Goal: Task Accomplishment & Management: Use online tool/utility

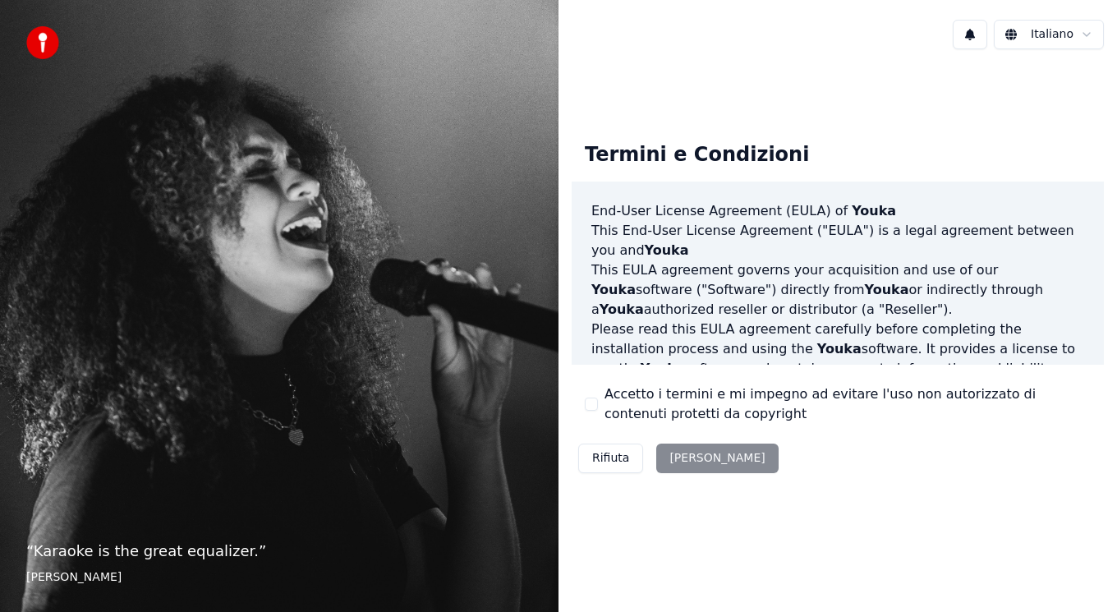
click at [596, 401] on button "Accetto i termini e mi impegno ad evitare l'uso non autorizzato di contenuti pr…" at bounding box center [591, 404] width 13 height 13
click at [680, 458] on button "Accetta" at bounding box center [717, 459] width 122 height 30
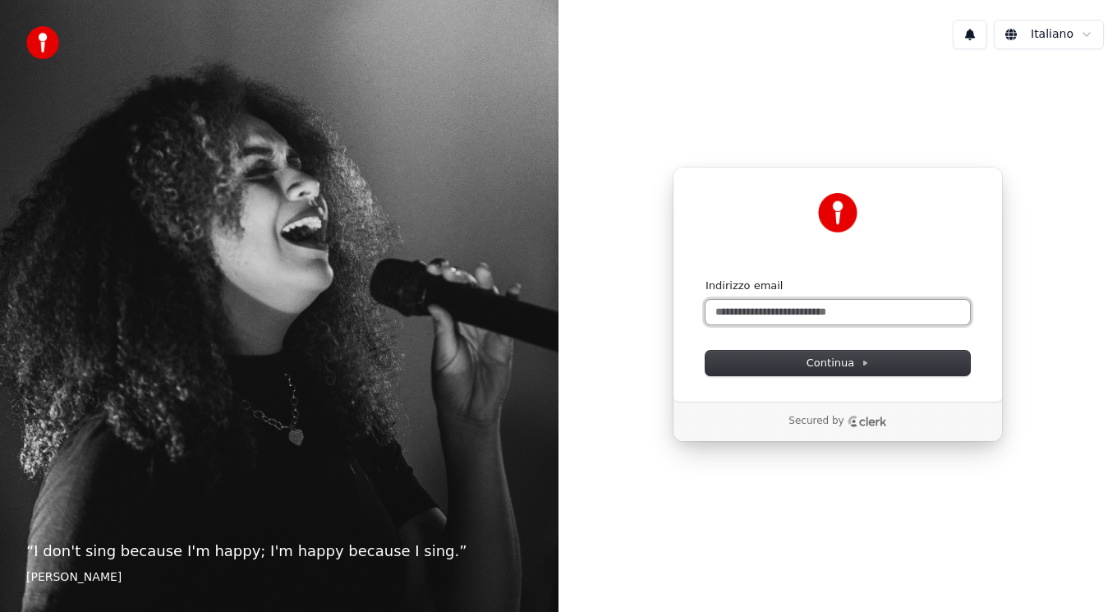
click at [770, 308] on input "Indirizzo email" at bounding box center [838, 312] width 265 height 25
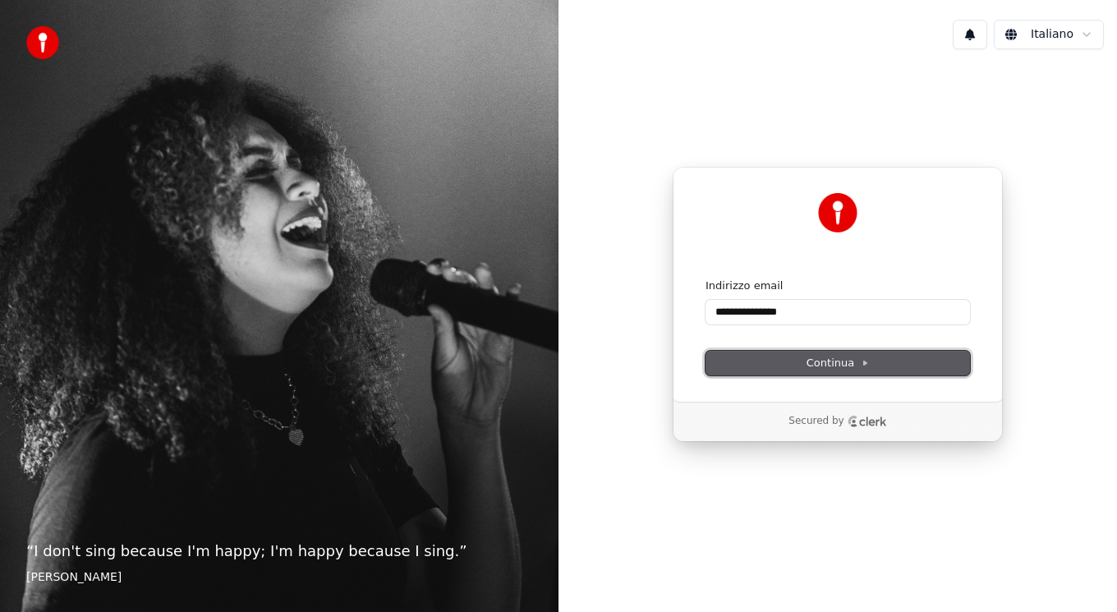
click at [774, 370] on button "Continua" at bounding box center [838, 363] width 265 height 25
type input "**********"
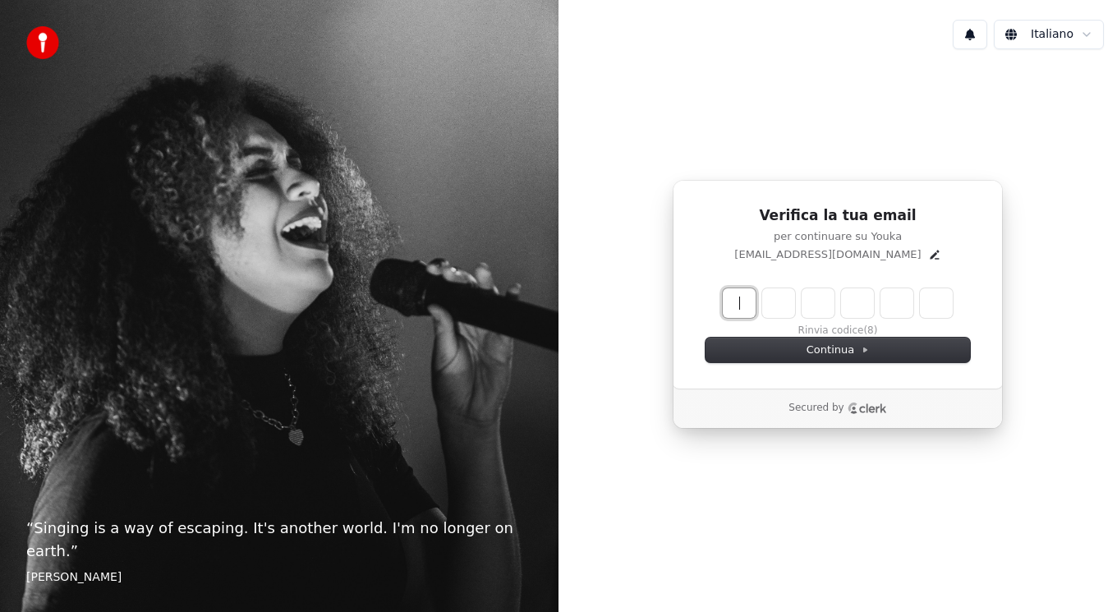
click at [738, 301] on input "Enter verification code" at bounding box center [854, 303] width 263 height 30
click at [830, 331] on div "Rinvia codice (7)" at bounding box center [838, 312] width 265 height 49
click at [722, 304] on div "Rinvia codice" at bounding box center [838, 312] width 265 height 49
click at [730, 304] on input "Enter verification code" at bounding box center [854, 303] width 263 height 30
paste input "******"
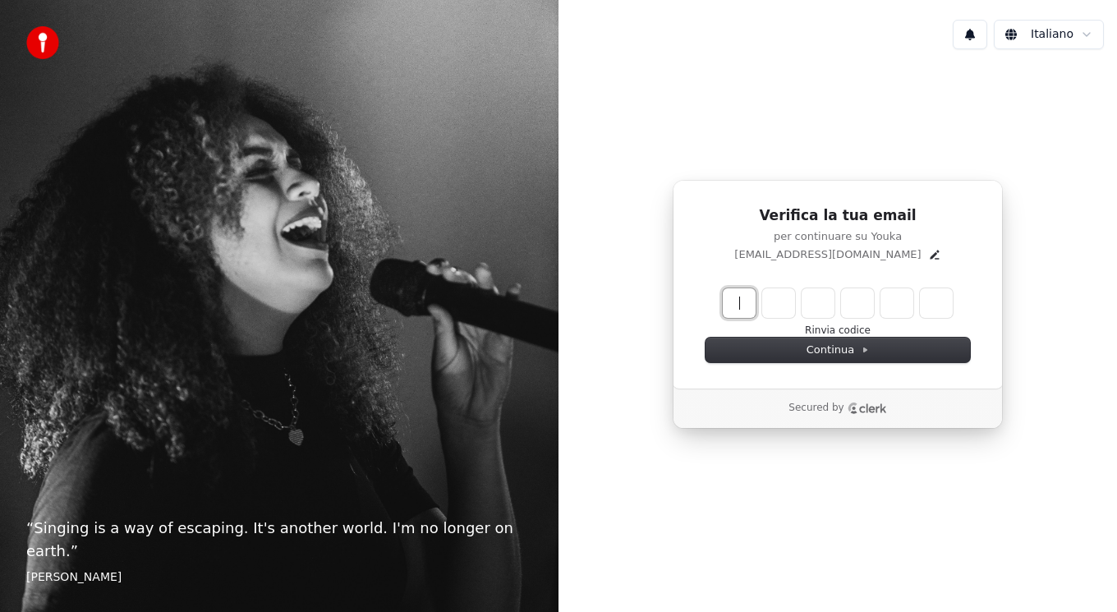
type input "******"
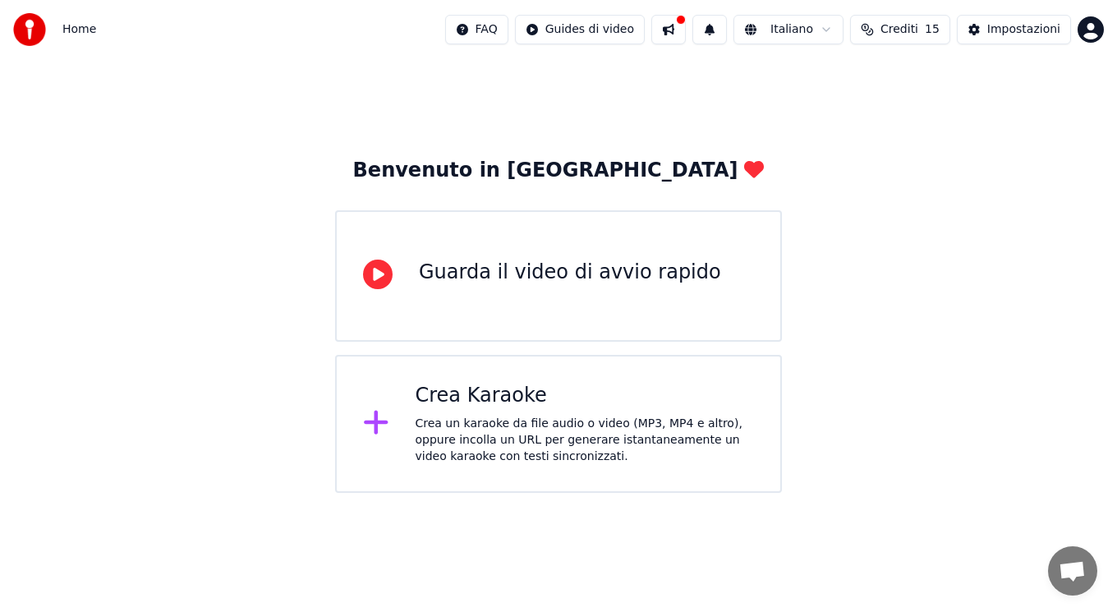
click at [503, 299] on div "Guarda il video di avvio rapido" at bounding box center [558, 275] width 447 height 131
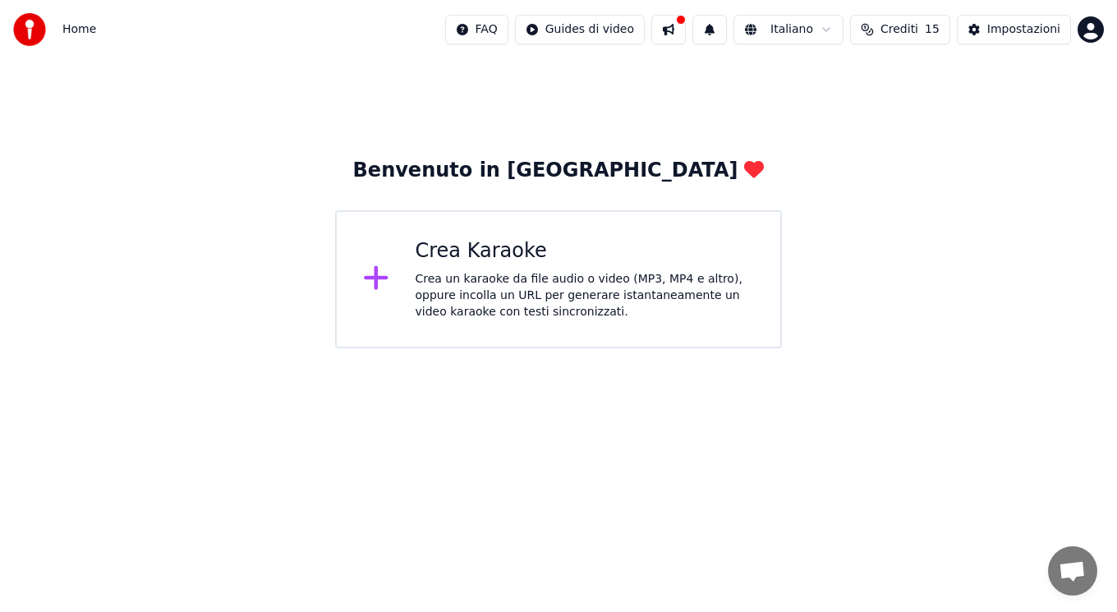
click at [395, 285] on div at bounding box center [382, 279] width 39 height 33
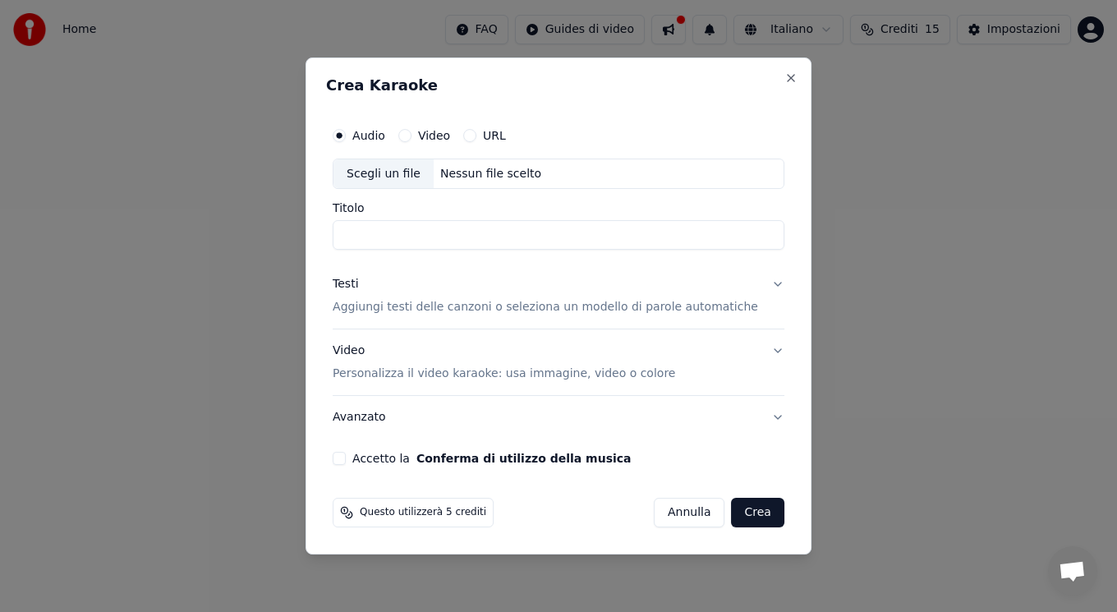
click at [470, 179] on div "Nessun file scelto" at bounding box center [491, 174] width 114 height 16
type input "**********"
click at [594, 308] on p "Aggiungi testi delle canzoni o seleziona un modello di parole automatiche" at bounding box center [546, 308] width 426 height 16
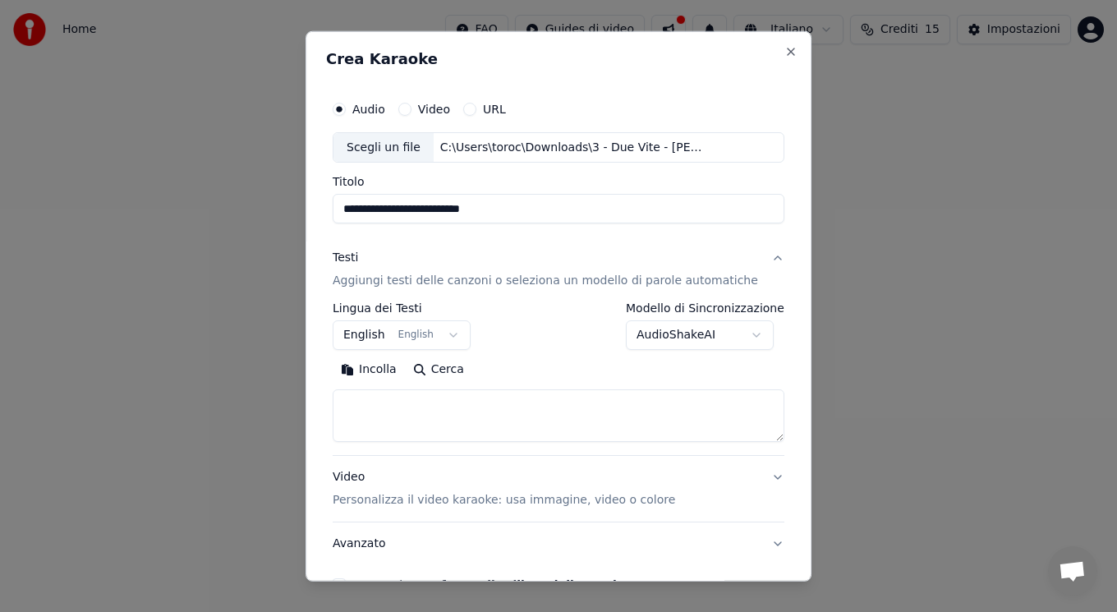
click at [453, 338] on body "**********" at bounding box center [558, 174] width 1117 height 348
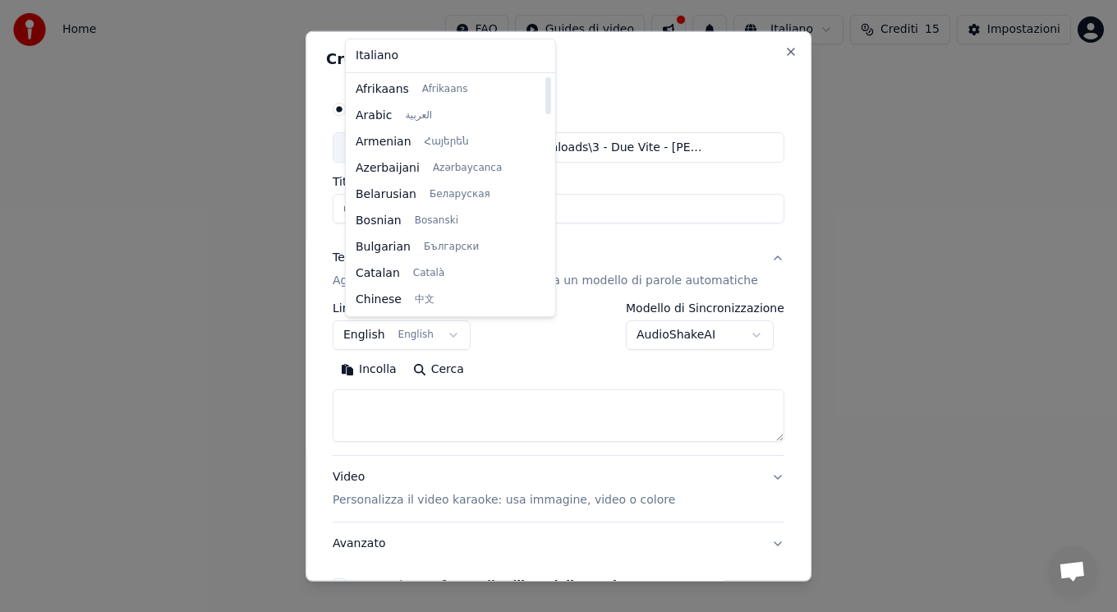
select select "**"
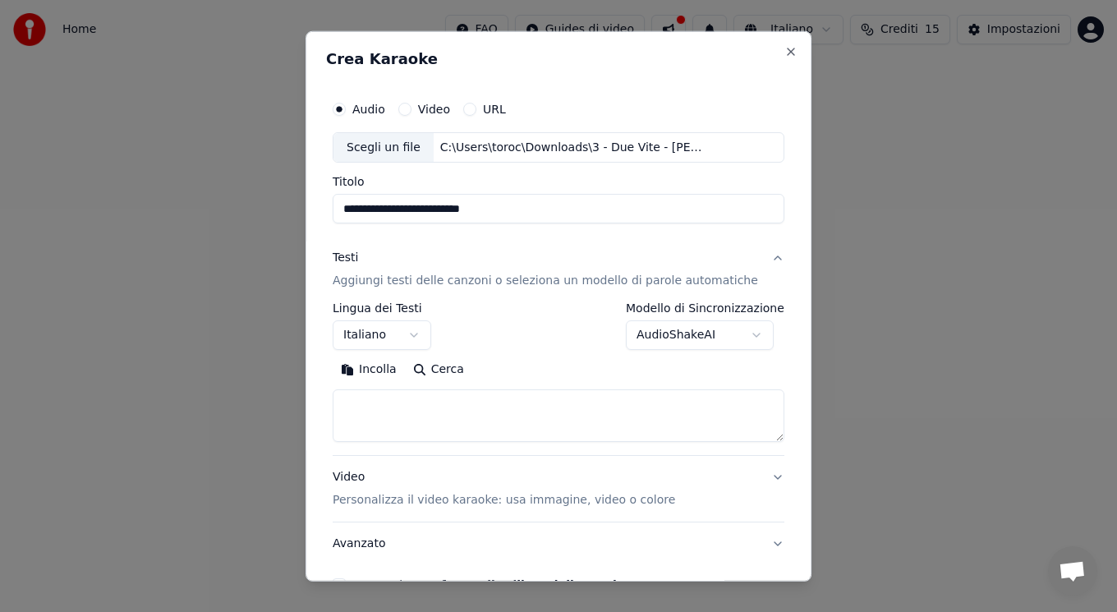
click at [449, 402] on textarea at bounding box center [559, 415] width 452 height 53
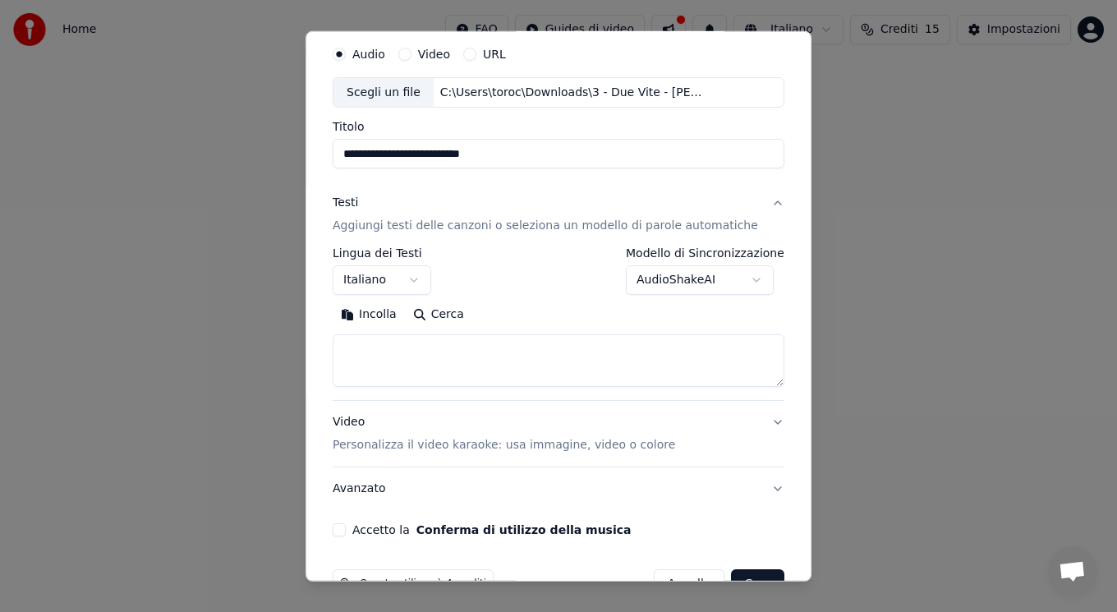
scroll to position [99, 0]
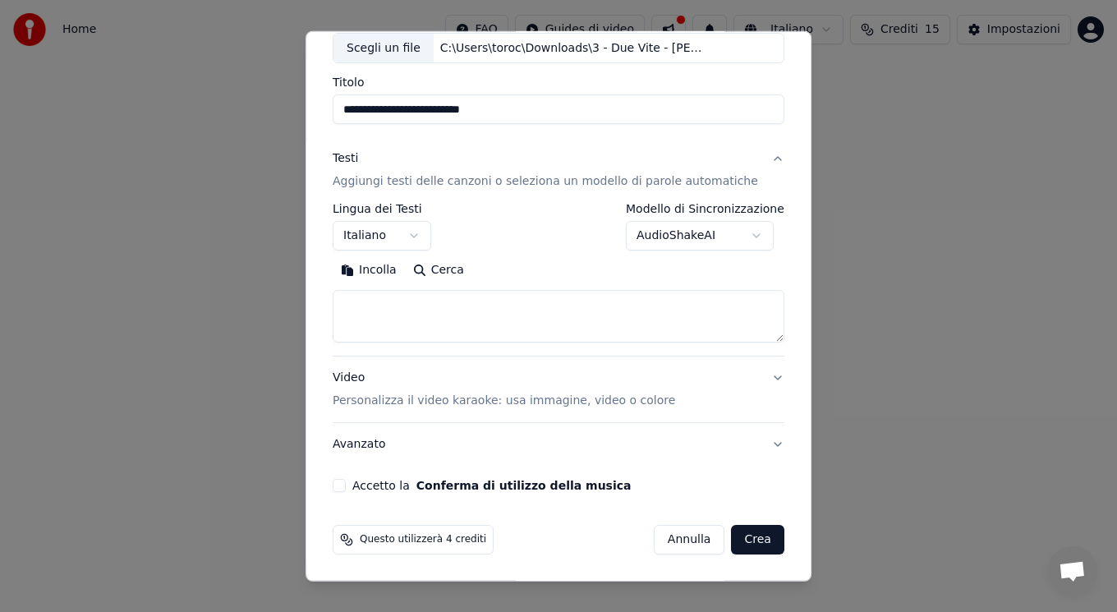
click at [423, 401] on p "Personalizza il video karaoke: usa immagine, video o colore" at bounding box center [504, 401] width 343 height 16
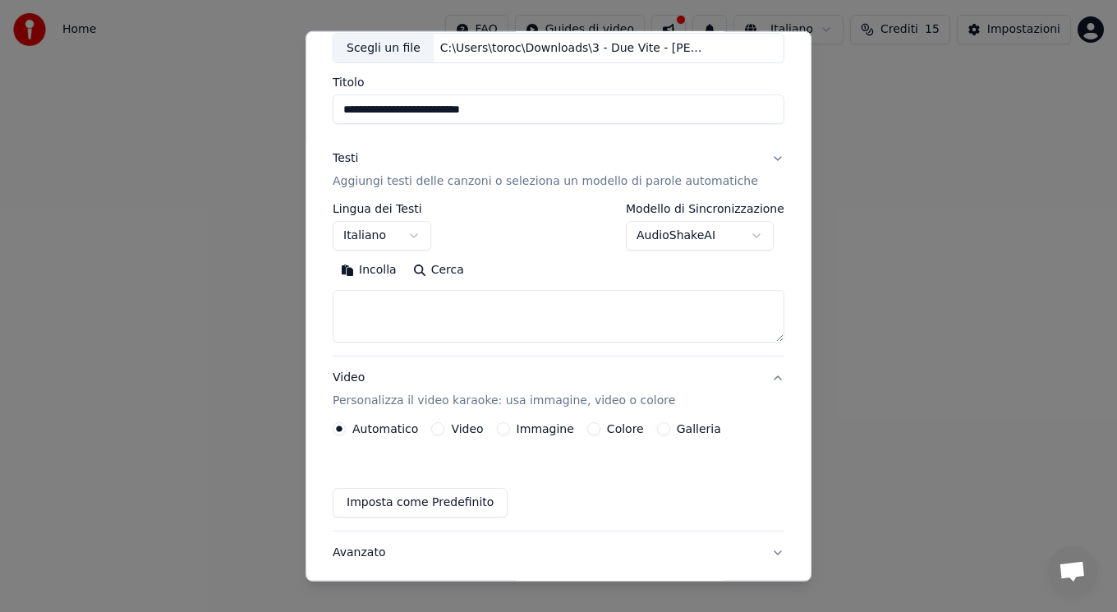
scroll to position [55, 0]
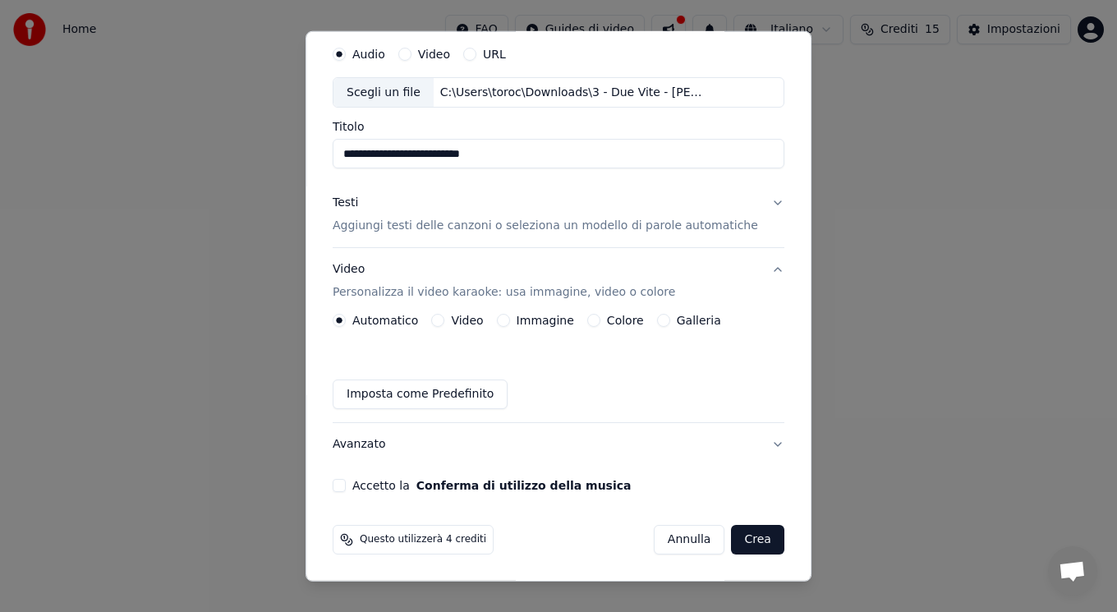
click at [510, 316] on button "Immagine" at bounding box center [503, 320] width 13 height 13
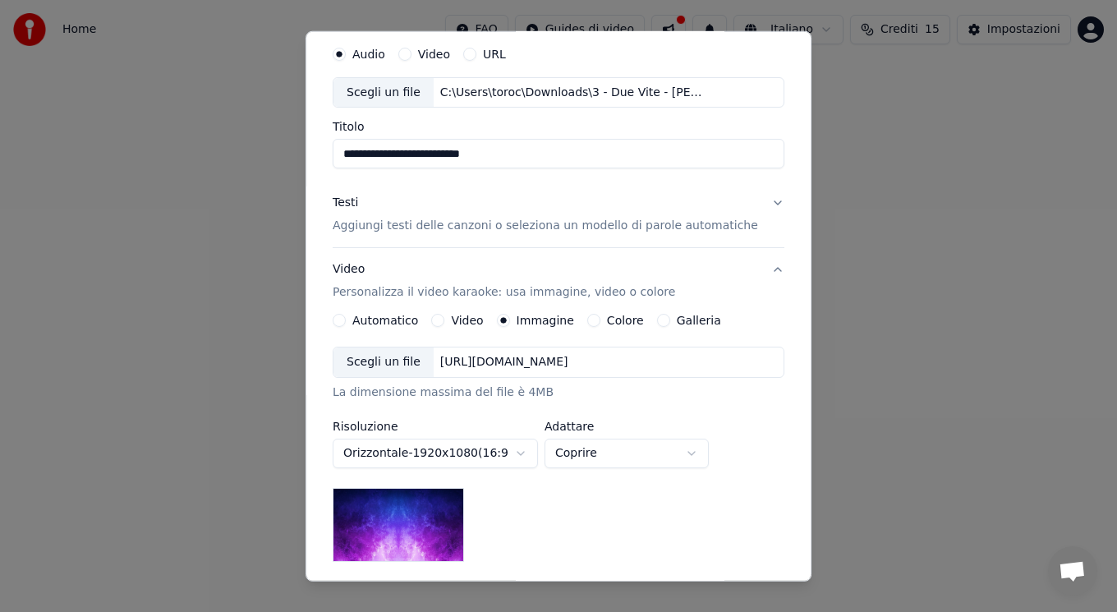
scroll to position [219, 0]
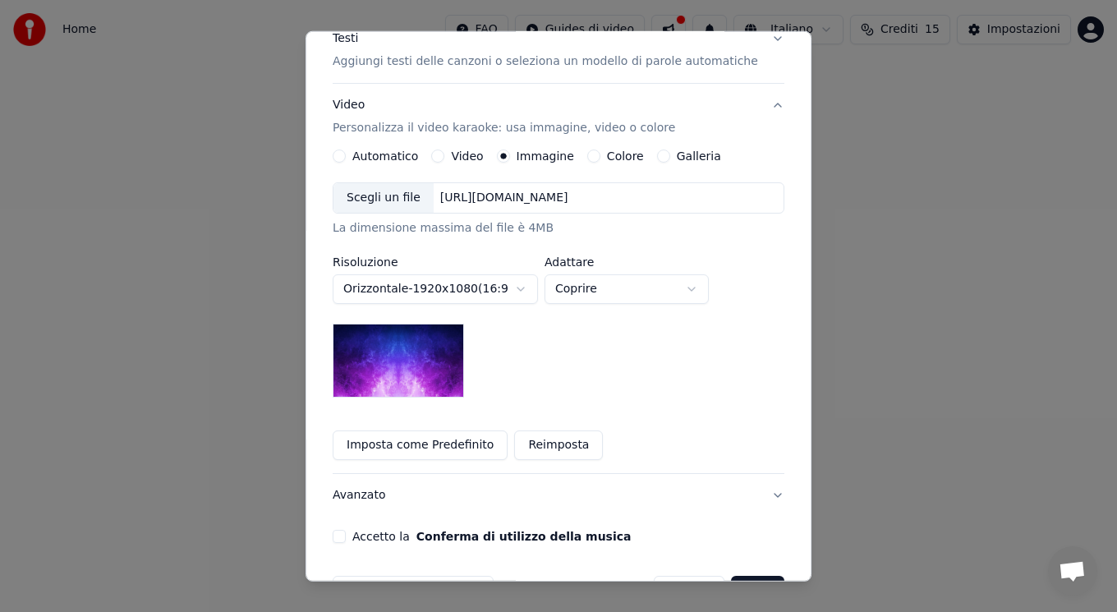
click at [433, 366] on img at bounding box center [398, 361] width 131 height 74
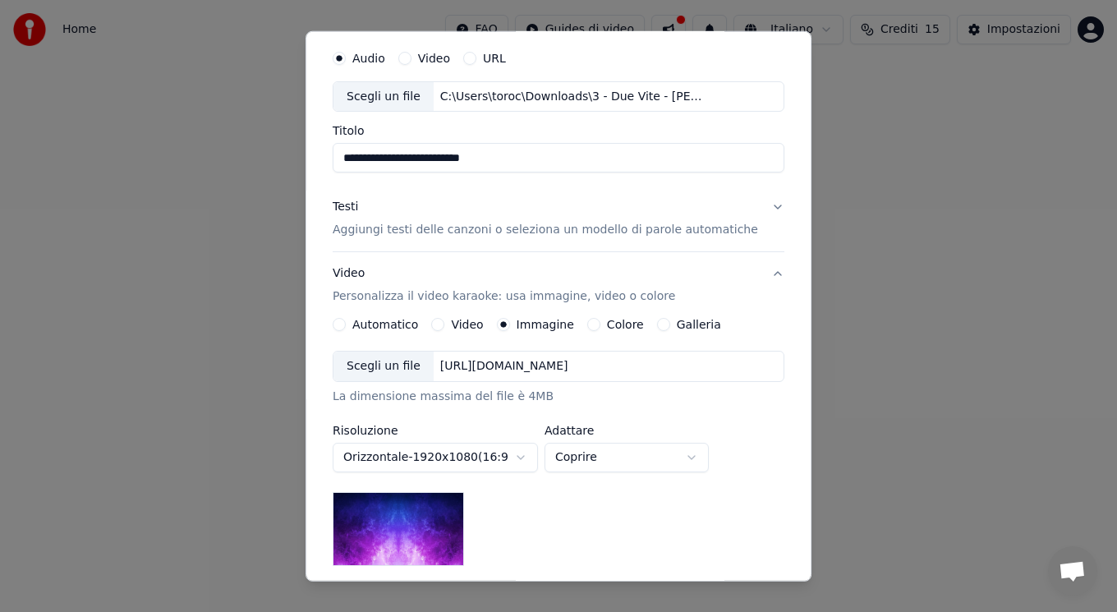
scroll to position [0, 0]
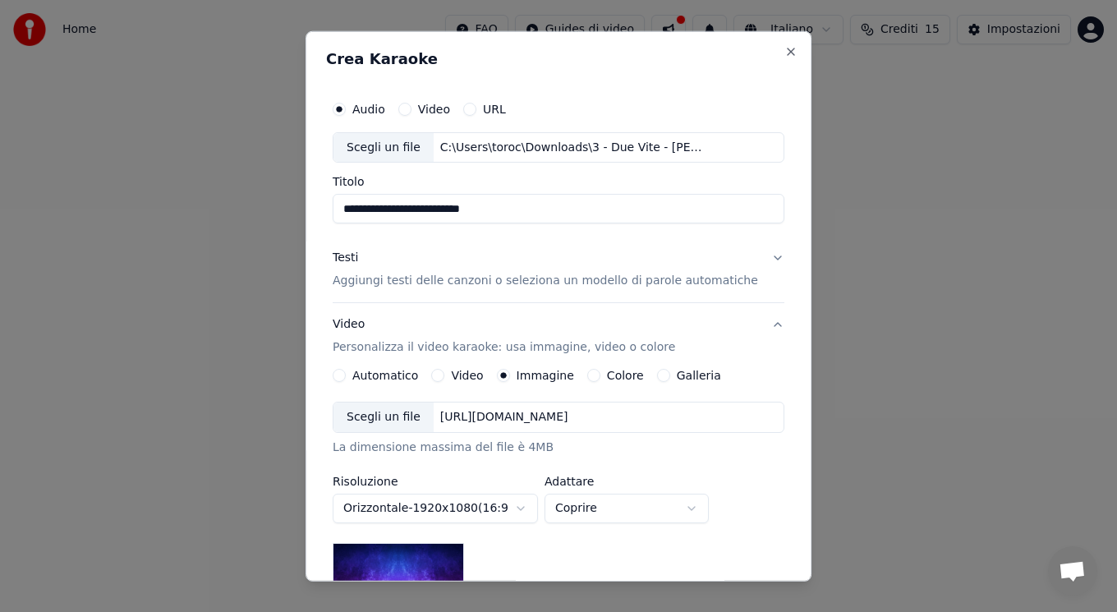
click at [759, 259] on div "**********" at bounding box center [558, 426] width 465 height 683
click at [752, 259] on button "Testi Aggiungi testi delle canzoni o seleziona un modello di parole automatiche" at bounding box center [559, 270] width 452 height 66
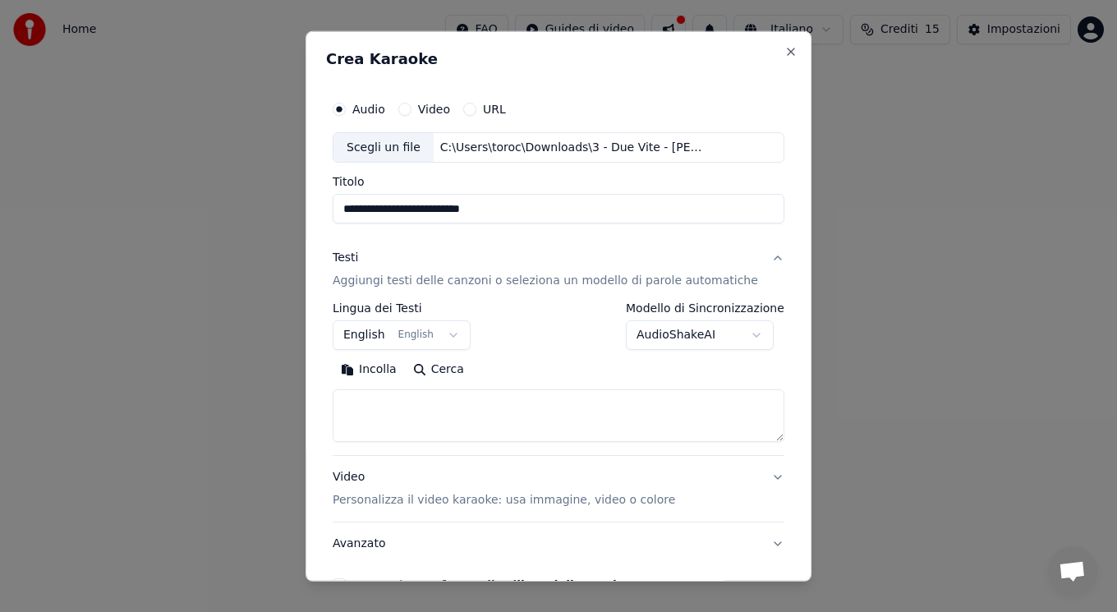
click at [752, 259] on button "Testi Aggiungi testi delle canzoni o seleziona un modello di parole automatiche" at bounding box center [559, 270] width 452 height 66
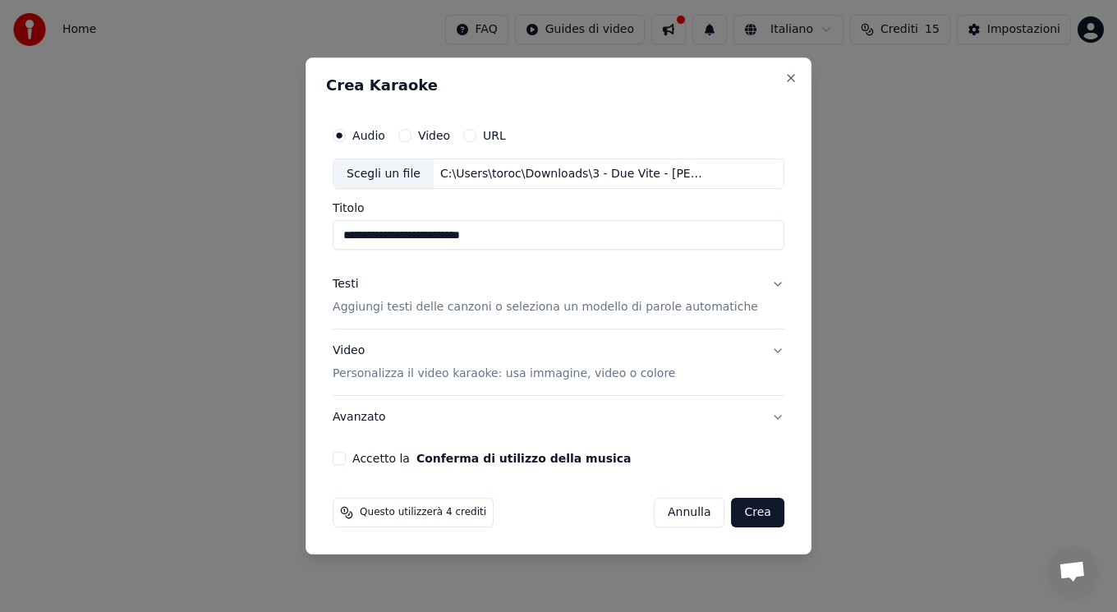
drag, startPoint x: 740, startPoint y: 512, endPoint x: 438, endPoint y: 481, distance: 303.8
click at [483, 493] on div "Questo utilizzerà 4 crediti Annulla Crea" at bounding box center [558, 512] width 465 height 43
click at [370, 455] on div "Accetto la Conferma di utilizzo della musica" at bounding box center [559, 458] width 452 height 13
click at [346, 458] on button "Accetto la Conferma di utilizzo della musica" at bounding box center [339, 458] width 13 height 13
click at [732, 514] on button "Crea" at bounding box center [758, 513] width 53 height 30
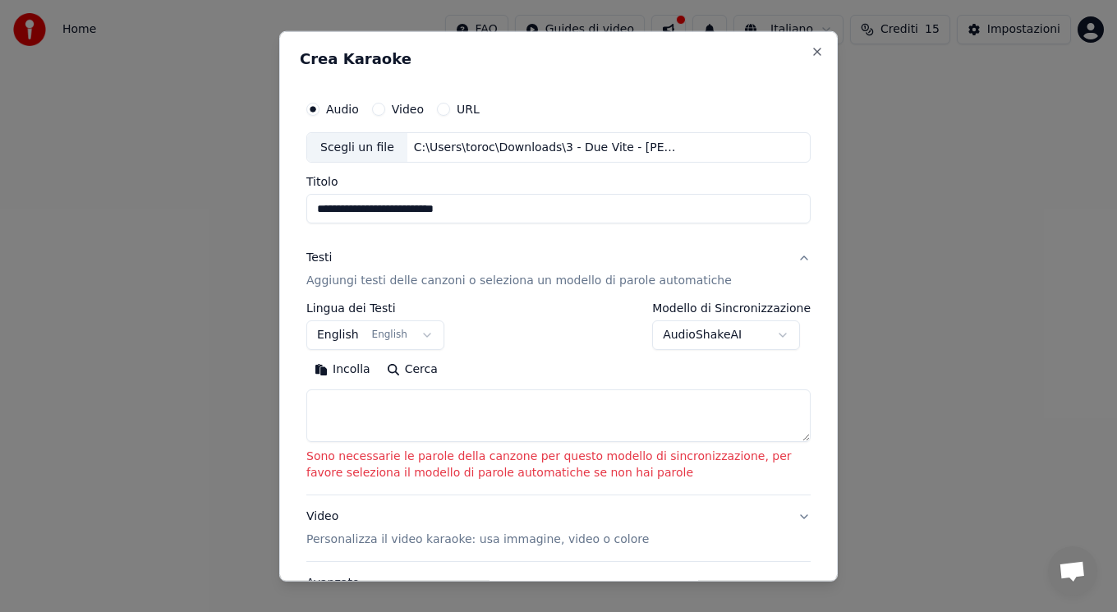
click at [407, 400] on textarea at bounding box center [558, 415] width 504 height 53
paste textarea "**********"
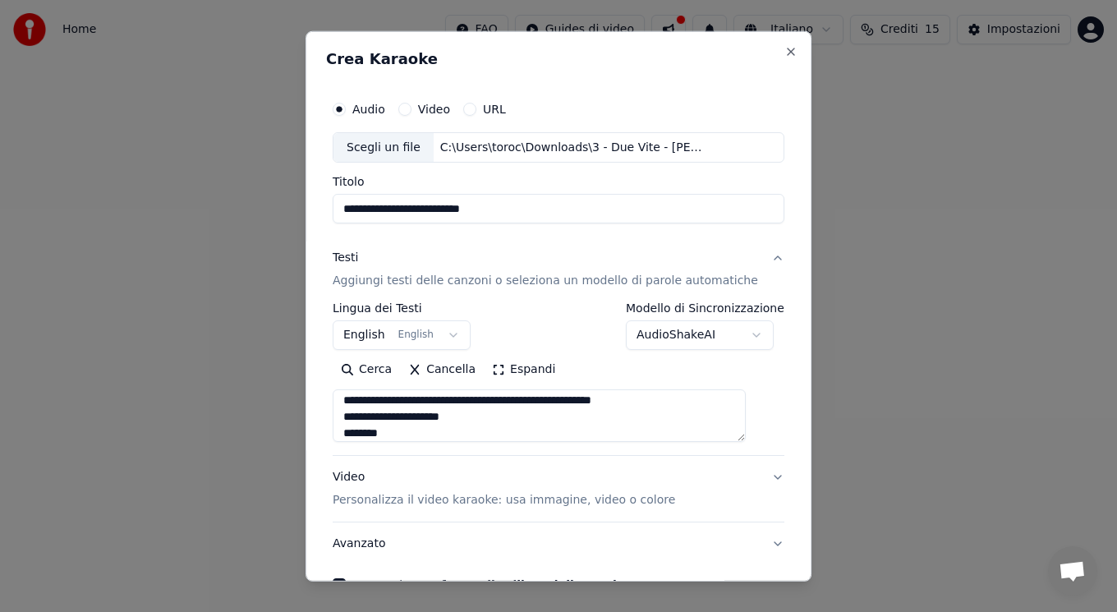
scroll to position [766, 0]
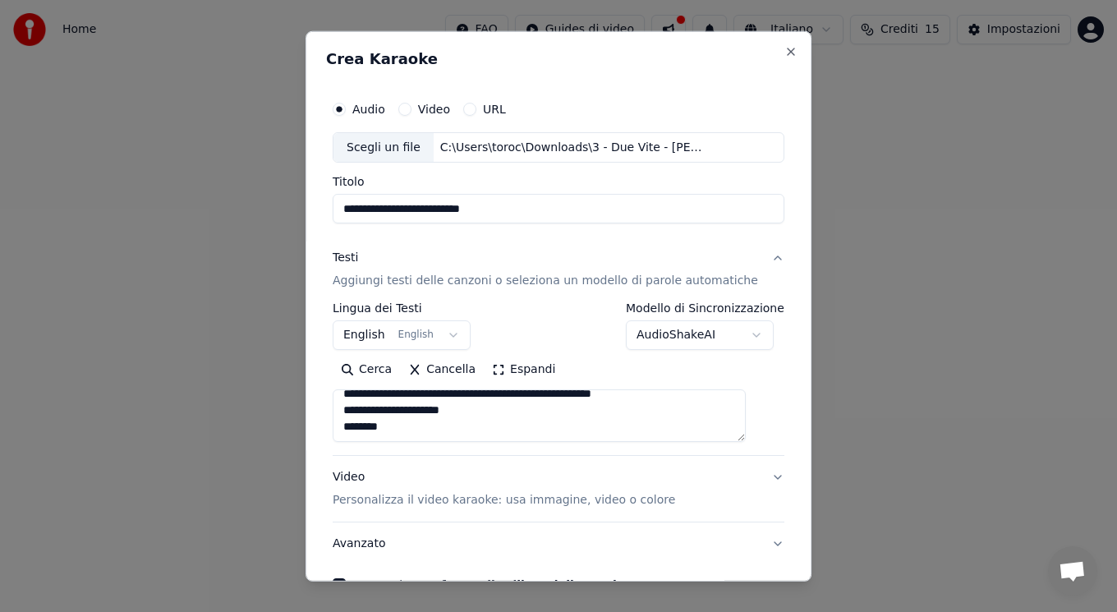
type textarea "**********"
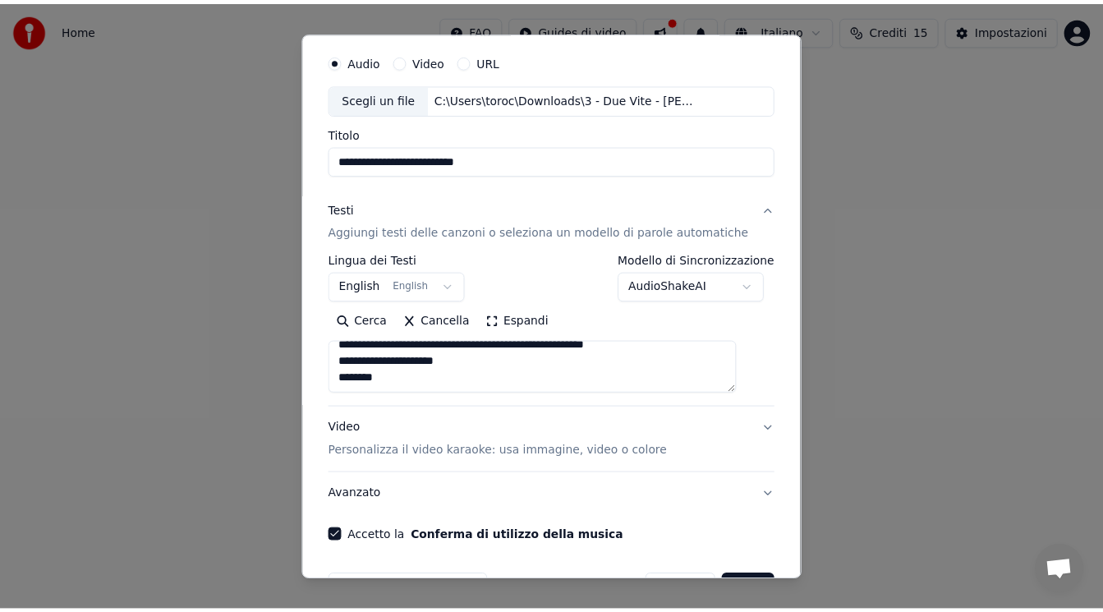
scroll to position [99, 0]
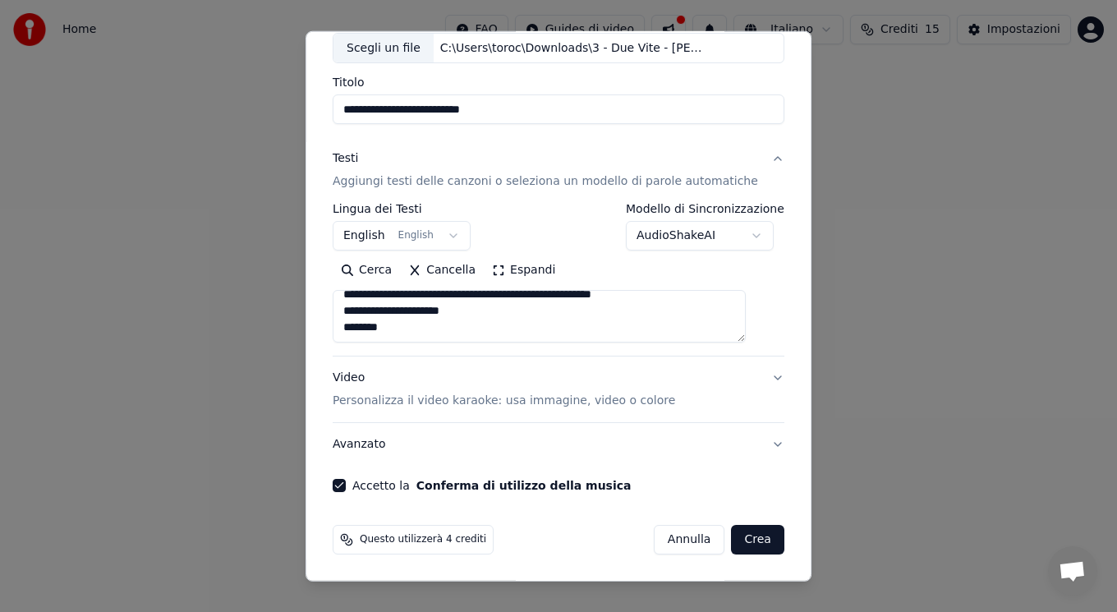
click at [736, 544] on button "Crea" at bounding box center [758, 540] width 53 height 30
select select "**"
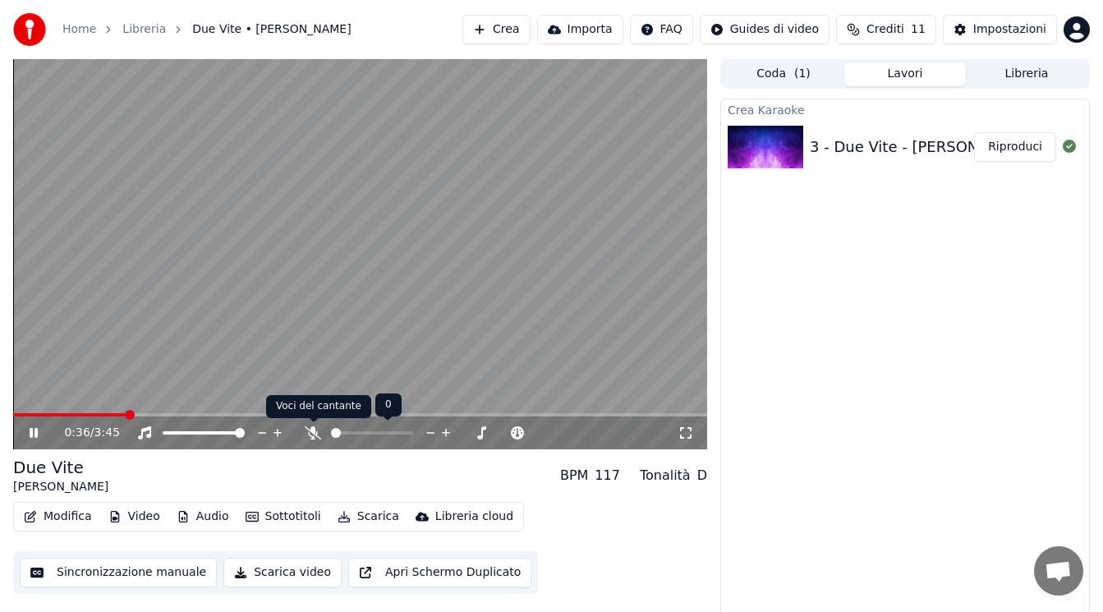
click at [315, 426] on span at bounding box center [314, 422] width 8 height 8
click at [308, 434] on icon at bounding box center [313, 432] width 16 height 13
click at [38, 426] on icon at bounding box center [45, 432] width 38 height 13
click at [13, 416] on span at bounding box center [13, 414] width 0 height 3
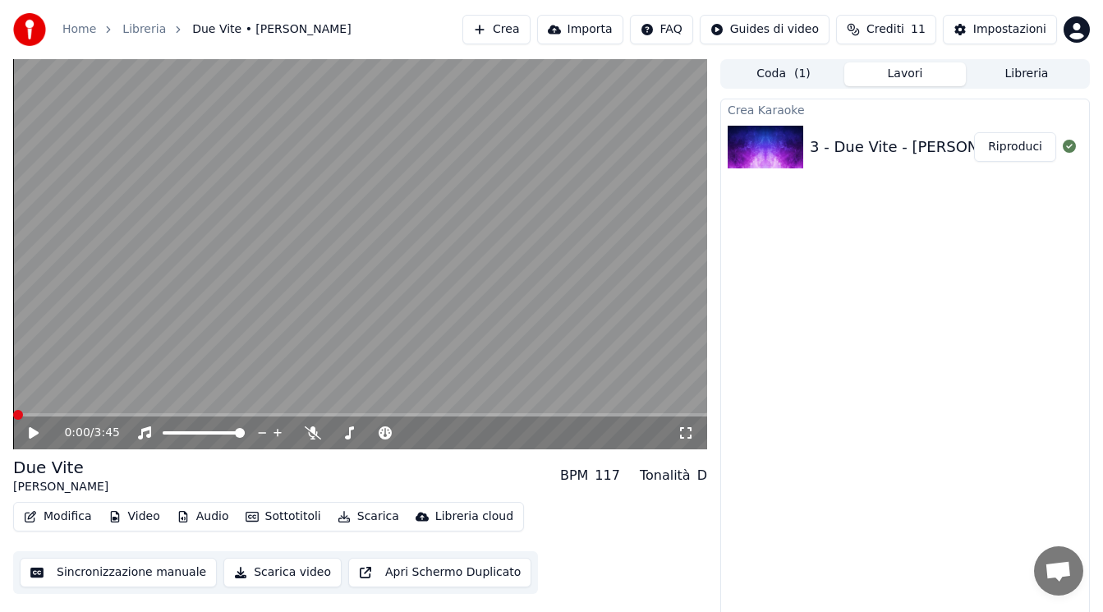
click at [36, 428] on icon at bounding box center [45, 432] width 38 height 13
click at [311, 434] on icon at bounding box center [313, 432] width 16 height 13
click at [311, 434] on icon at bounding box center [313, 432] width 9 height 13
click at [352, 435] on icon at bounding box center [349, 432] width 16 height 13
click at [408, 438] on span at bounding box center [408, 433] width 10 height 10
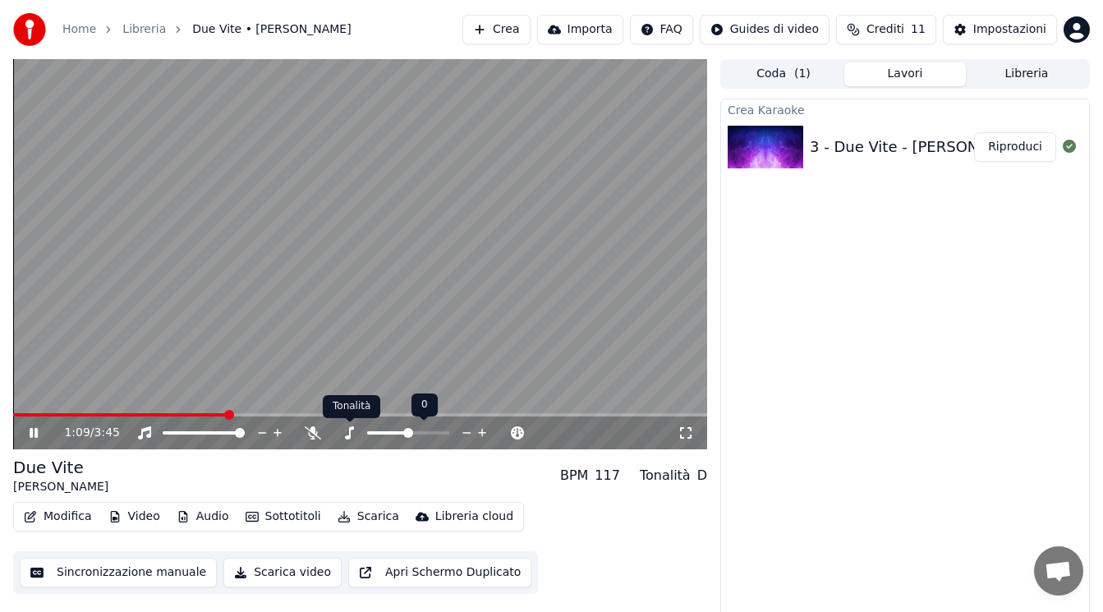
click at [345, 428] on icon at bounding box center [349, 432] width 16 height 13
click at [315, 426] on body "Home Libreria Due Vite • Marco Mengoni Crea Importa FAQ Guides di video Crediti…" at bounding box center [551, 306] width 1103 height 612
click at [319, 433] on icon at bounding box center [313, 432] width 16 height 13
click at [33, 436] on icon at bounding box center [34, 433] width 8 height 10
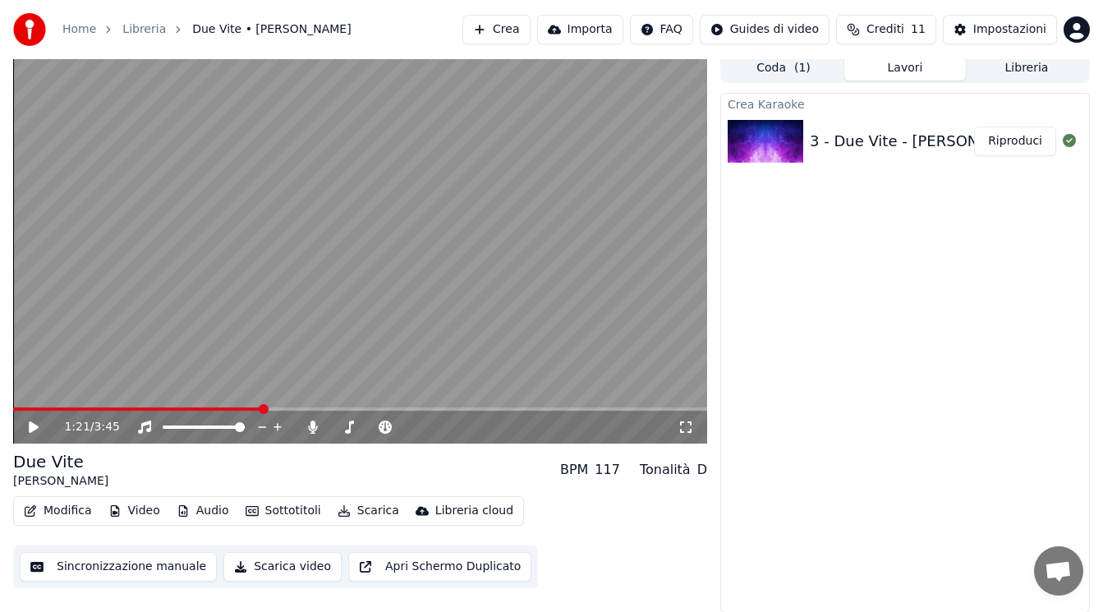
scroll to position [7, 0]
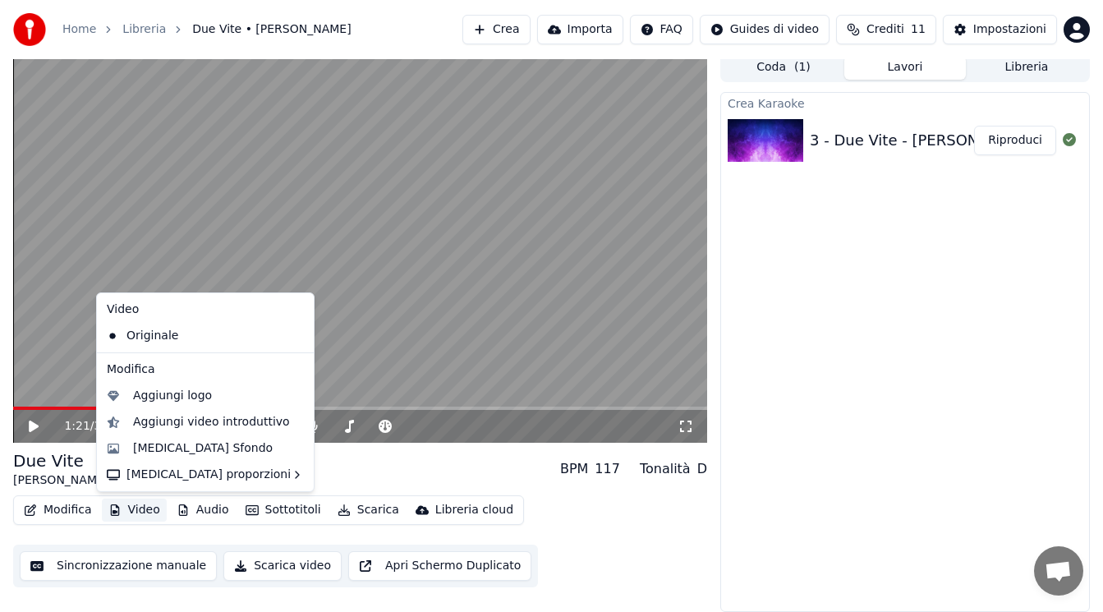
click at [135, 510] on button "Video" at bounding box center [134, 510] width 65 height 23
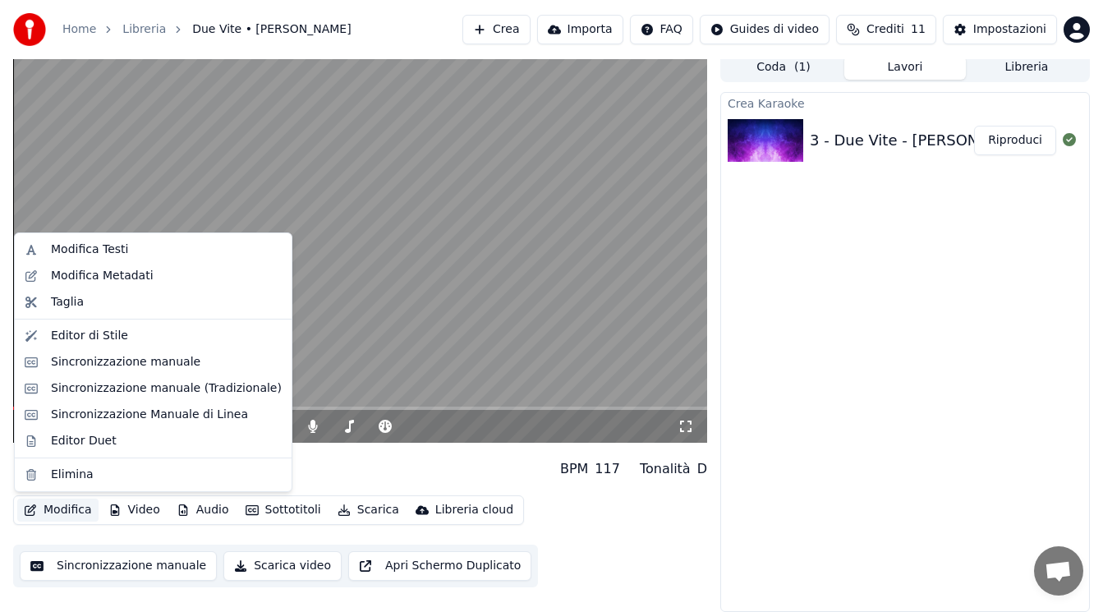
click at [780, 72] on button "Coda ( 1 )" at bounding box center [784, 68] width 122 height 24
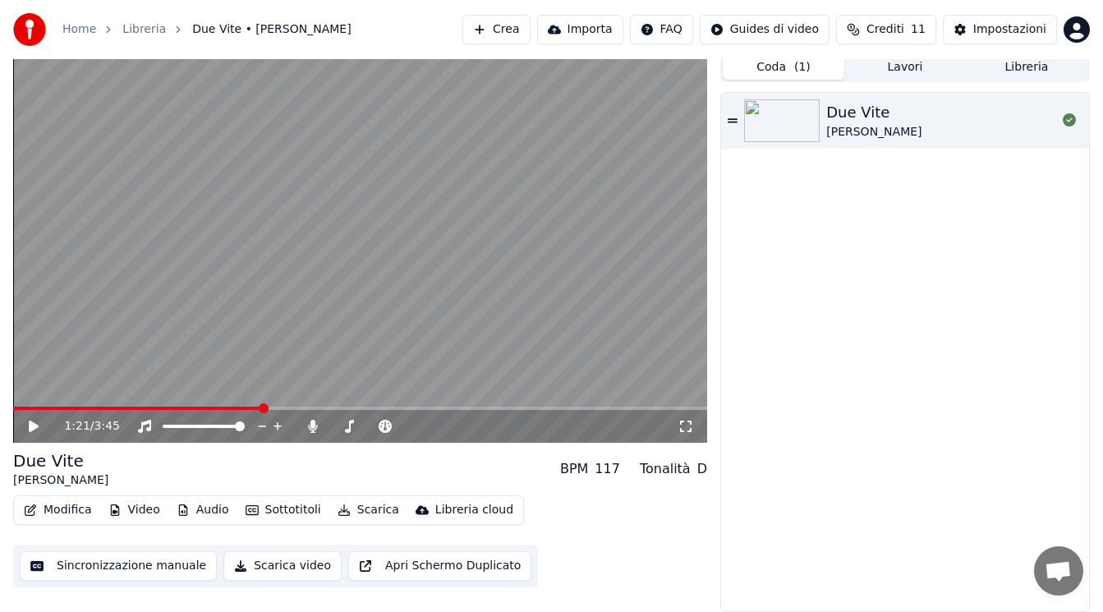
click at [883, 72] on button "Lavori" at bounding box center [905, 68] width 122 height 24
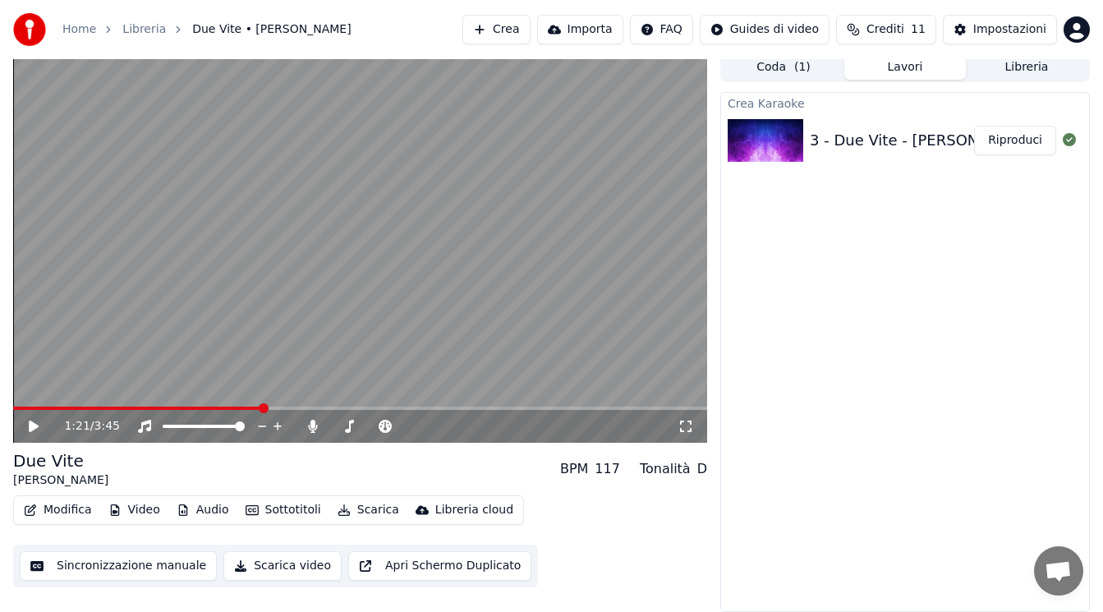
click at [30, 428] on icon at bounding box center [34, 427] width 10 height 12
click at [312, 431] on icon at bounding box center [313, 426] width 16 height 13
click at [312, 430] on icon at bounding box center [313, 426] width 16 height 13
click at [314, 429] on icon at bounding box center [313, 426] width 16 height 13
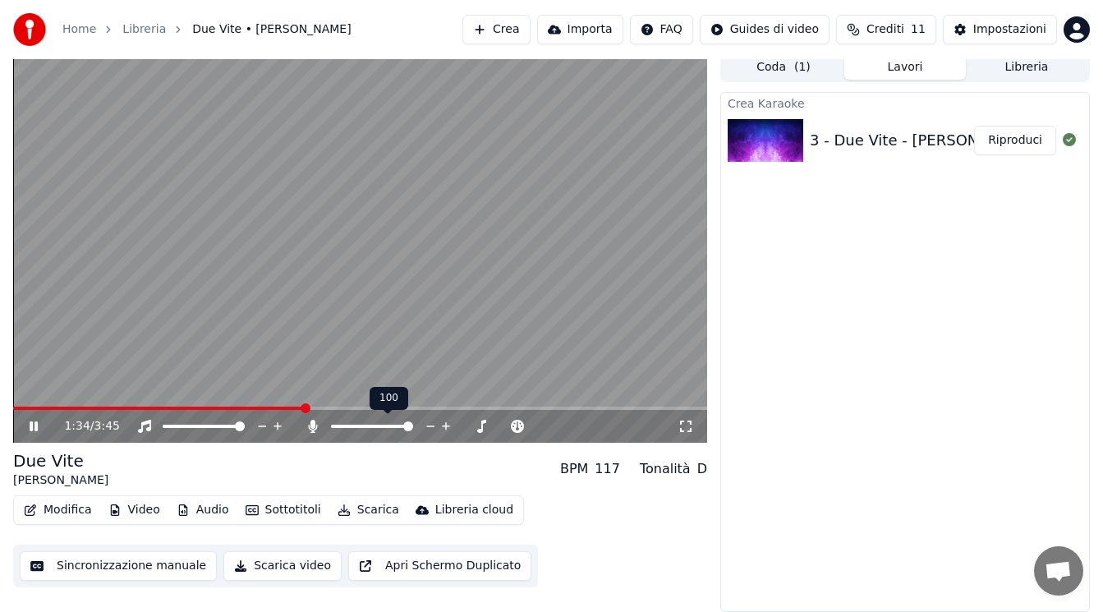
click at [314, 429] on icon at bounding box center [313, 426] width 9 height 13
click at [314, 429] on icon at bounding box center [313, 426] width 16 height 13
click at [314, 429] on icon at bounding box center [313, 426] width 9 height 13
click at [314, 429] on icon at bounding box center [313, 426] width 16 height 13
click at [29, 427] on icon at bounding box center [45, 426] width 38 height 13
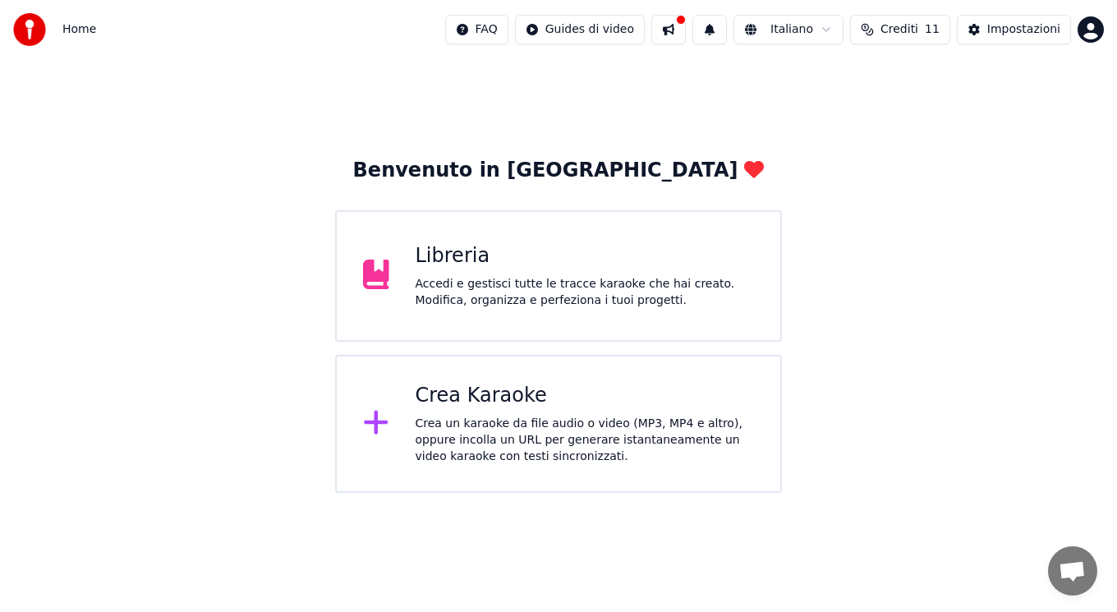
click at [459, 290] on div "Accedi e gestisci tutte le tracce karaoke che hai creato. Modifica, organizza e…" at bounding box center [585, 292] width 339 height 33
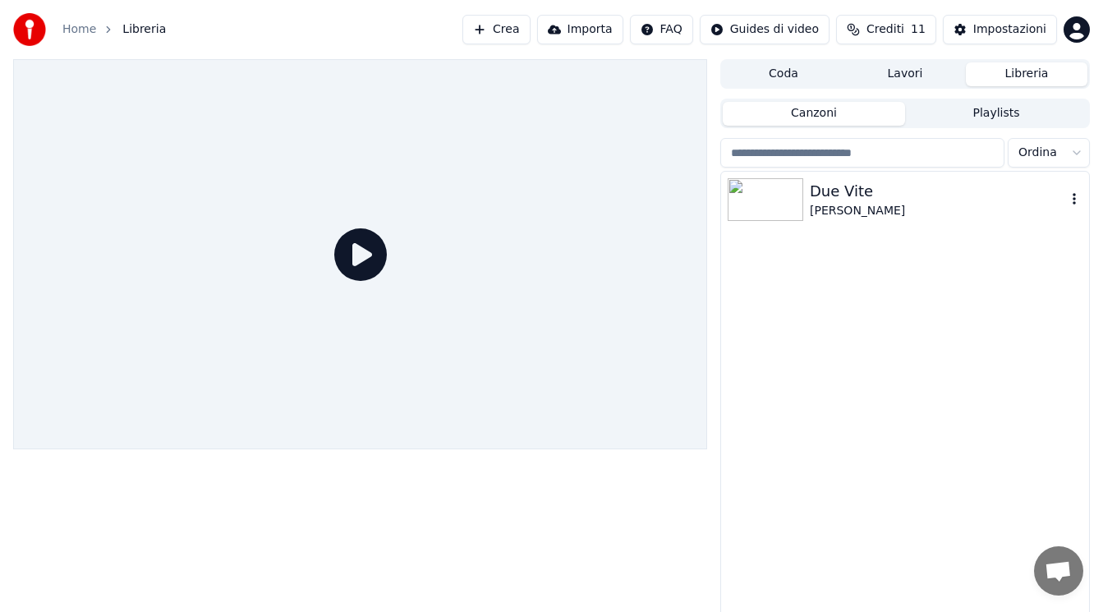
click at [872, 216] on div "[PERSON_NAME]" at bounding box center [938, 211] width 256 height 16
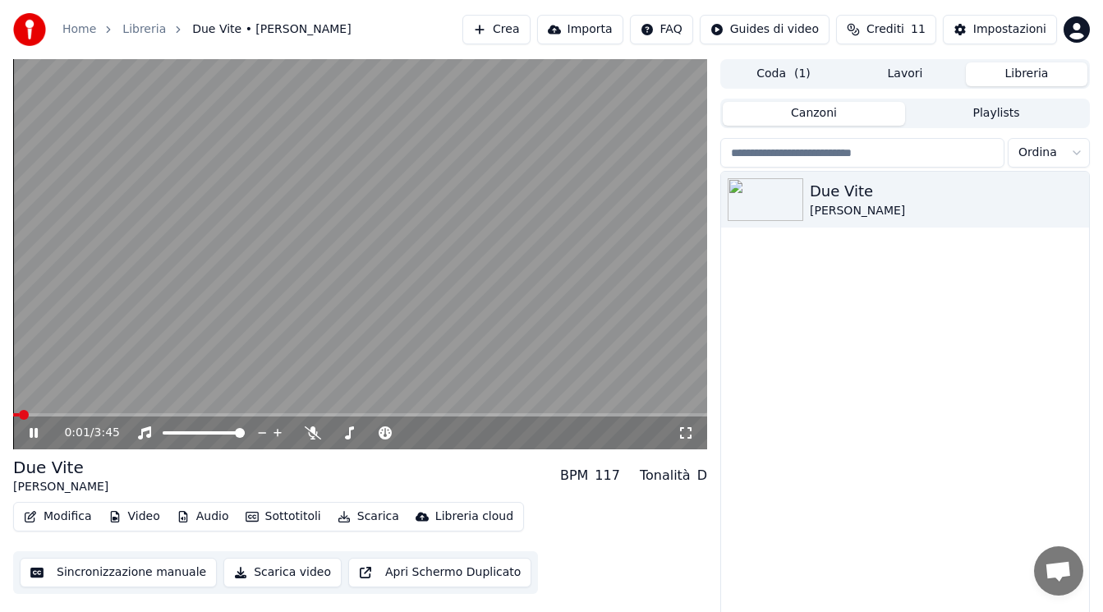
click at [35, 433] on icon at bounding box center [34, 433] width 8 height 10
click at [351, 517] on button "Scarica" at bounding box center [368, 516] width 75 height 23
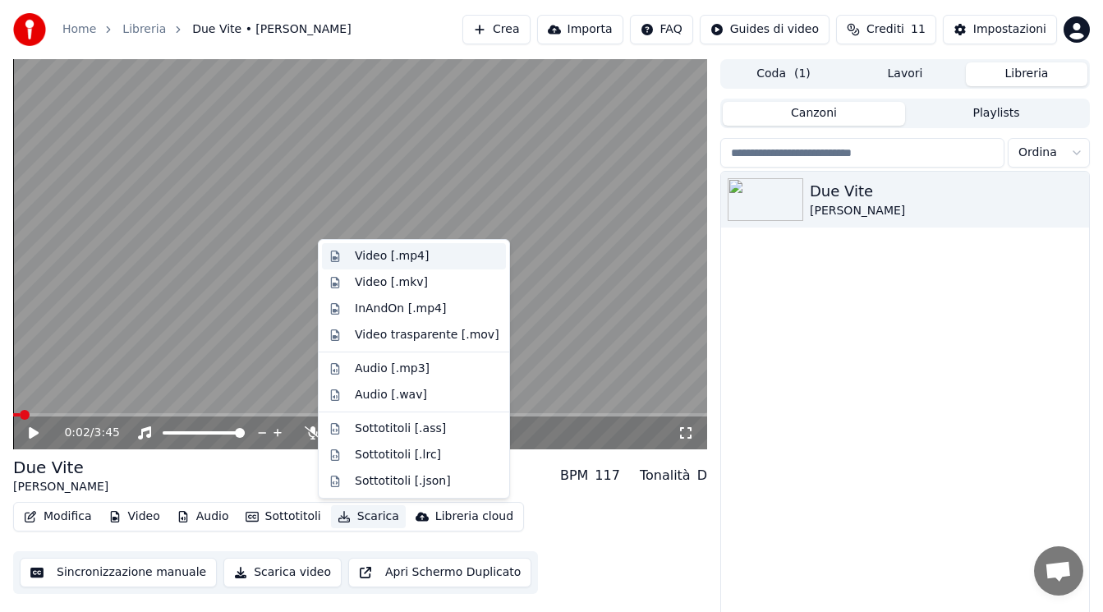
click at [393, 257] on div "Video [.mp4]" at bounding box center [392, 256] width 74 height 16
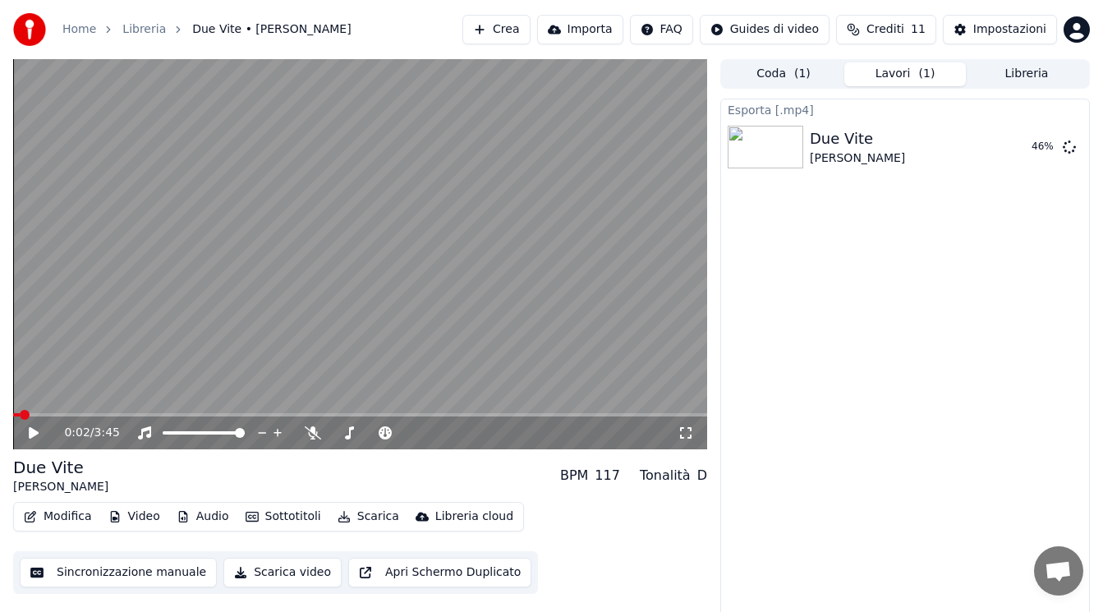
click at [530, 30] on button "Crea" at bounding box center [495, 30] width 67 height 30
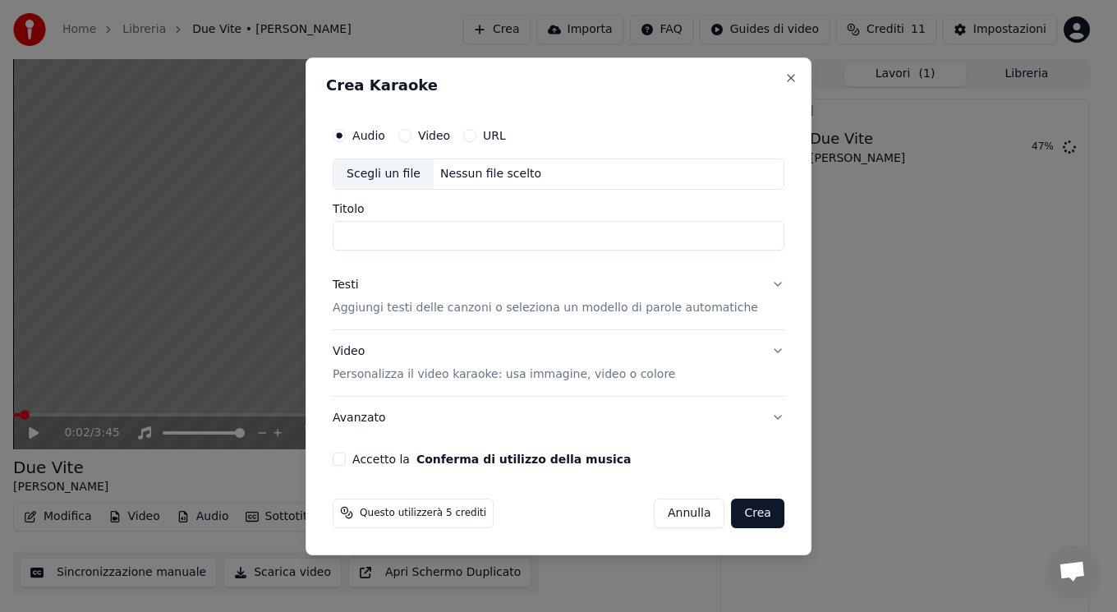
click at [412, 133] on button "Video" at bounding box center [404, 135] width 13 height 13
click at [476, 139] on button "URL" at bounding box center [469, 135] width 13 height 13
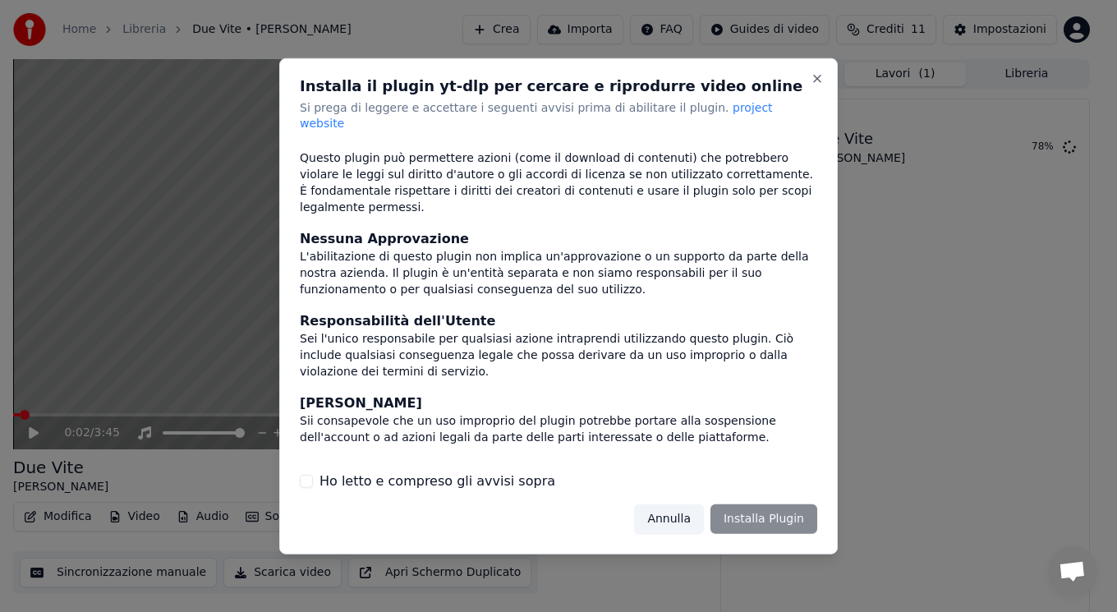
scroll to position [124, 0]
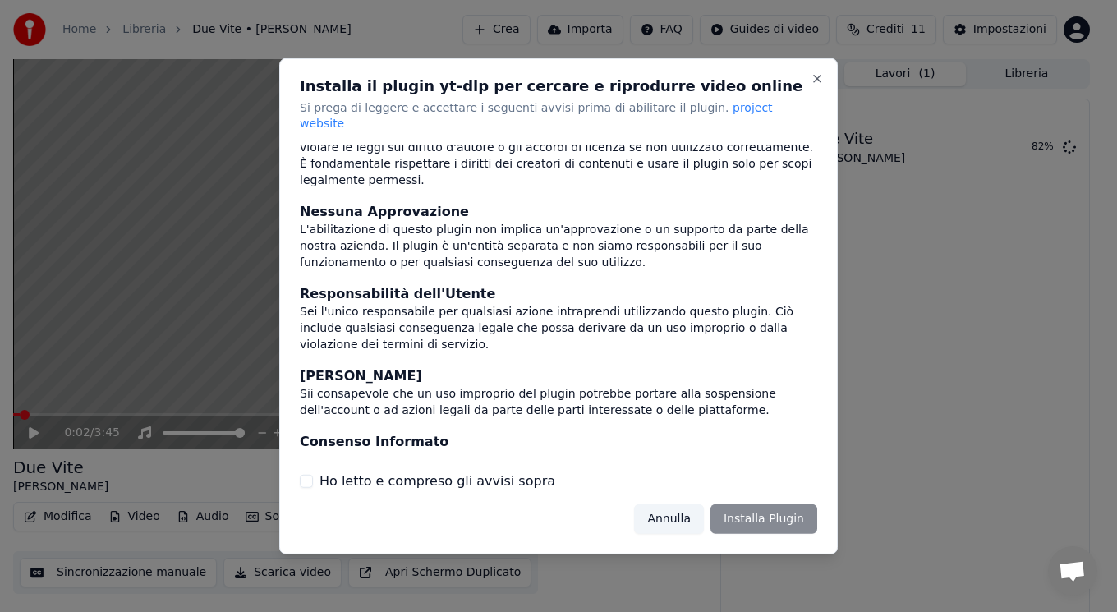
click at [682, 511] on button "Annulla" at bounding box center [669, 519] width 70 height 30
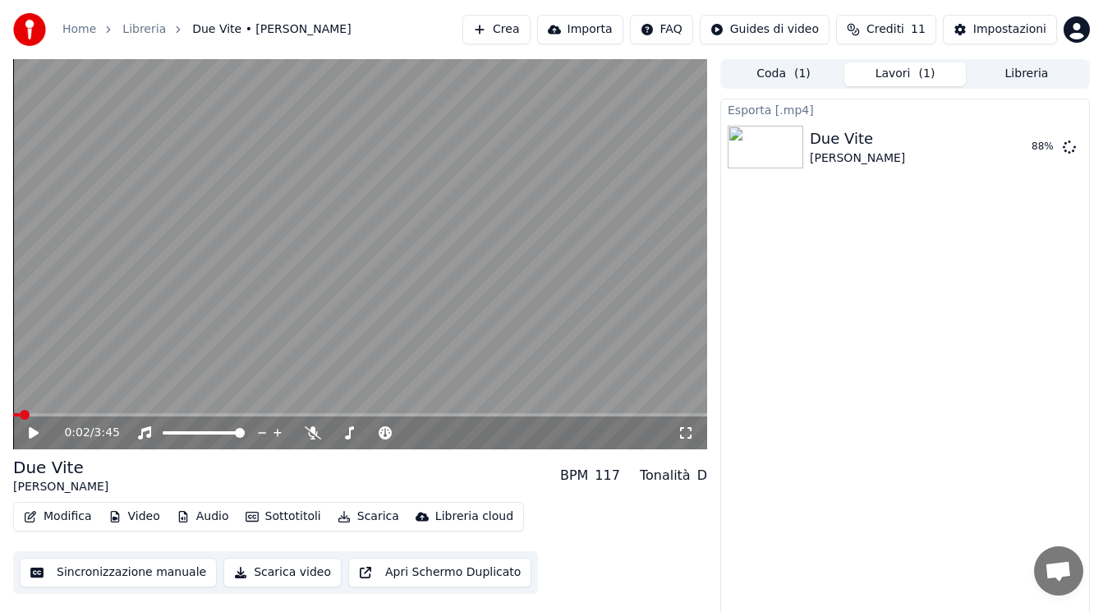
click at [507, 36] on button "Crea" at bounding box center [495, 30] width 67 height 30
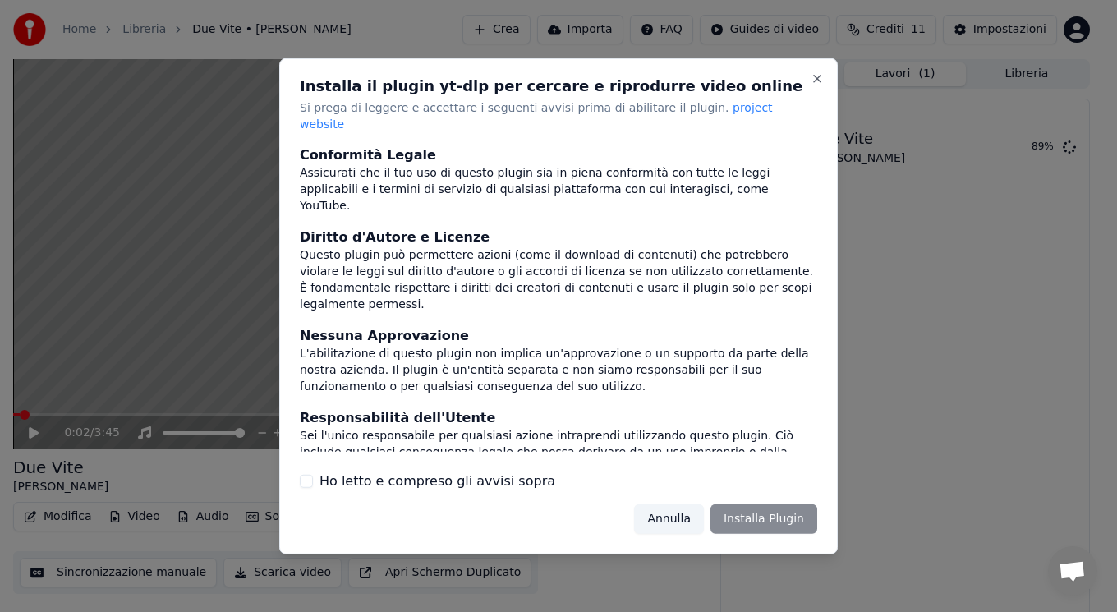
click at [784, 507] on div "Annulla Installa Plugin" at bounding box center [725, 519] width 183 height 30
click at [305, 475] on button "Ho letto e compreso gli avvisi sopra" at bounding box center [306, 481] width 13 height 13
click at [779, 510] on button "Installa Plugin" at bounding box center [764, 519] width 107 height 30
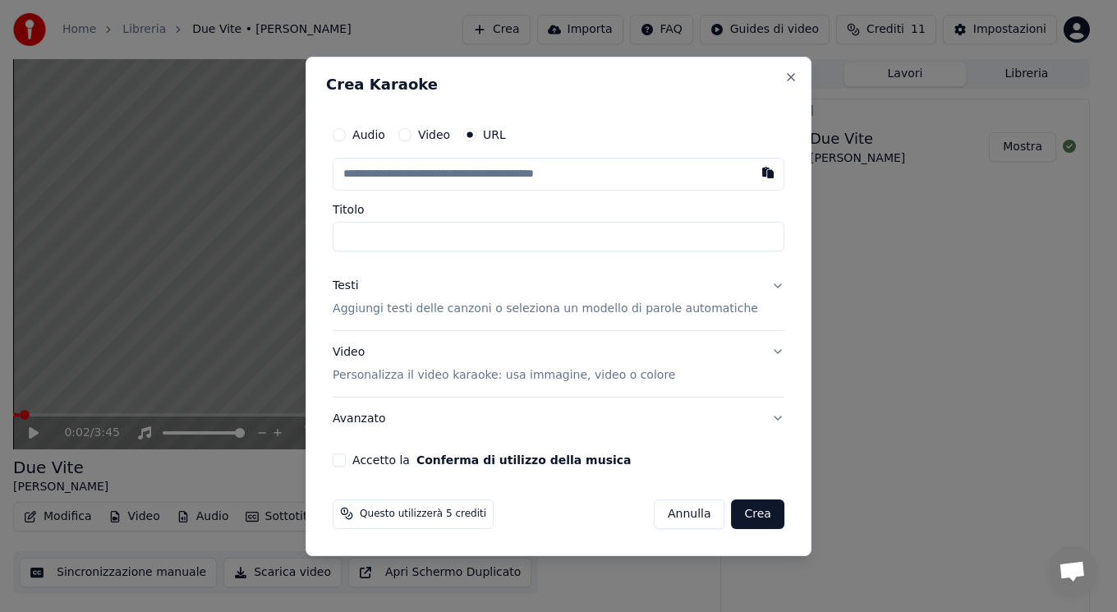
click at [346, 136] on button "Audio" at bounding box center [339, 134] width 13 height 13
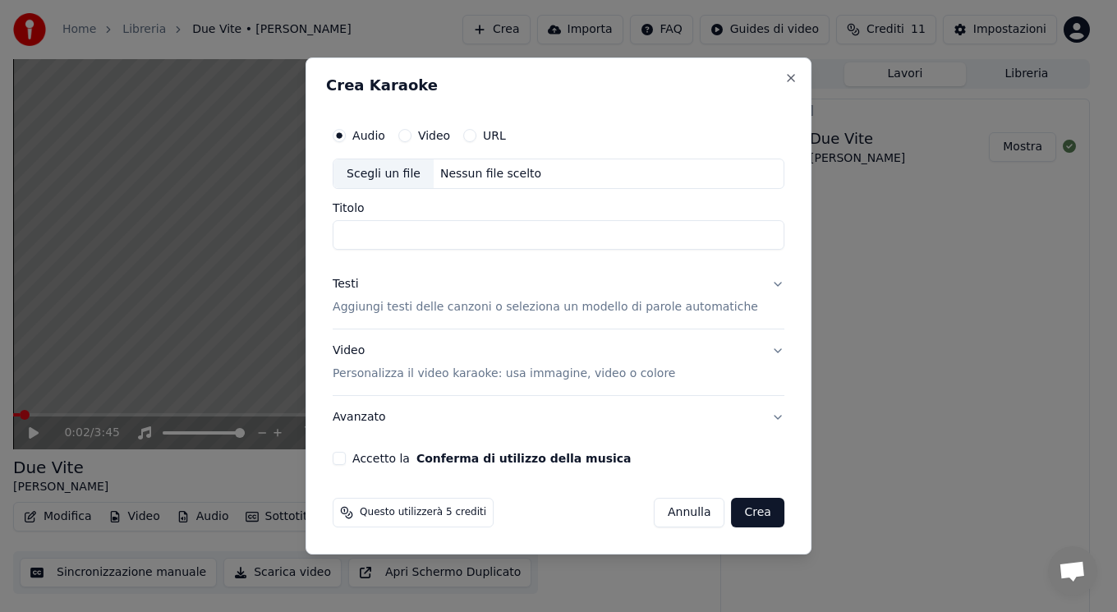
click at [398, 517] on span "Questo utilizzerà 5 crediti" at bounding box center [423, 512] width 127 height 13
drag, startPoint x: 423, startPoint y: 517, endPoint x: 459, endPoint y: 516, distance: 36.2
click at [458, 517] on span "Questo utilizzerà 5 crediti" at bounding box center [423, 512] width 127 height 13
click at [460, 516] on span "Questo utilizzerà 5 crediti" at bounding box center [423, 512] width 127 height 13
click at [660, 519] on button "Annulla" at bounding box center [689, 513] width 71 height 30
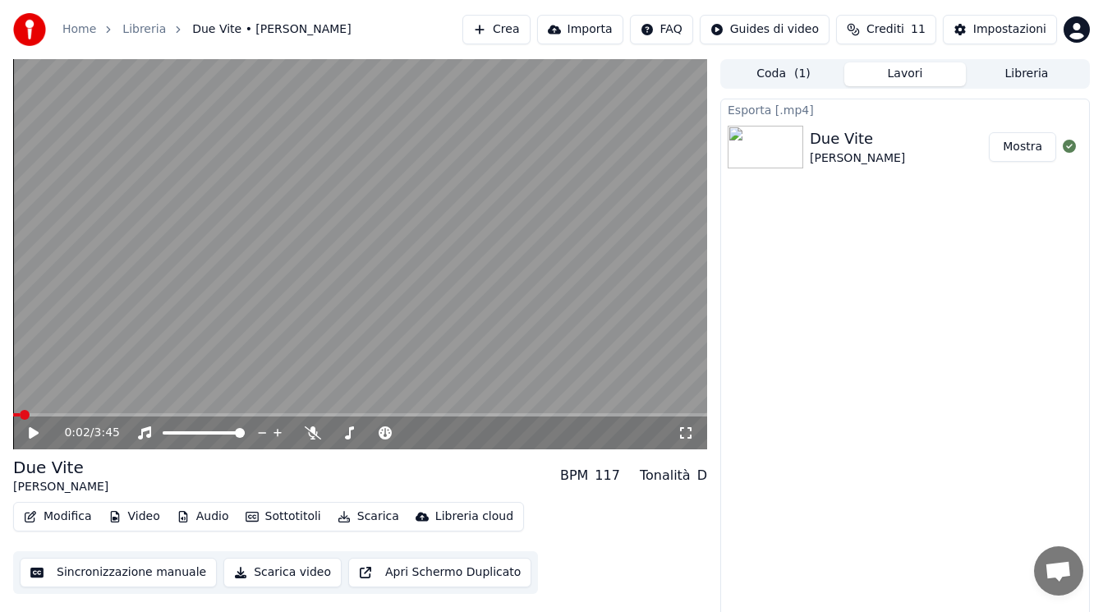
click at [504, 32] on button "Crea" at bounding box center [495, 30] width 67 height 30
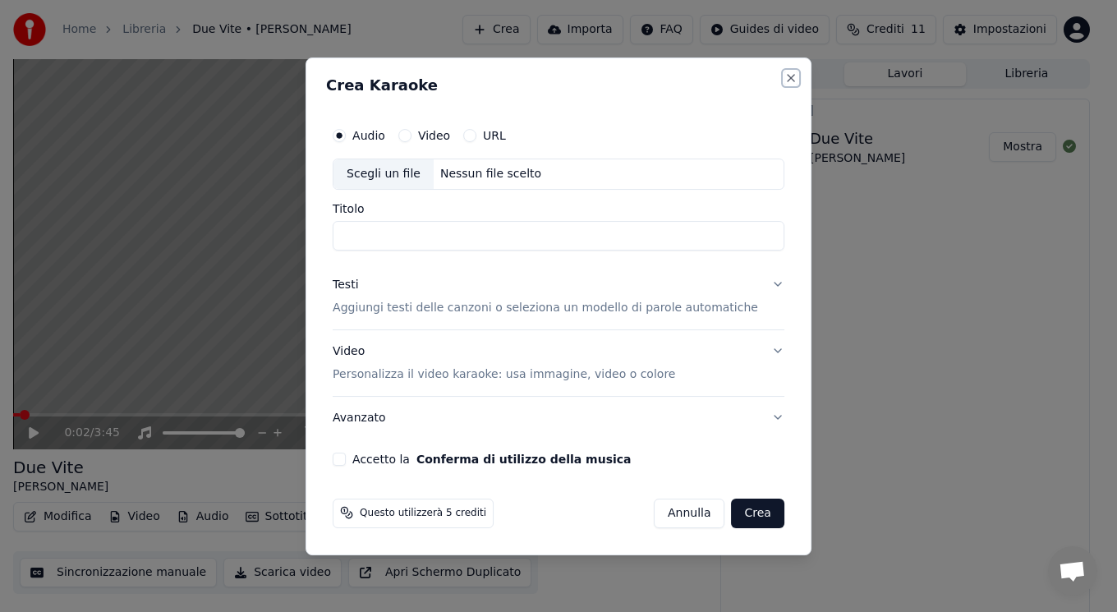
click at [784, 80] on button "Close" at bounding box center [790, 77] width 13 height 13
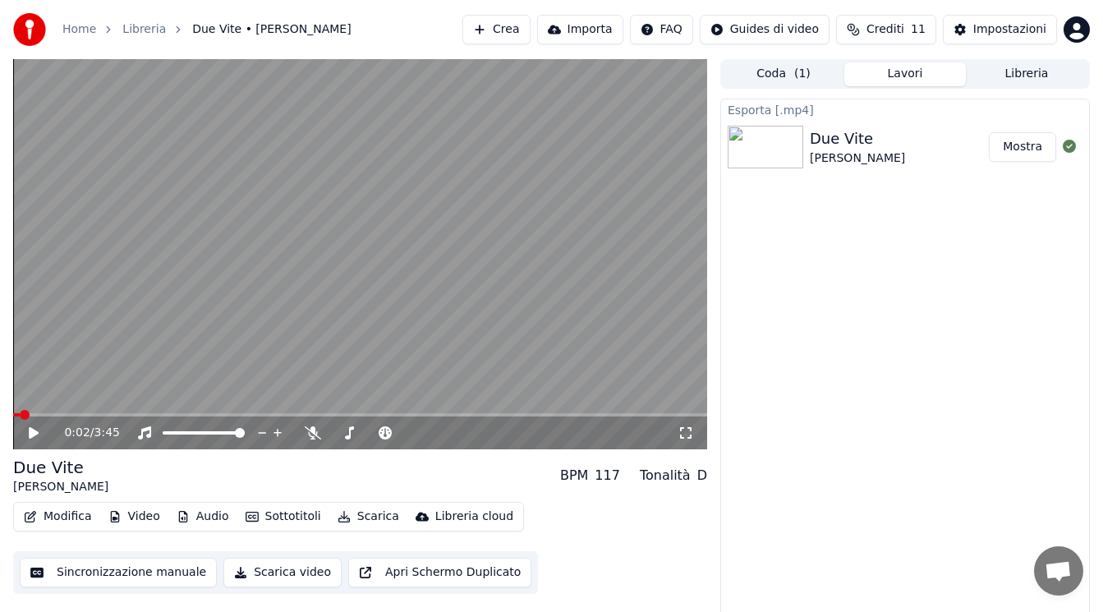
click at [897, 39] on button "Crediti 11" at bounding box center [886, 30] width 100 height 30
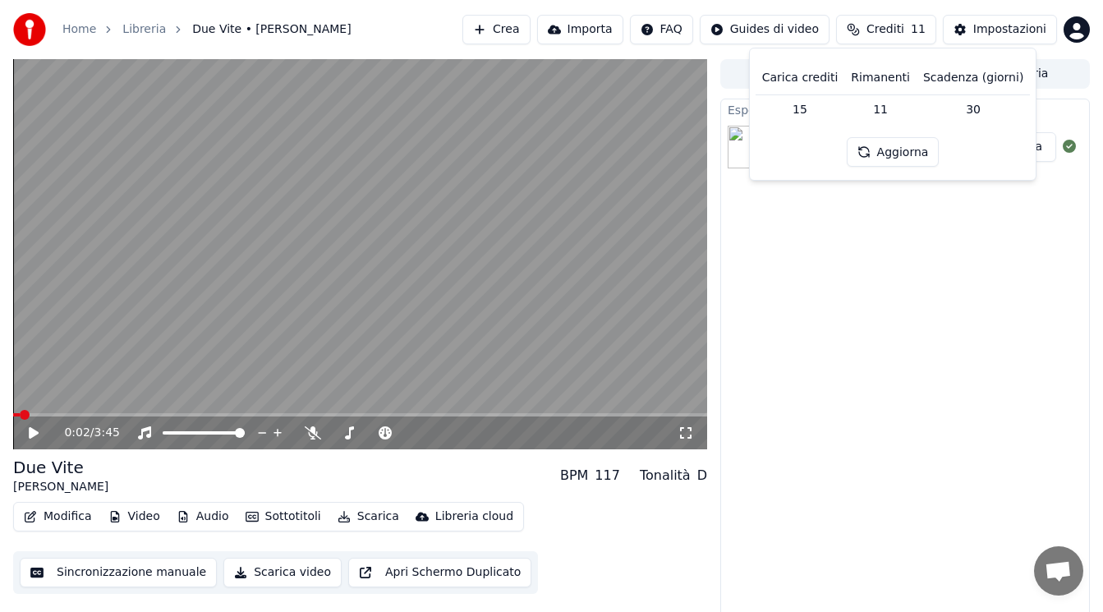
click at [968, 114] on td "30" at bounding box center [973, 109] width 113 height 30
click at [886, 152] on button "Aggiorna" at bounding box center [893, 152] width 93 height 30
click at [818, 107] on td "15" at bounding box center [801, 109] width 90 height 30
click at [819, 107] on td "15" at bounding box center [801, 109] width 90 height 30
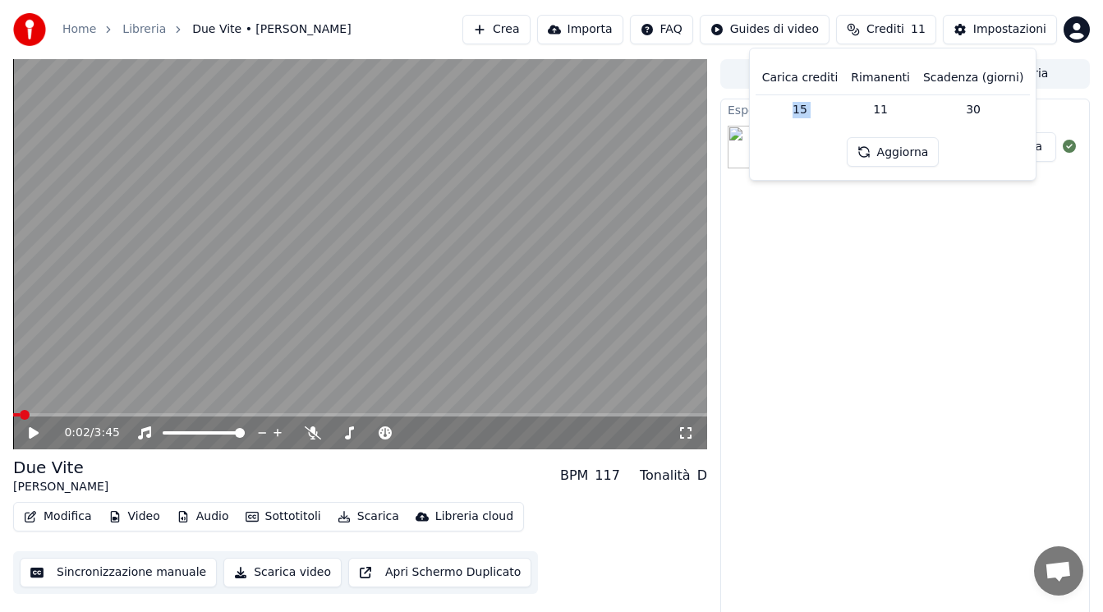
click at [821, 108] on td "15" at bounding box center [801, 109] width 90 height 30
click at [890, 241] on div "Esporta [.mp4] Due Vite [PERSON_NAME]" at bounding box center [905, 359] width 370 height 520
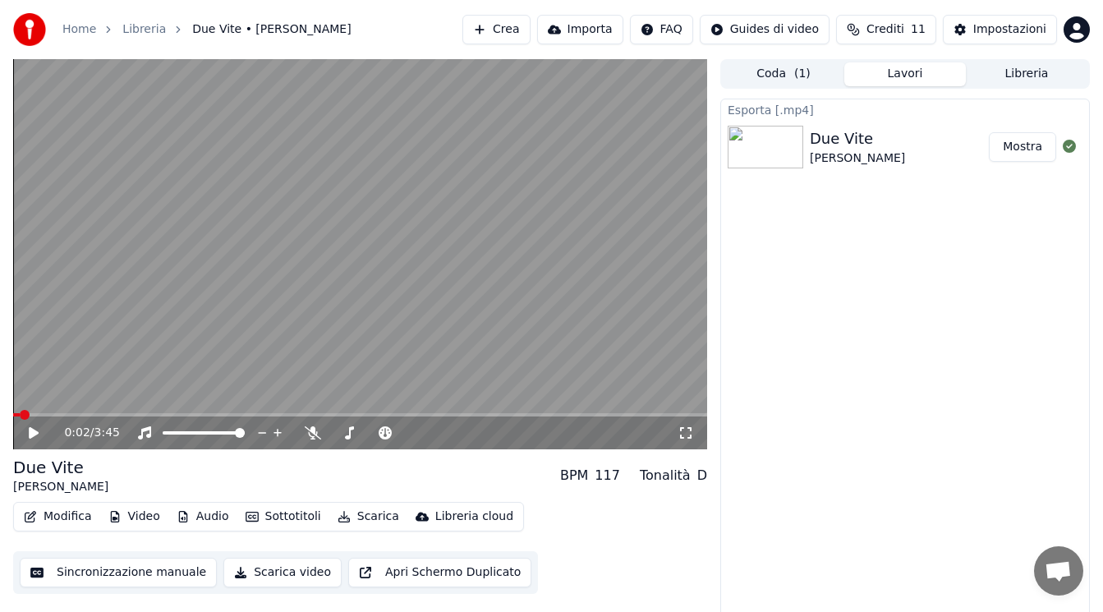
click at [573, 28] on button "Importa" at bounding box center [580, 30] width 86 height 30
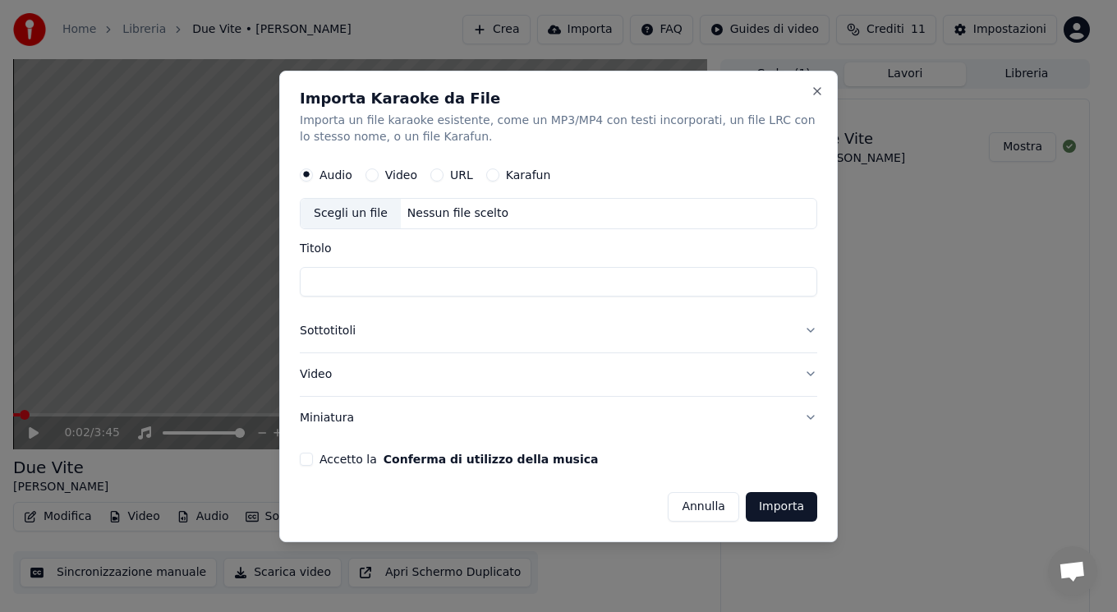
click at [456, 213] on div "Nessun file scelto" at bounding box center [458, 213] width 114 height 16
click at [481, 206] on div "C:\Users\toroc\Downloads\cicale-accompaniment-G major-139bpm-440hz.mp3" at bounding box center [540, 213] width 279 height 16
type input "**********"
click at [366, 385] on button "Video" at bounding box center [559, 373] width 518 height 43
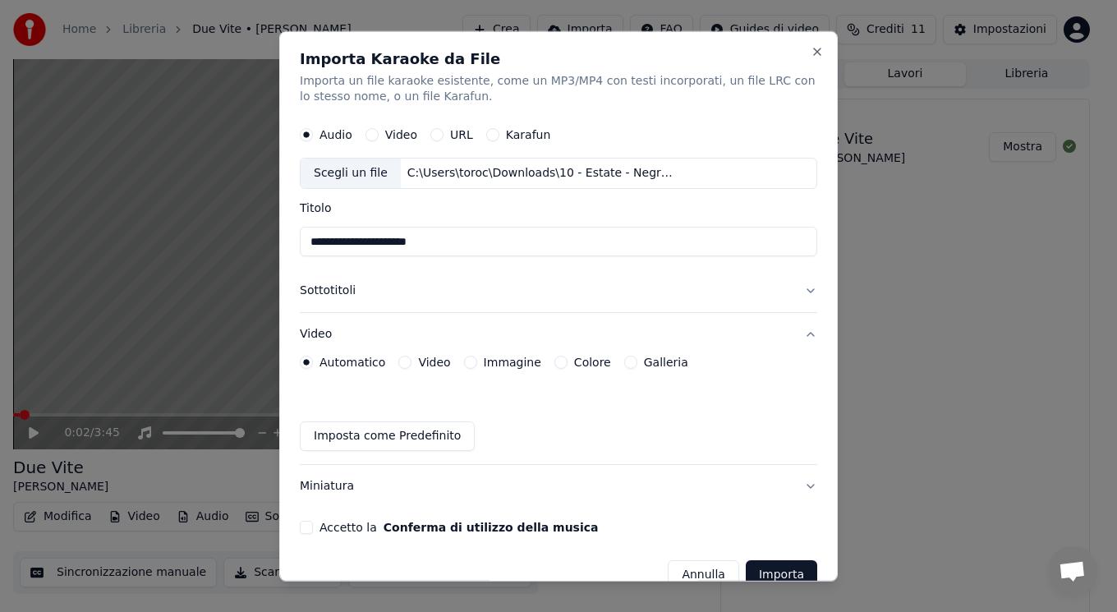
click at [465, 366] on button "Immagine" at bounding box center [470, 362] width 13 height 13
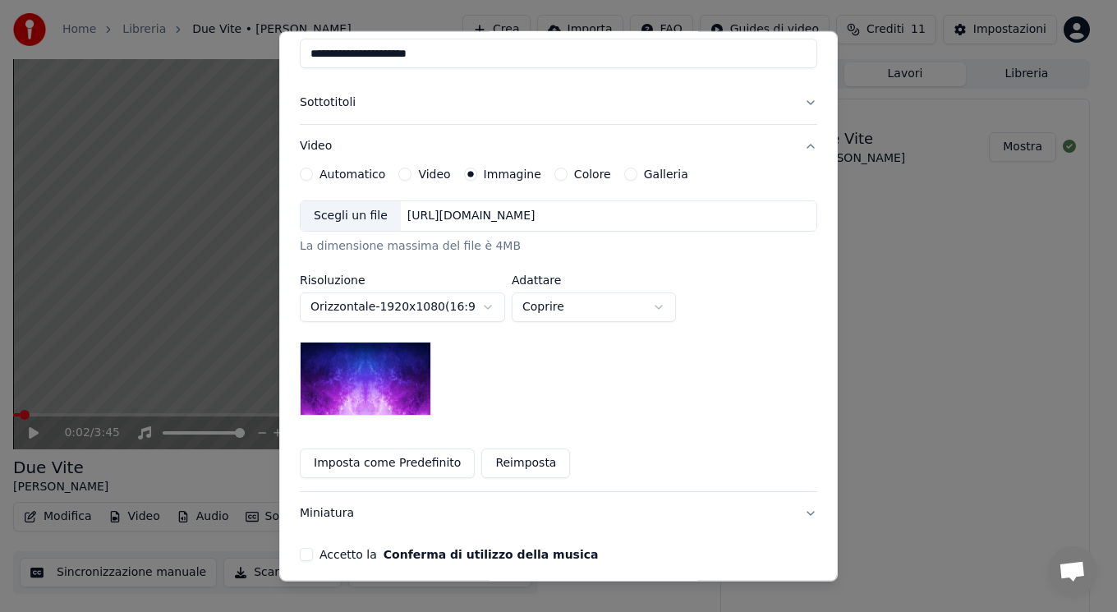
scroll to position [162, 0]
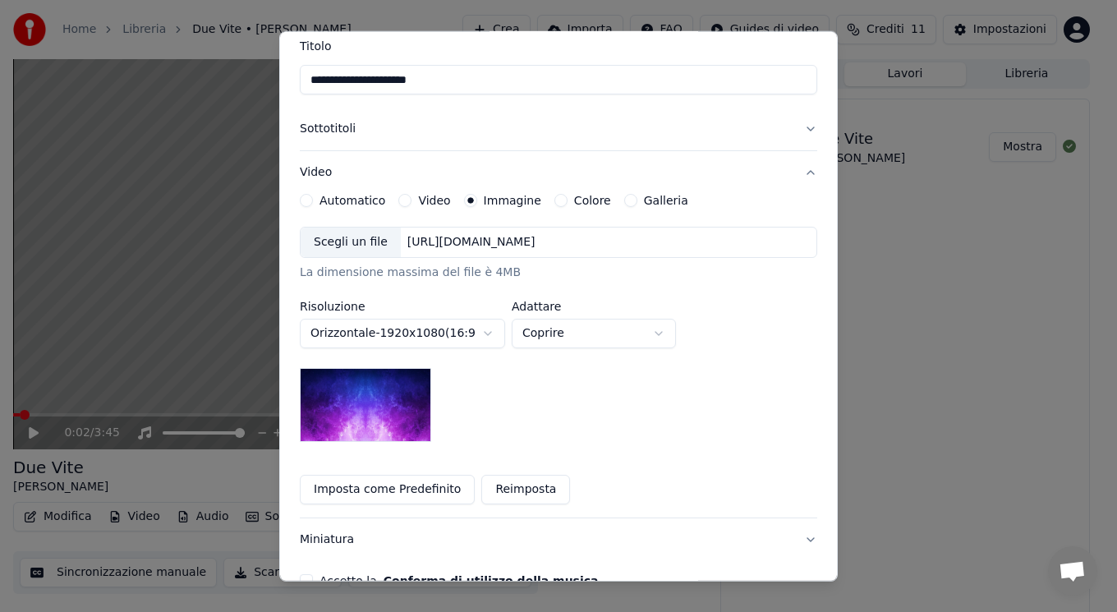
click at [553, 209] on div "**********" at bounding box center [559, 349] width 518 height 311
click at [554, 200] on button "Colore" at bounding box center [560, 200] width 13 height 13
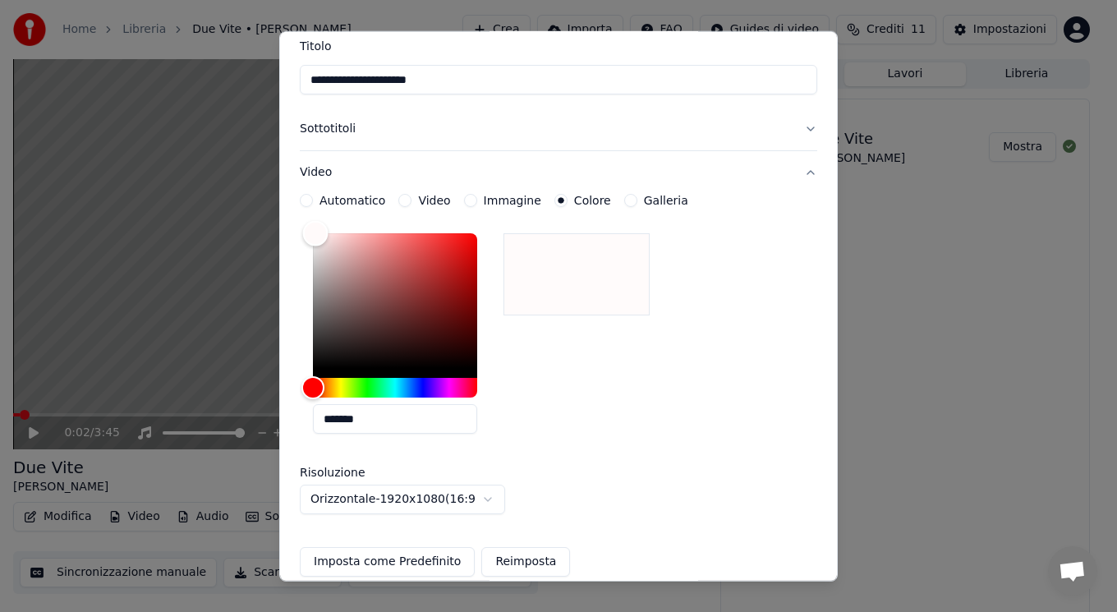
type input "*******"
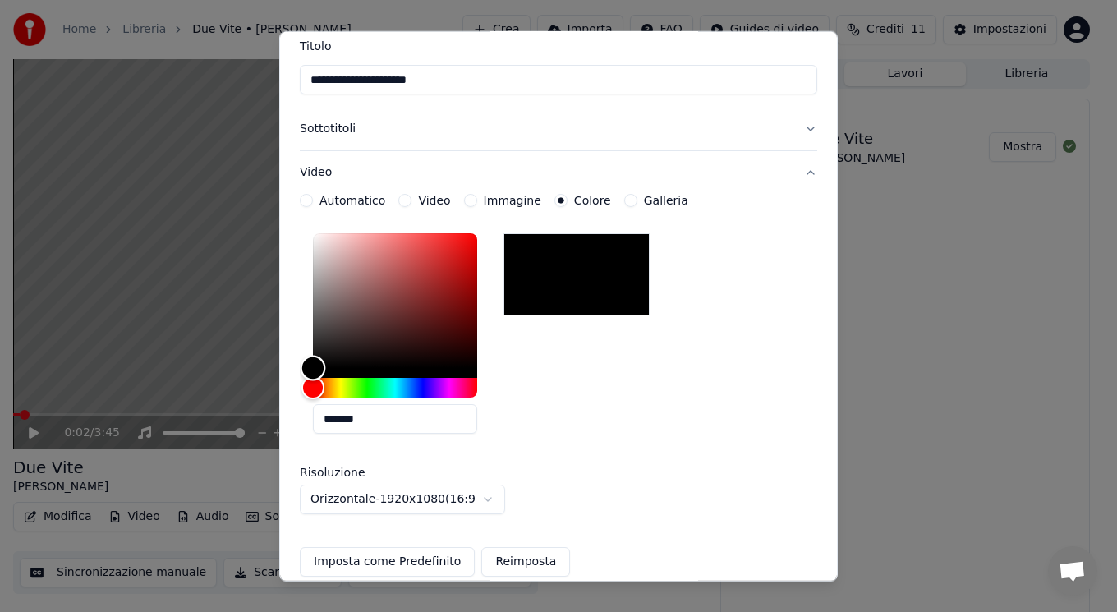
drag, startPoint x: 324, startPoint y: 314, endPoint x: 193, endPoint y: 456, distance: 193.0
click at [193, 456] on body "**********" at bounding box center [551, 306] width 1103 height 612
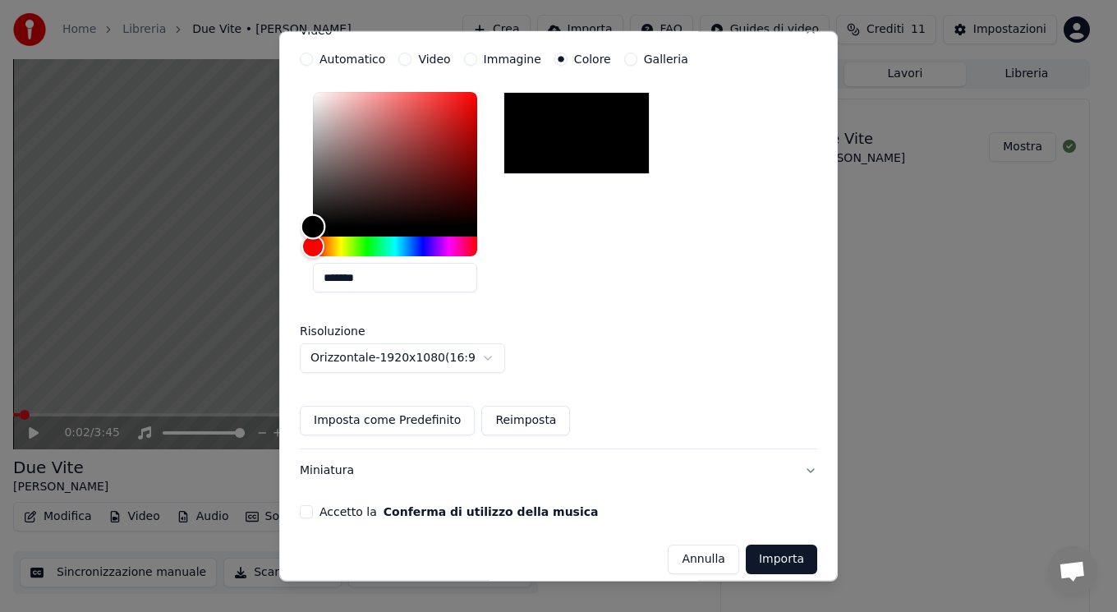
scroll to position [316, 0]
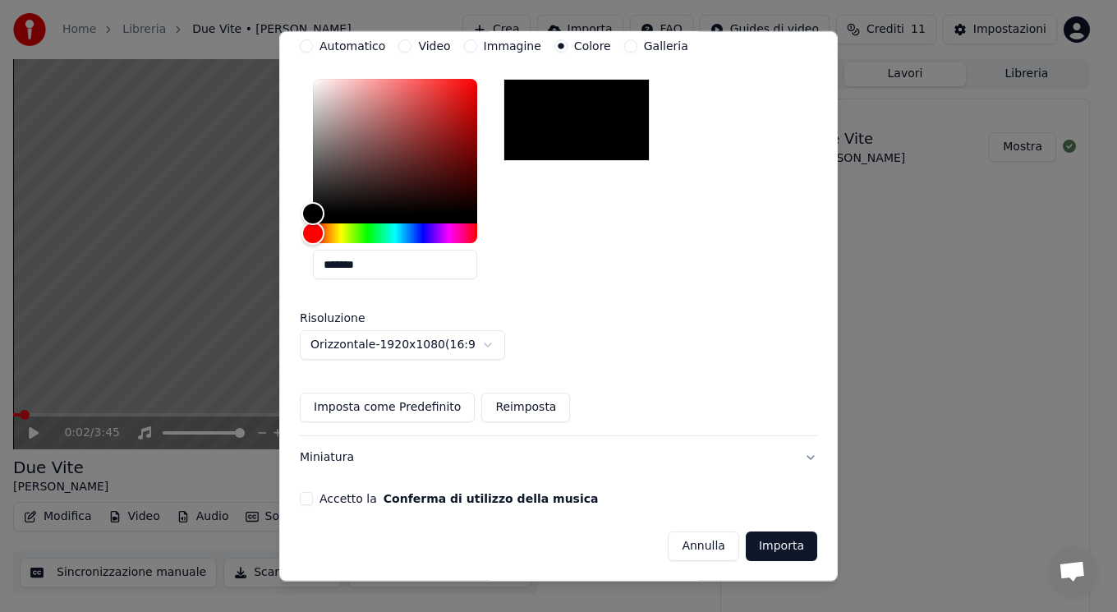
click at [397, 412] on button "Imposta come Predefinito" at bounding box center [387, 408] width 175 height 30
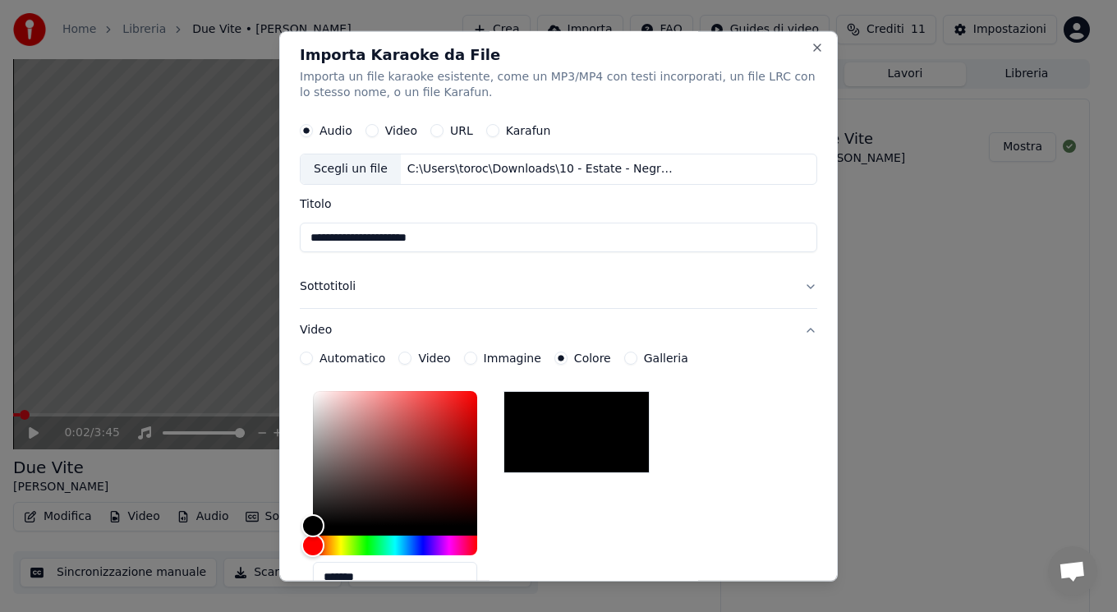
scroll to position [0, 0]
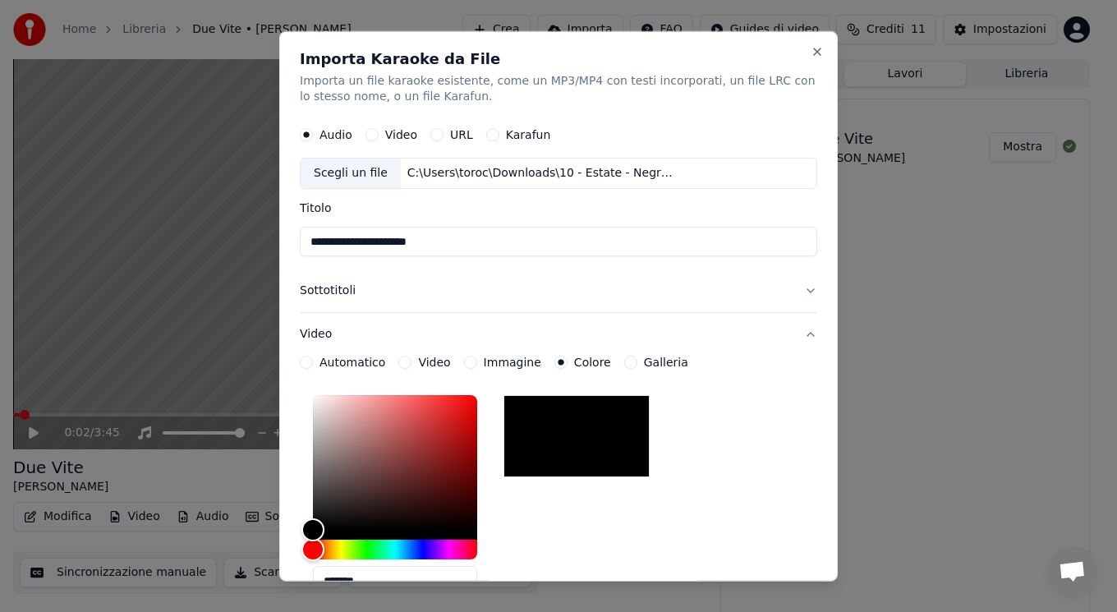
click at [361, 292] on button "Sottotitoli" at bounding box center [559, 290] width 518 height 43
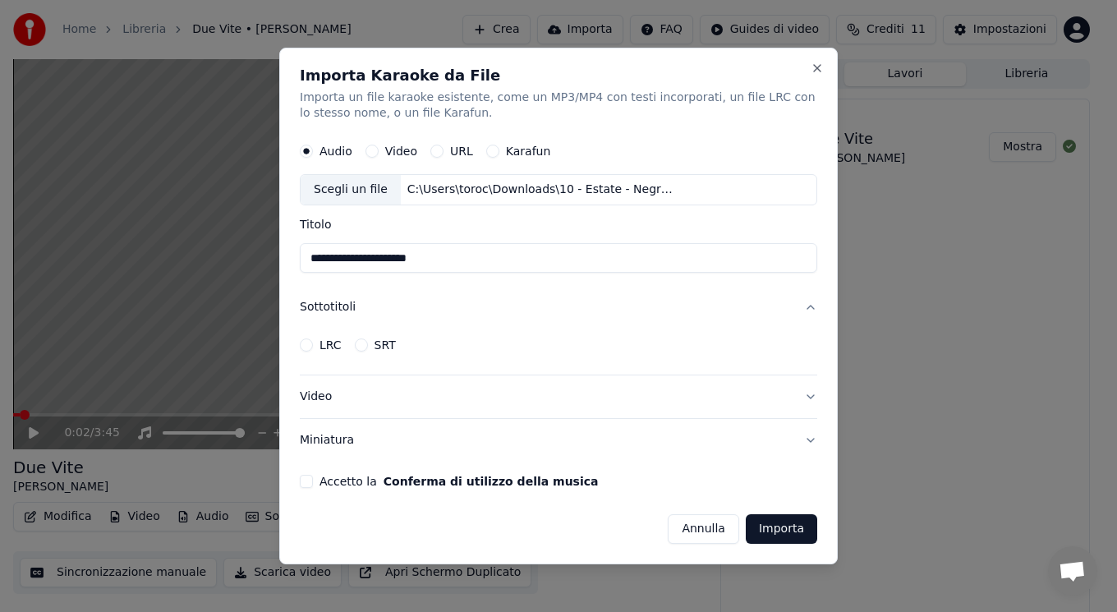
click at [306, 398] on button "Video" at bounding box center [559, 396] width 518 height 43
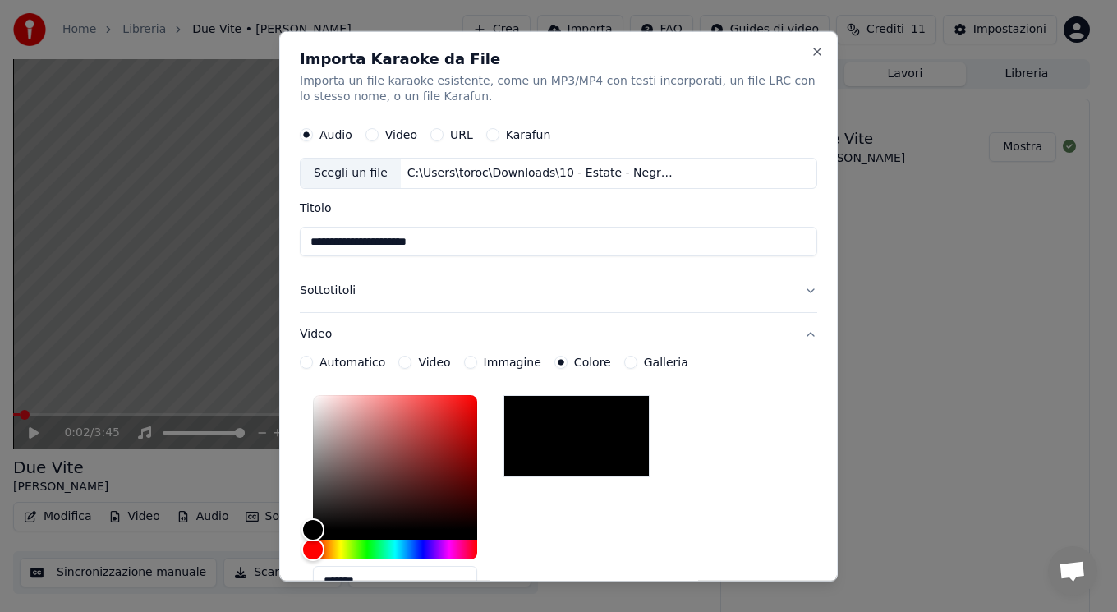
click at [315, 295] on button "Sottotitoli" at bounding box center [559, 290] width 518 height 43
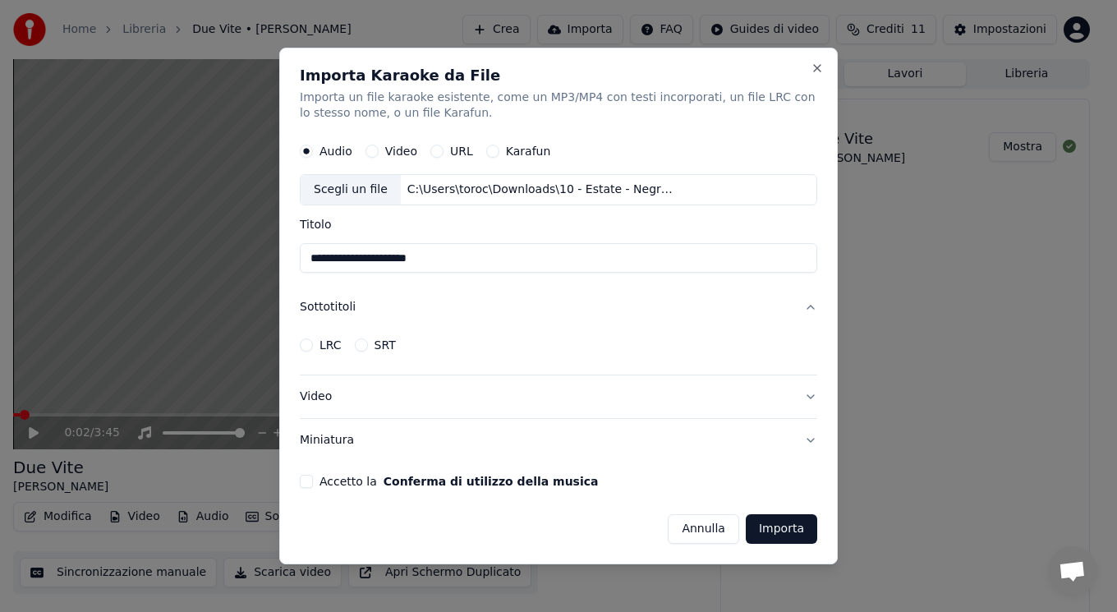
click at [307, 479] on button "Accetto la Conferma di utilizzo della musica" at bounding box center [306, 481] width 13 height 13
click at [308, 393] on button "Video" at bounding box center [559, 396] width 518 height 43
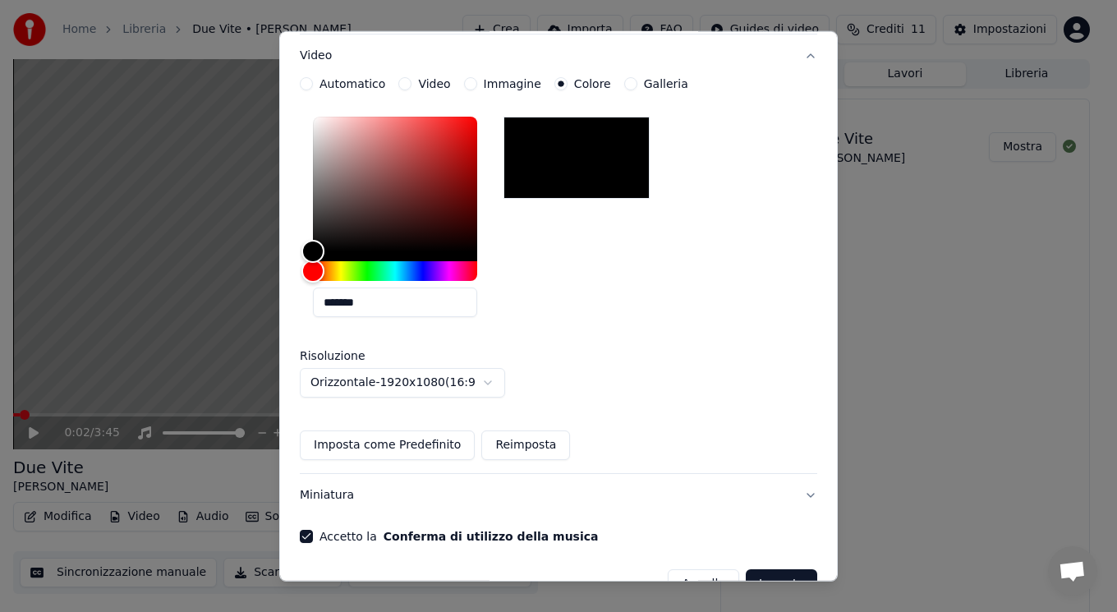
scroll to position [316, 0]
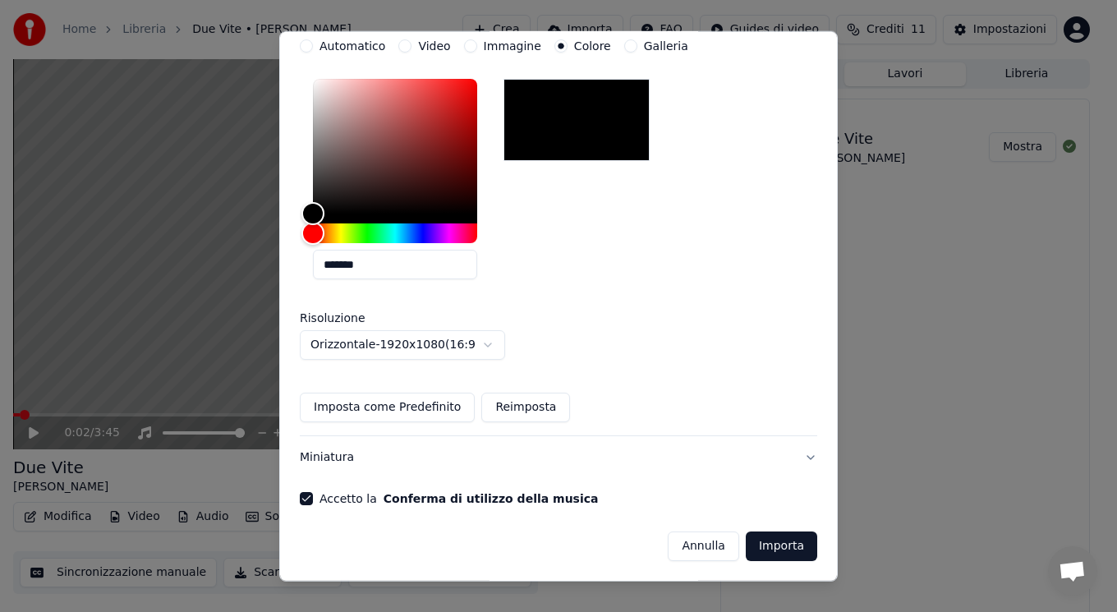
click at [761, 547] on button "Importa" at bounding box center [781, 546] width 71 height 30
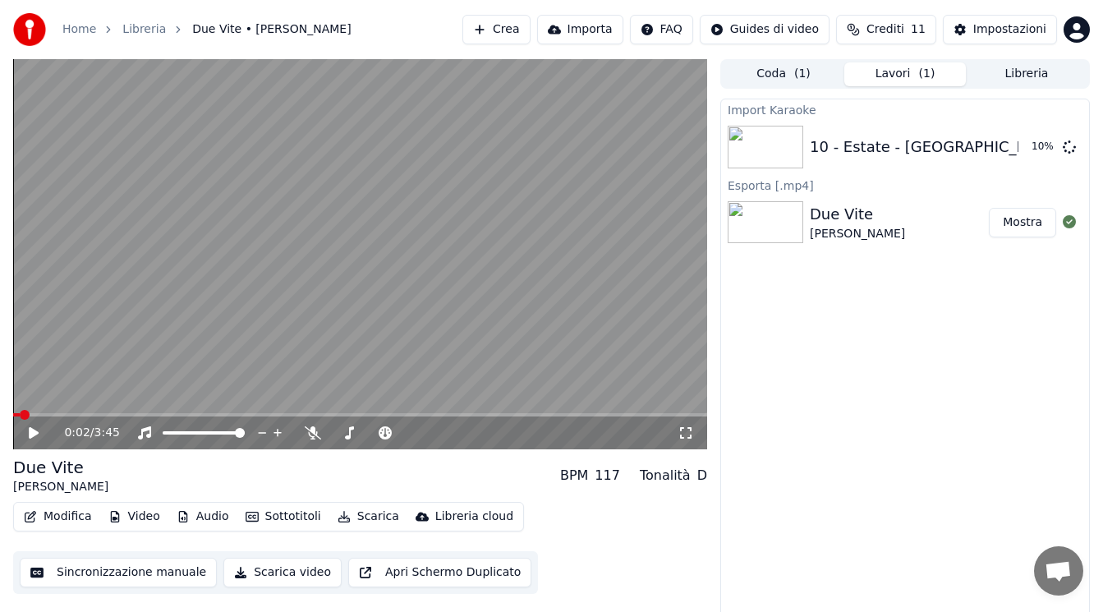
click at [25, 428] on div "0:02 / 3:45" at bounding box center [360, 433] width 681 height 16
click at [1026, 148] on button "Riproduci" at bounding box center [1015, 147] width 82 height 30
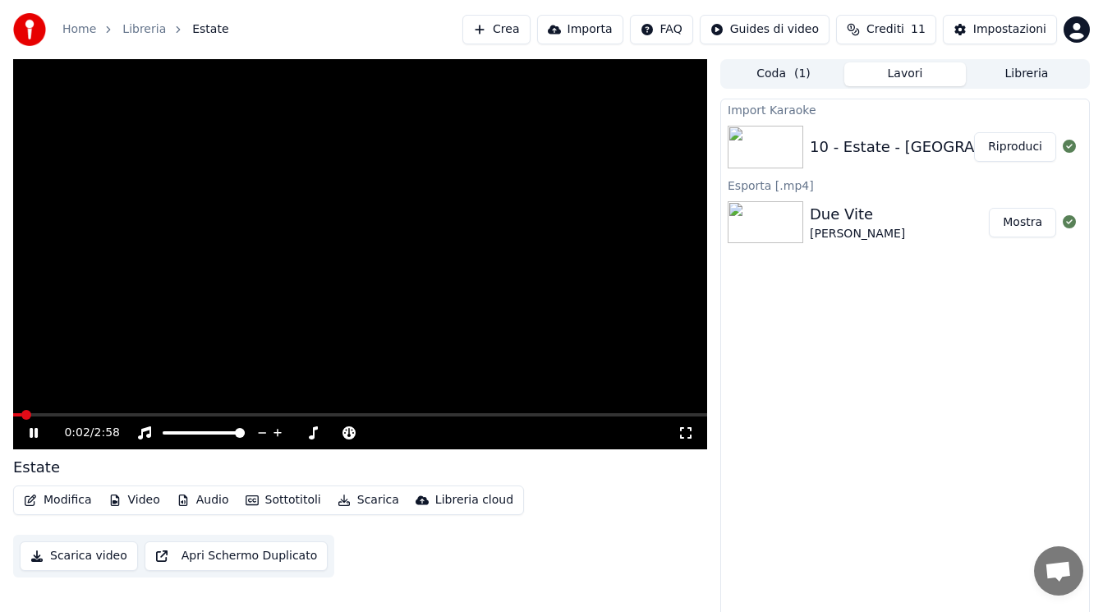
click at [58, 414] on span at bounding box center [360, 414] width 694 height 3
click at [82, 413] on span at bounding box center [360, 414] width 694 height 3
click at [123, 415] on span at bounding box center [360, 414] width 694 height 3
click at [156, 413] on span at bounding box center [360, 414] width 694 height 3
click at [34, 434] on icon at bounding box center [45, 432] width 38 height 13
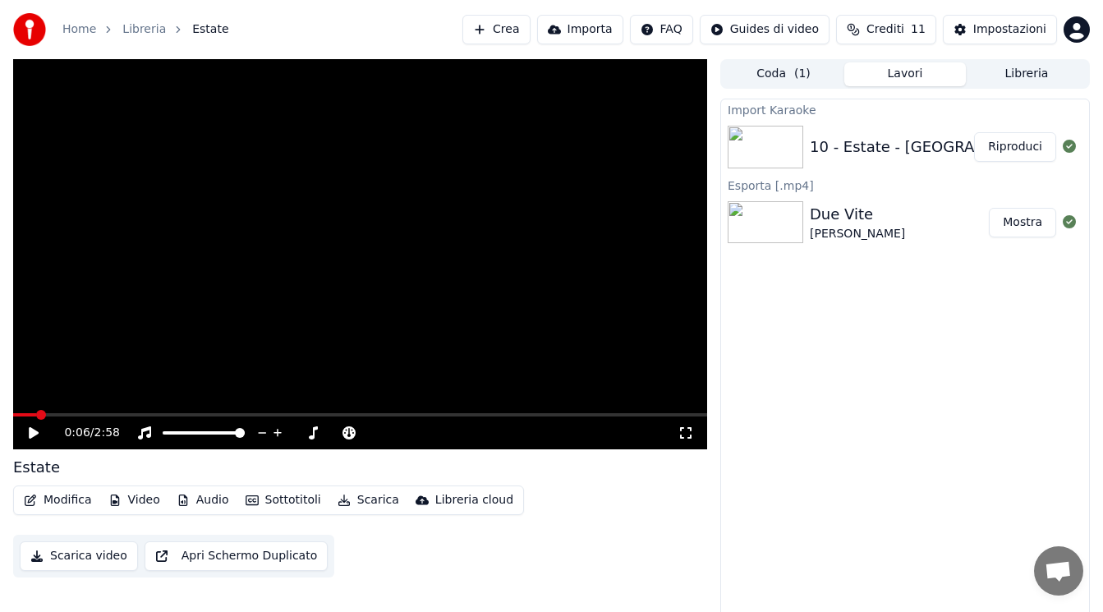
click at [36, 420] on span at bounding box center [41, 415] width 10 height 10
click at [286, 497] on button "Sottotitoli" at bounding box center [283, 500] width 89 height 23
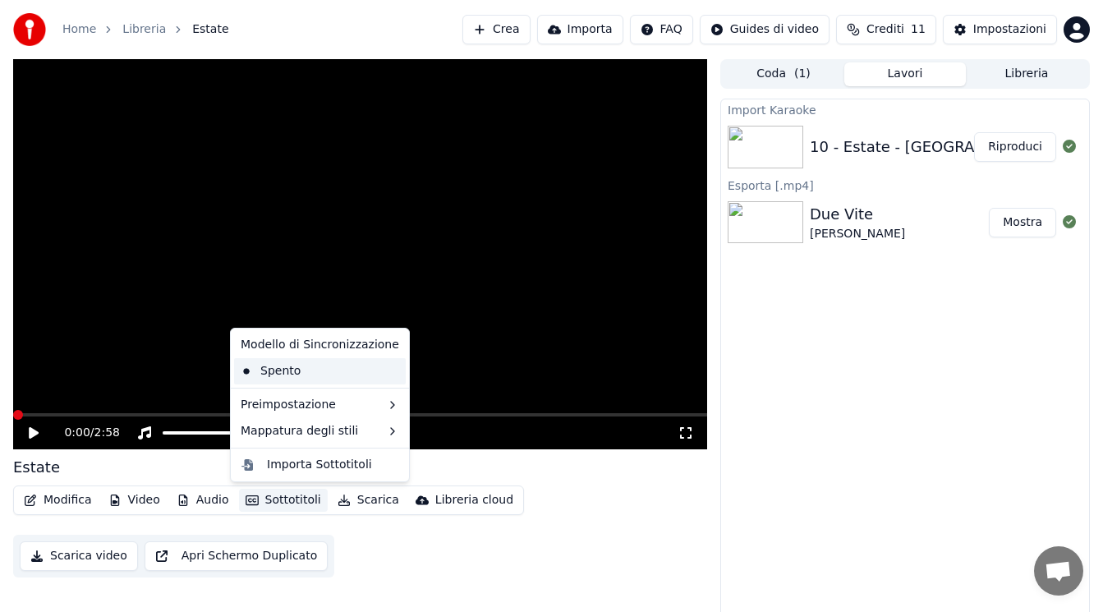
click at [292, 368] on div "Spento" at bounding box center [320, 371] width 172 height 26
click at [278, 500] on button "Sottotitoli" at bounding box center [283, 500] width 89 height 23
click at [286, 346] on div "Modello di Sincronizzazione" at bounding box center [320, 345] width 172 height 26
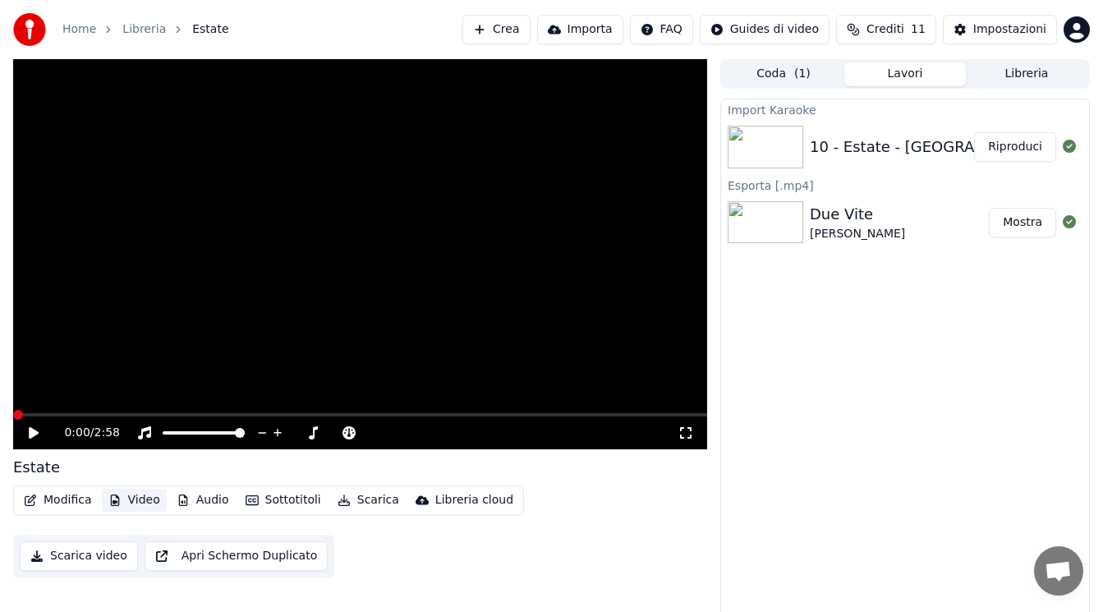
click at [131, 504] on button "Video" at bounding box center [134, 500] width 65 height 23
click at [138, 495] on button "Video" at bounding box center [134, 500] width 65 height 23
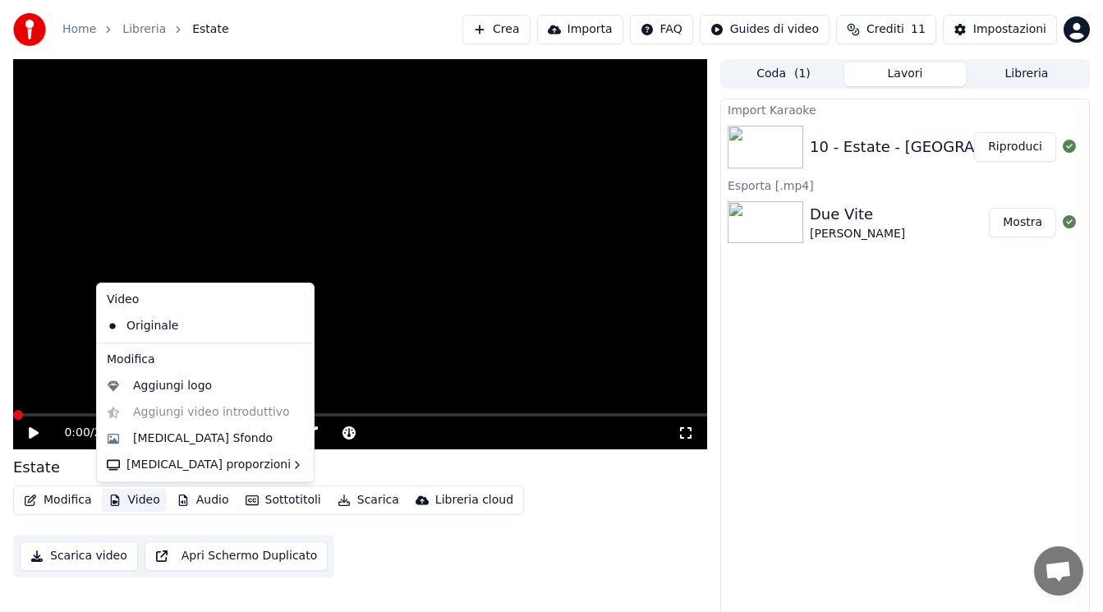
click at [138, 495] on button "Video" at bounding box center [134, 500] width 65 height 23
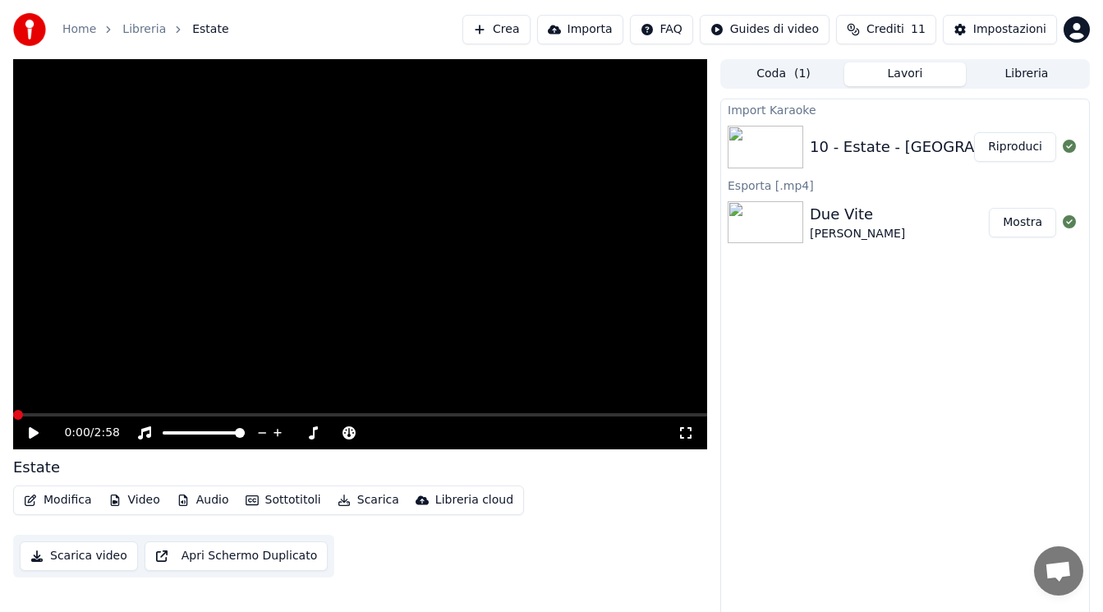
click at [59, 495] on button "Modifica" at bounding box center [57, 500] width 81 height 23
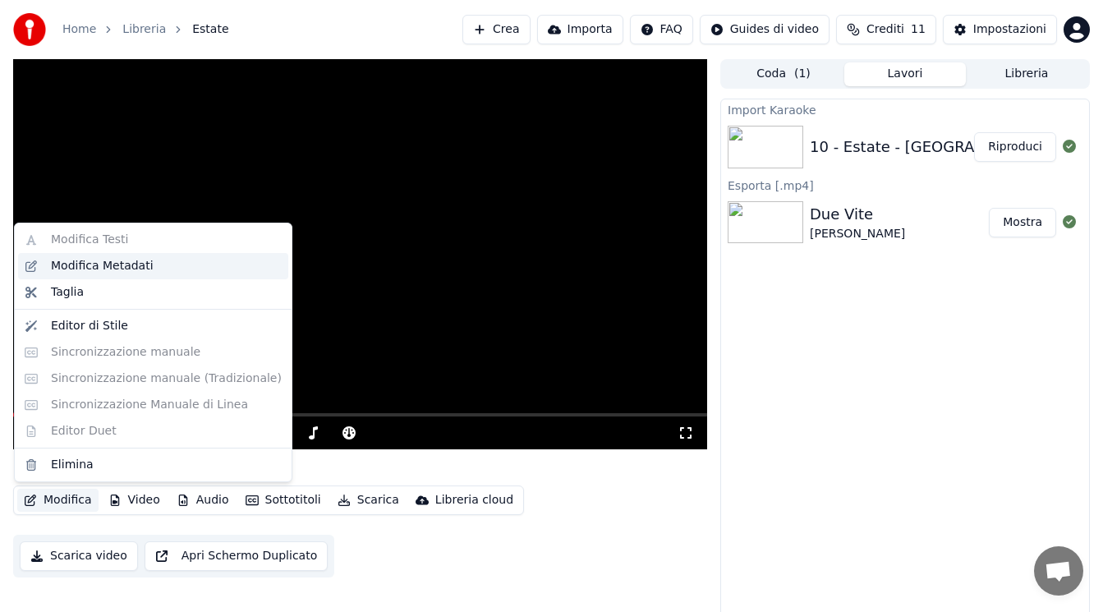
click at [108, 269] on div "Modifica Metadati" at bounding box center [102, 266] width 103 height 16
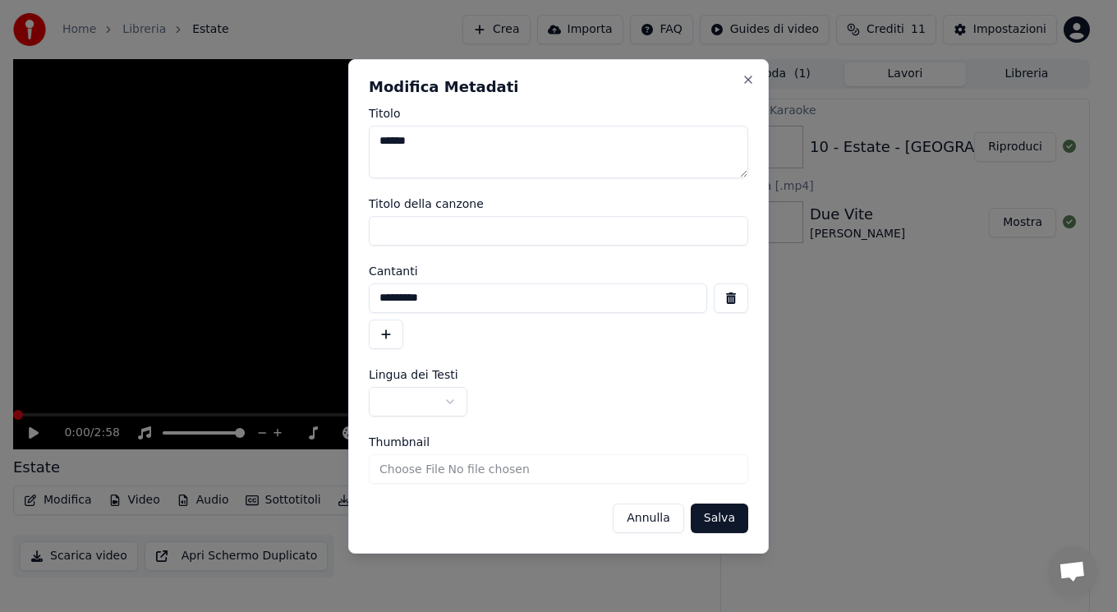
click at [440, 399] on button "button" at bounding box center [418, 402] width 99 height 30
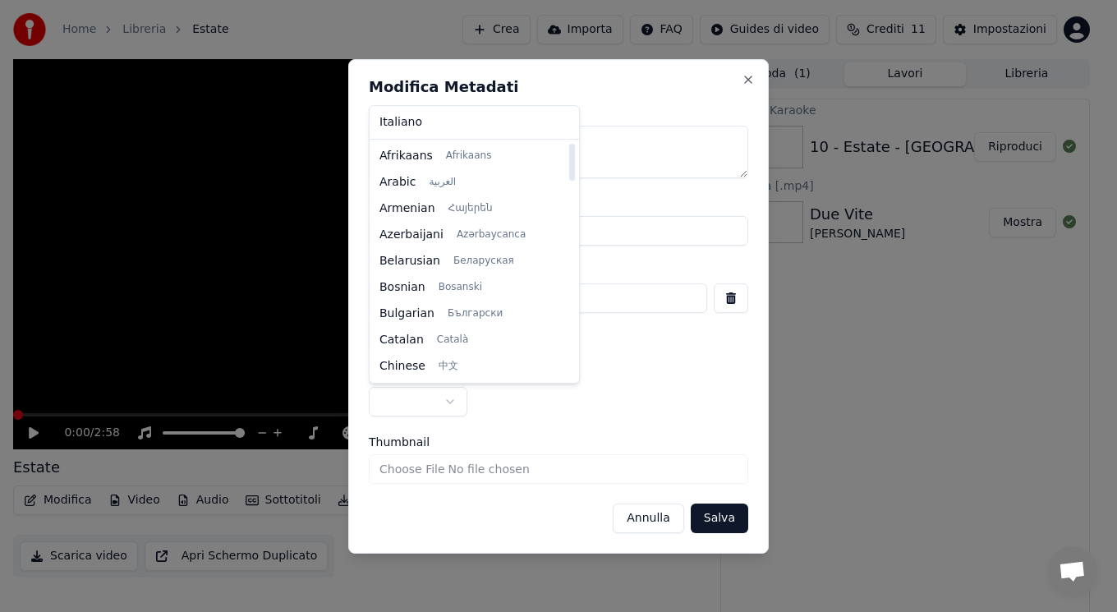
select select "**"
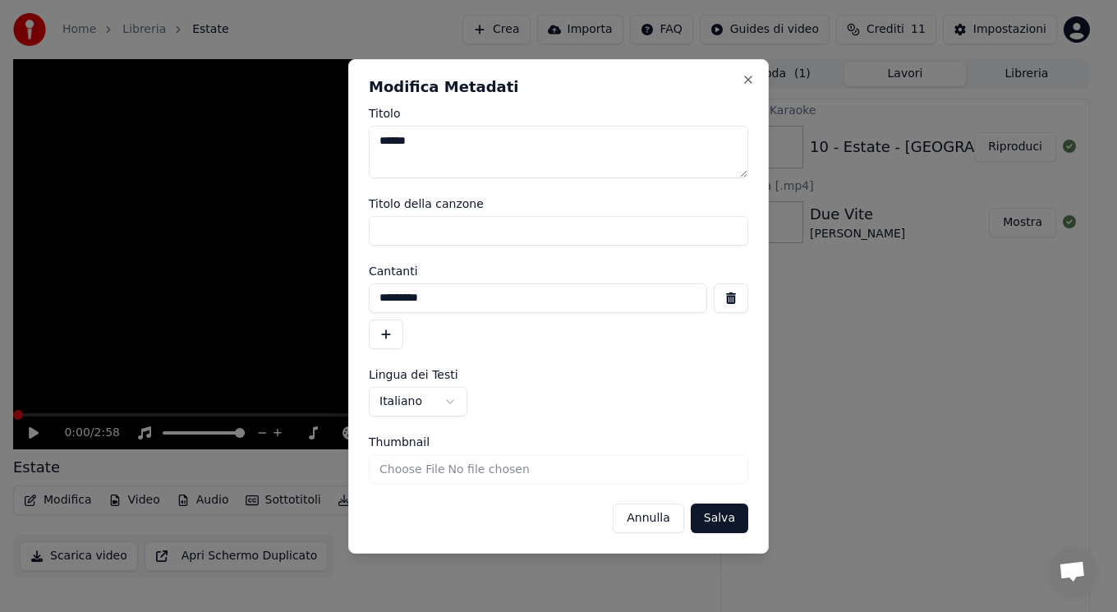
click at [534, 474] on input "Thumbnail" at bounding box center [559, 469] width 380 height 30
click at [745, 79] on button "Close" at bounding box center [748, 79] width 13 height 13
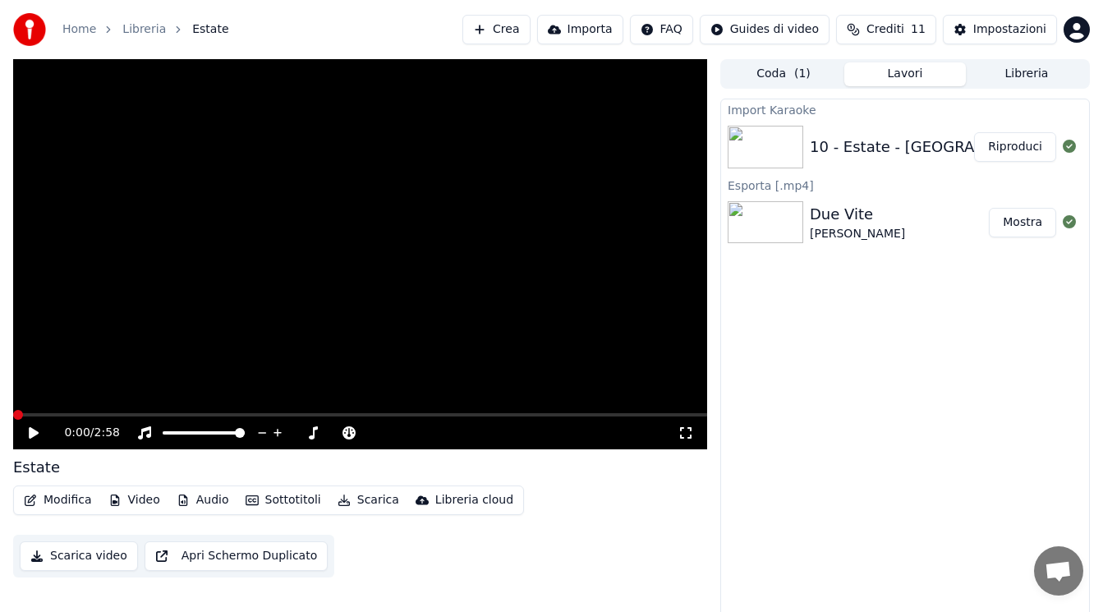
click at [778, 145] on img at bounding box center [766, 147] width 76 height 43
click at [1066, 146] on icon at bounding box center [1069, 146] width 13 height 13
click at [738, 113] on div "Import Karaoke" at bounding box center [905, 109] width 368 height 20
click at [72, 499] on button "Modifica" at bounding box center [57, 500] width 81 height 23
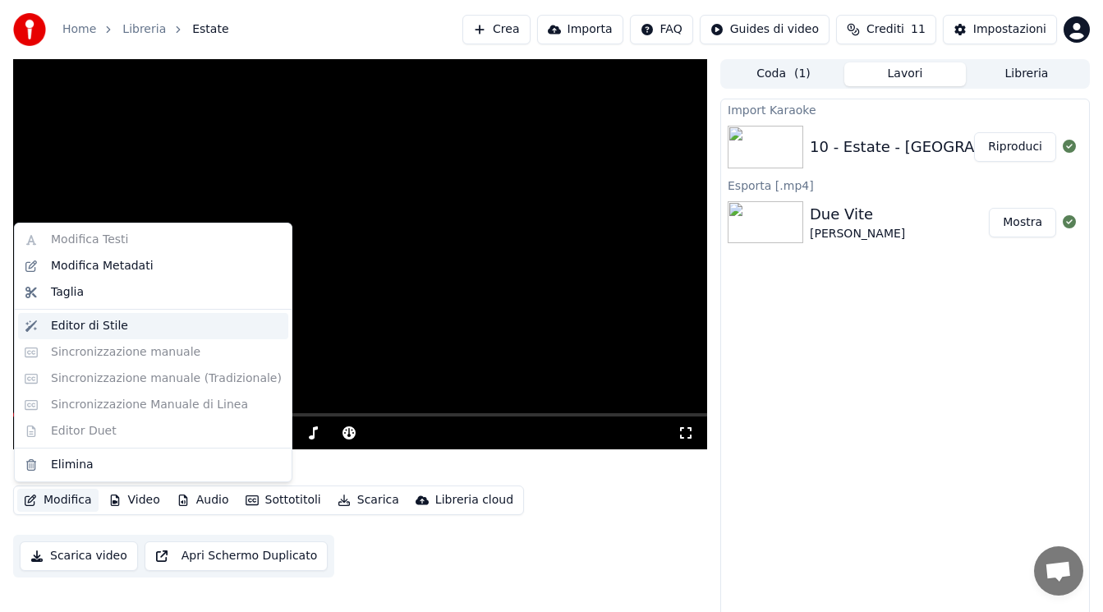
click at [62, 329] on div "Editor di Stile" at bounding box center [89, 326] width 77 height 16
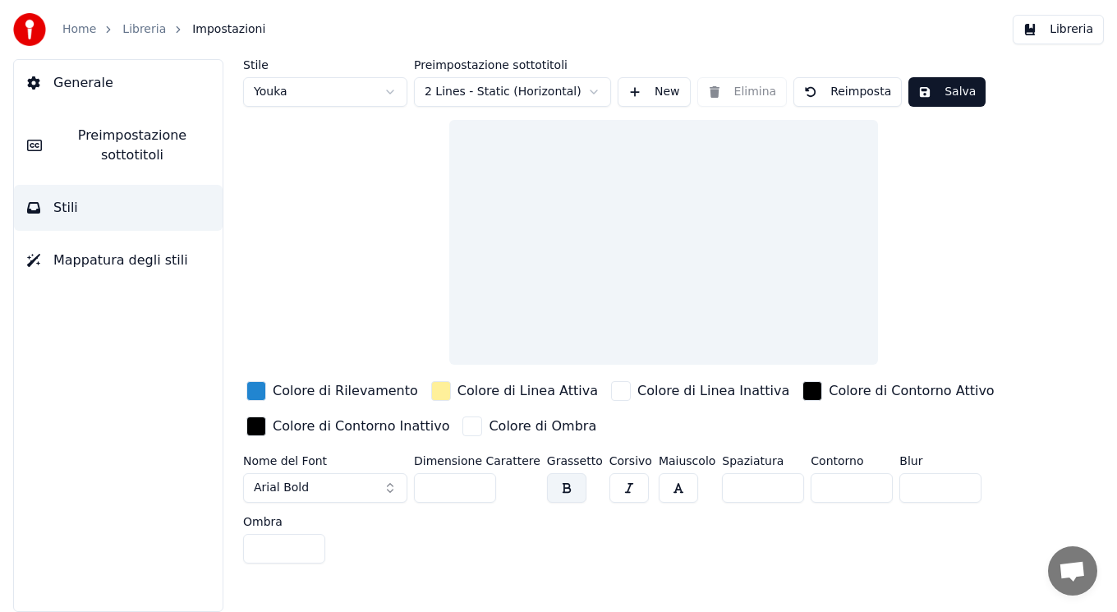
click at [669, 143] on div at bounding box center [663, 242] width 429 height 245
click at [669, 169] on div at bounding box center [663, 242] width 429 height 245
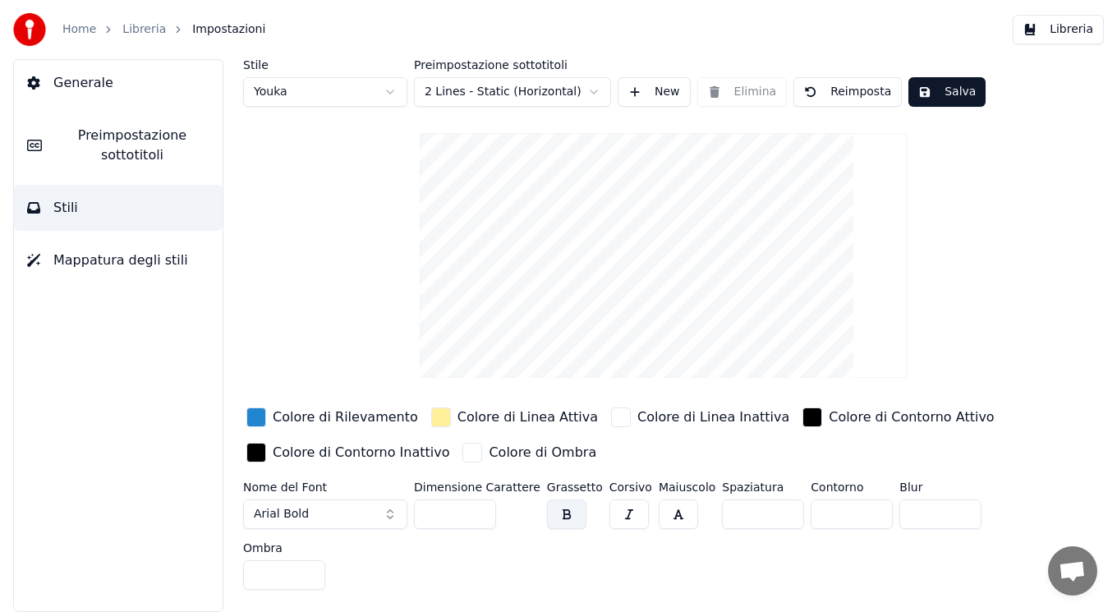
click at [148, 145] on span "Preimpostazione sottotitoli" at bounding box center [132, 145] width 154 height 39
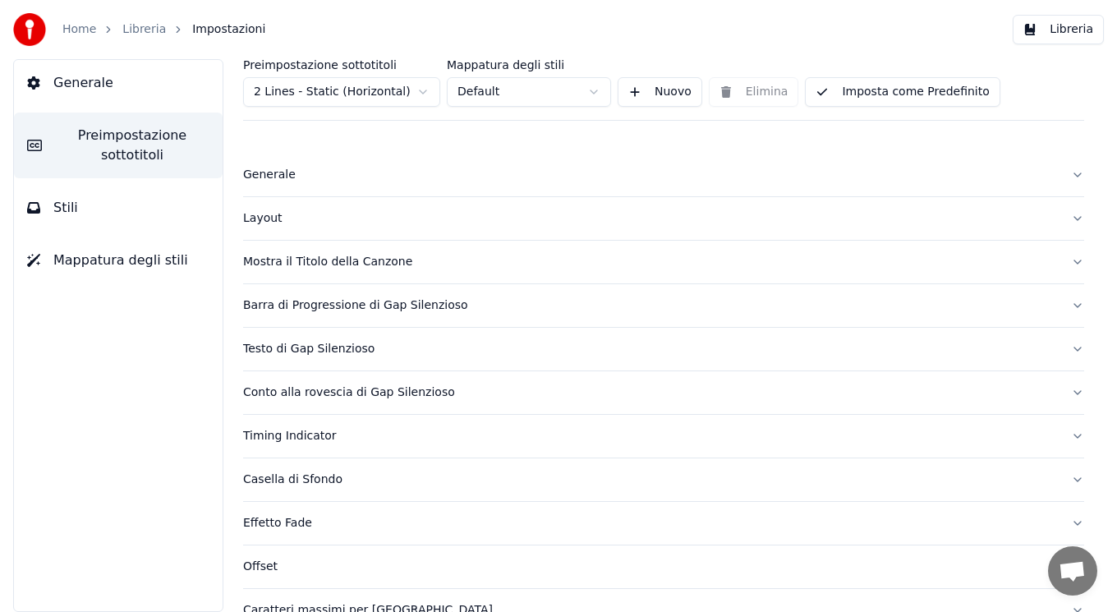
click at [669, 93] on button "Nuovo" at bounding box center [660, 92] width 85 height 30
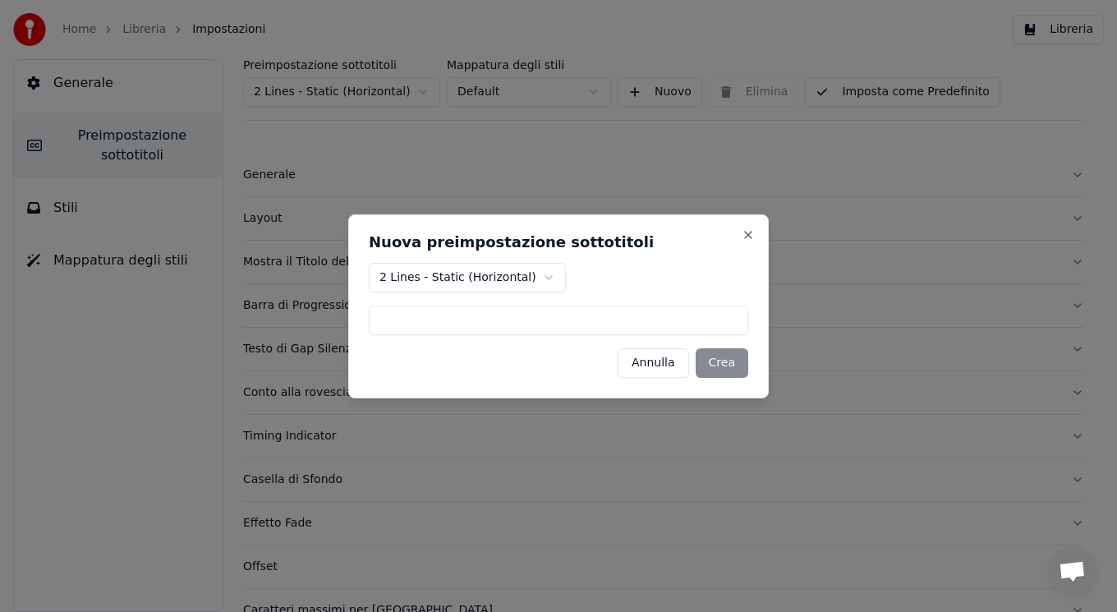
click at [644, 361] on button "Annulla" at bounding box center [653, 363] width 71 height 30
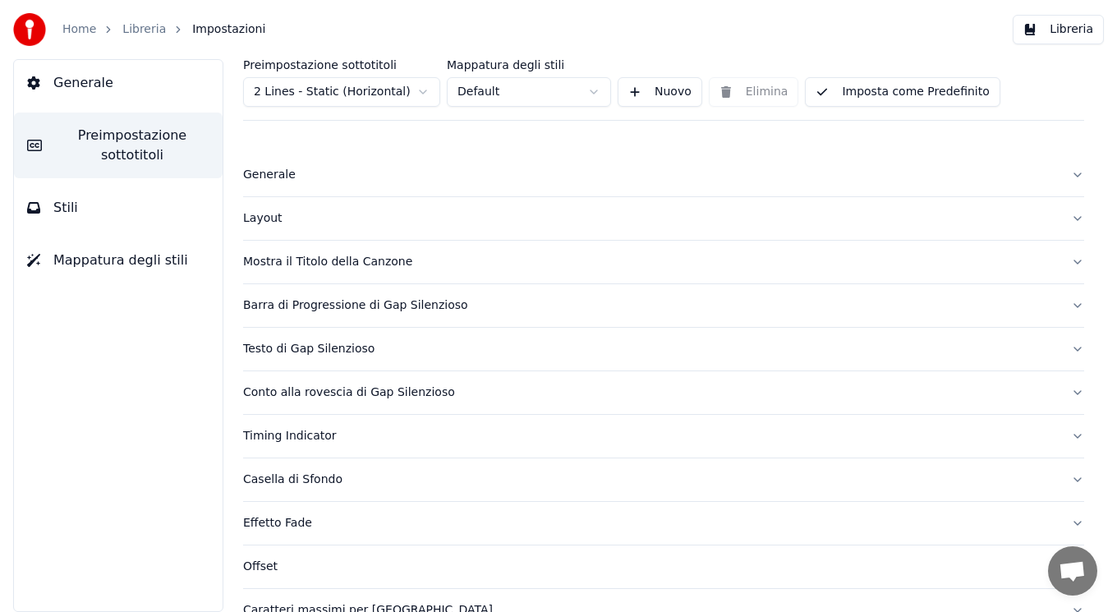
click at [1049, 25] on button "Libreria" at bounding box center [1058, 30] width 91 height 30
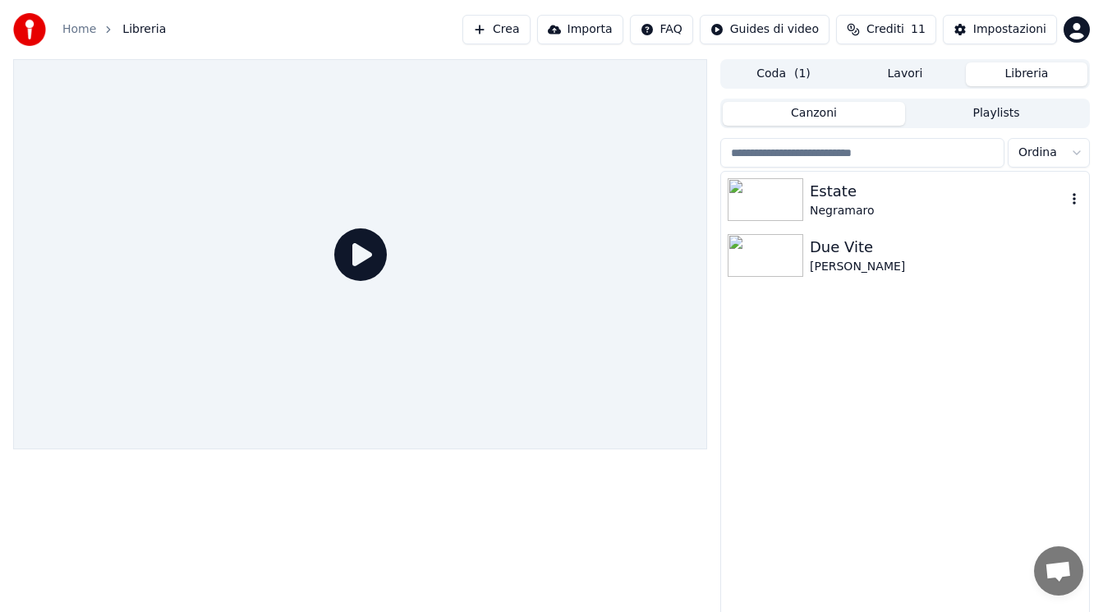
click at [827, 191] on div "Estate" at bounding box center [938, 191] width 256 height 23
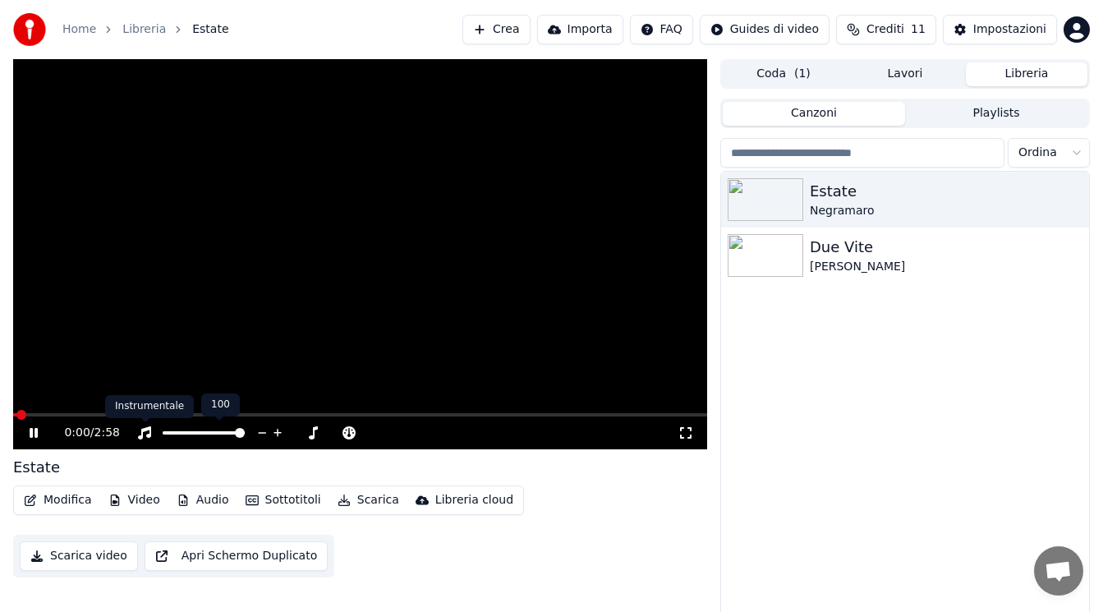
click at [140, 411] on div "Instrumentale Instrumentale" at bounding box center [149, 406] width 89 height 23
drag, startPoint x: 35, startPoint y: 412, endPoint x: 216, endPoint y: 415, distance: 180.8
click at [215, 415] on div "0:02 / 2:58" at bounding box center [360, 254] width 694 height 390
click at [85, 420] on div "0:02 / 2:58" at bounding box center [360, 432] width 694 height 33
click at [103, 409] on video at bounding box center [360, 254] width 694 height 390
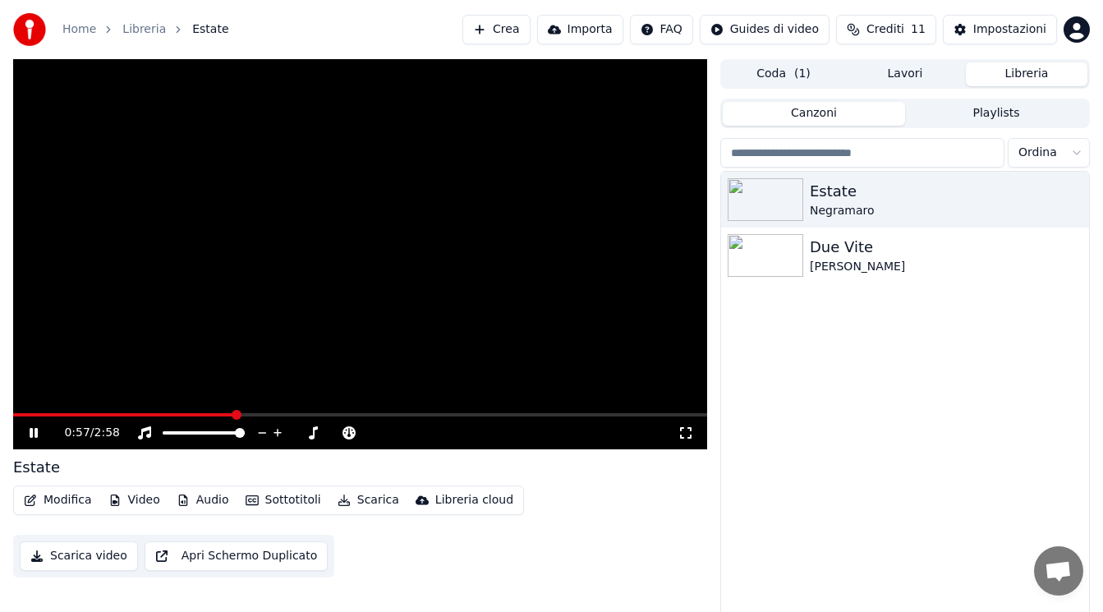
click at [236, 410] on span at bounding box center [237, 415] width 10 height 10
click at [30, 438] on icon at bounding box center [34, 433] width 8 height 10
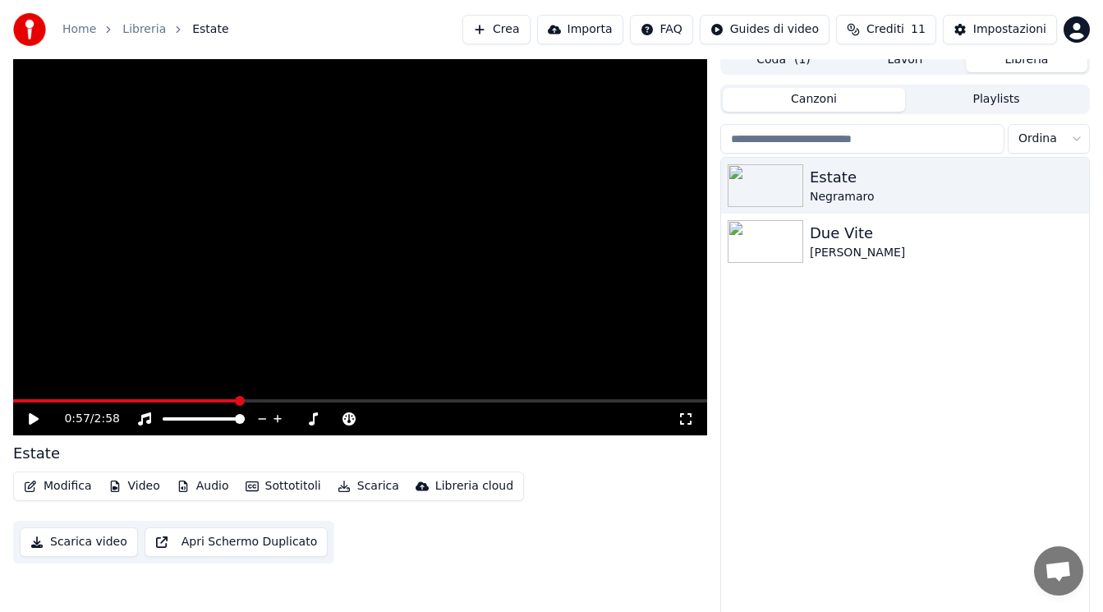
scroll to position [18, 0]
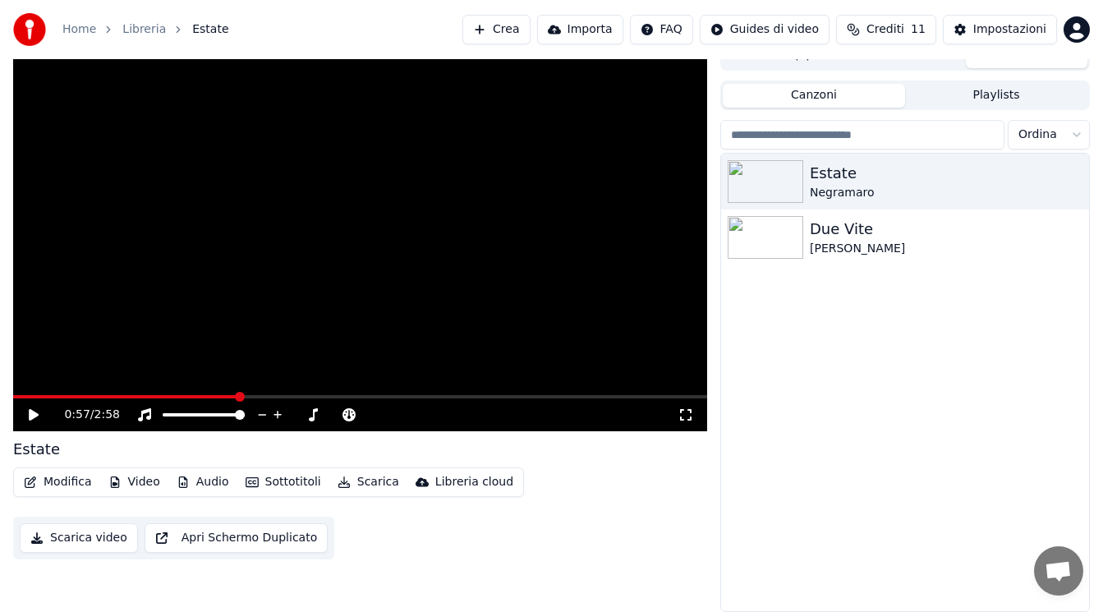
click at [254, 495] on div "Modifica Video Audio Sottotitoli Scarica Libreria cloud" at bounding box center [268, 482] width 511 height 30
click at [261, 483] on button "Sottotitoli" at bounding box center [283, 482] width 89 height 23
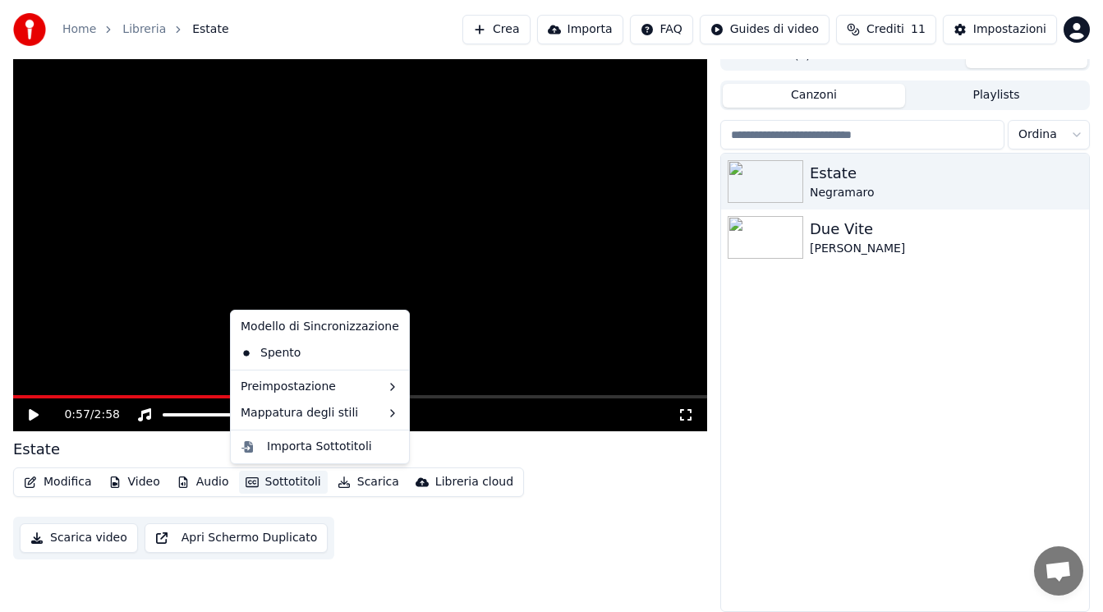
click at [301, 337] on div "Modello di Sincronizzazione" at bounding box center [320, 327] width 172 height 26
click at [301, 332] on div "Modello di Sincronizzazione" at bounding box center [320, 327] width 172 height 26
click at [271, 365] on div "Spento" at bounding box center [320, 353] width 172 height 26
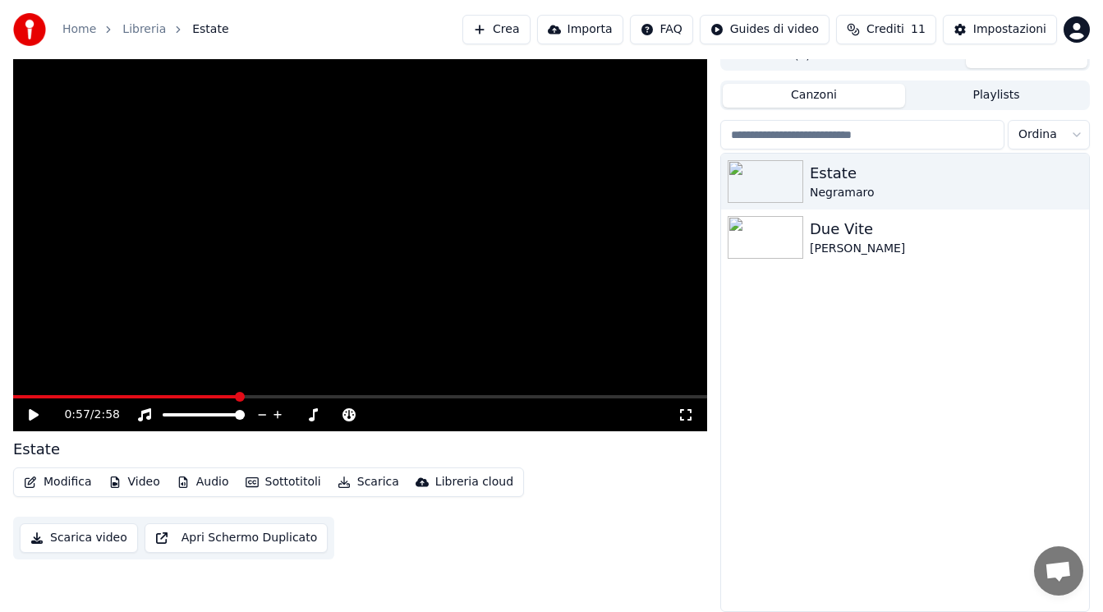
click at [125, 488] on button "Video" at bounding box center [134, 482] width 65 height 23
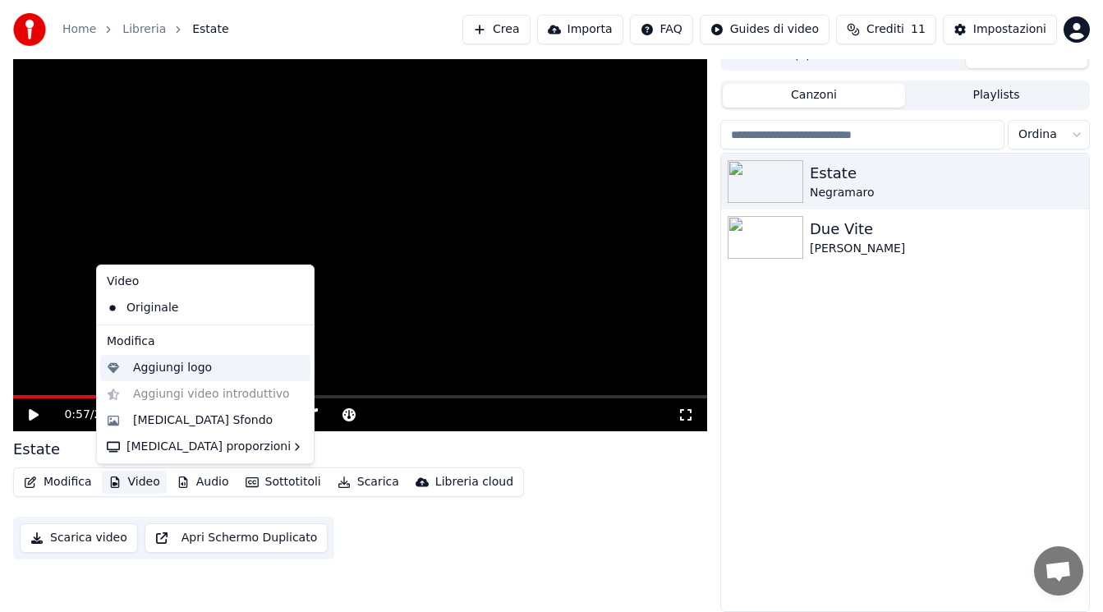
click at [186, 371] on div "Aggiungi logo" at bounding box center [172, 368] width 79 height 16
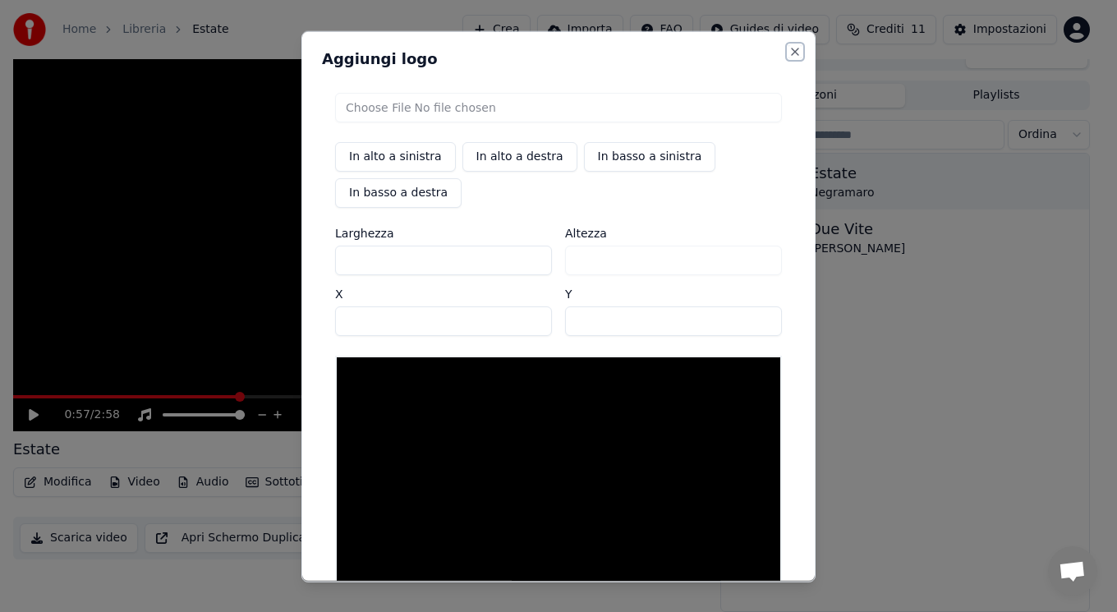
click at [789, 48] on button "Close" at bounding box center [795, 50] width 13 height 13
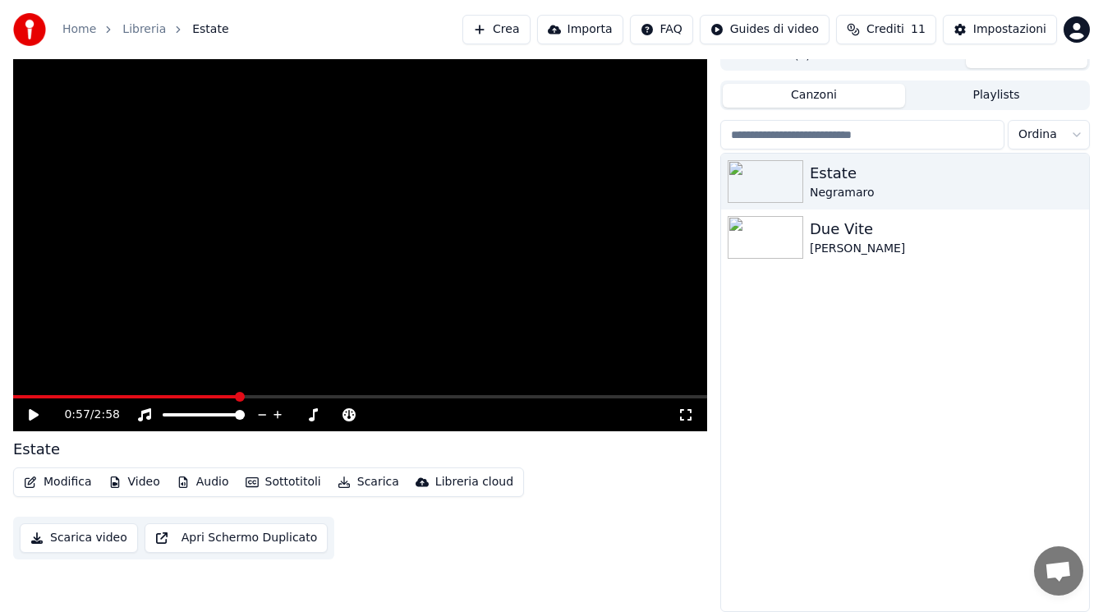
click at [130, 482] on button "Video" at bounding box center [134, 482] width 65 height 23
click at [30, 488] on icon "button" at bounding box center [31, 482] width 12 height 12
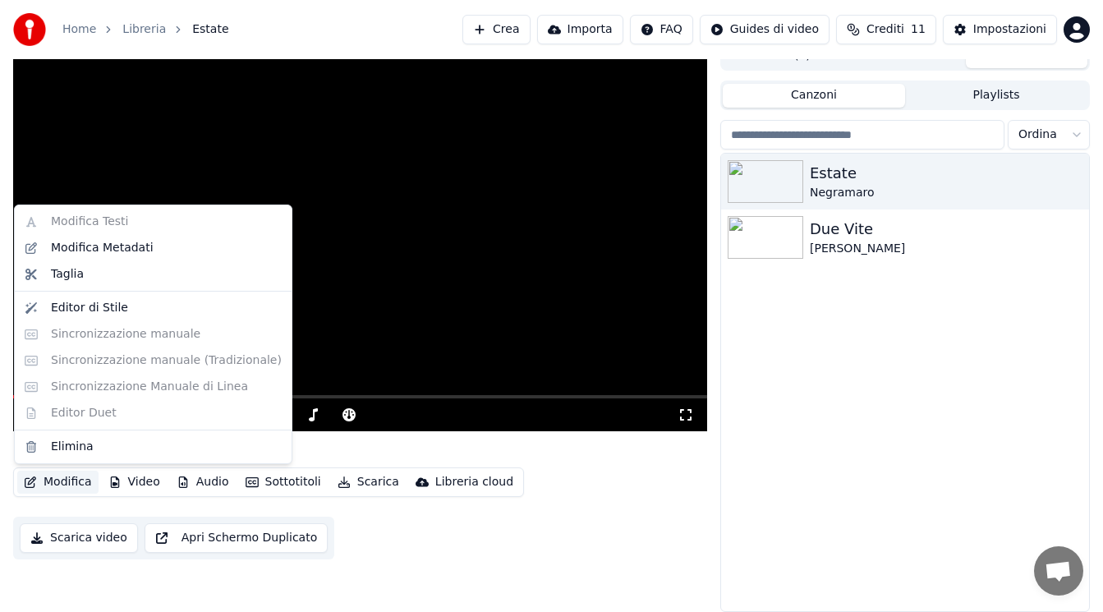
click at [82, 341] on div "Modifica Testi Modifica Metadati Taglia Editor di Stile Sincronizzazione manual…" at bounding box center [153, 335] width 278 height 260
click at [85, 223] on div "Modifica Testi Modifica Metadati Taglia Editor di Stile Sincronizzazione manual…" at bounding box center [153, 335] width 278 height 260
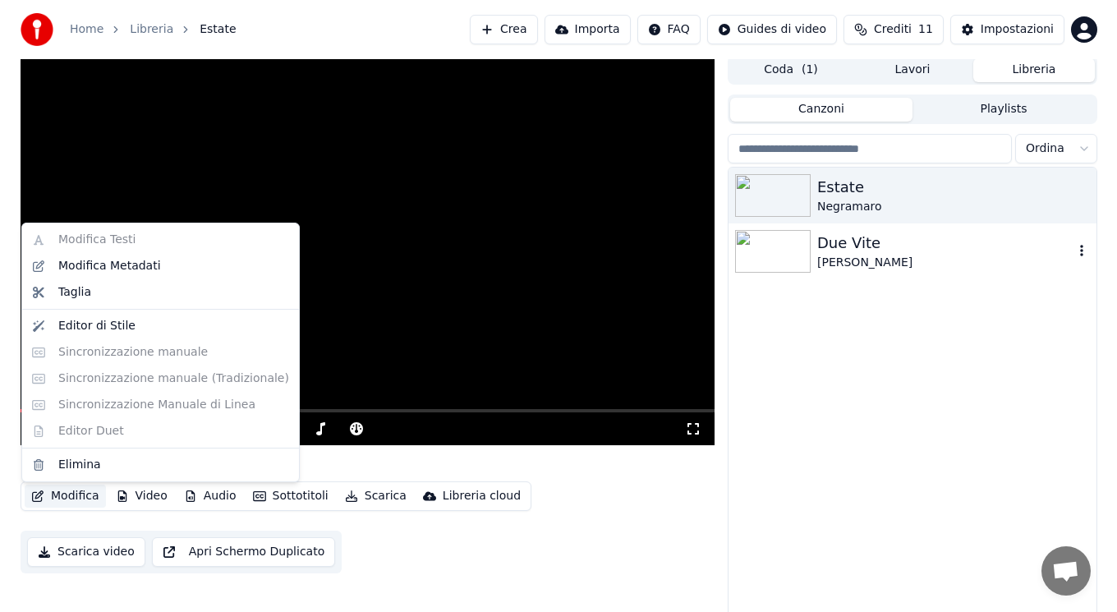
scroll to position [0, 0]
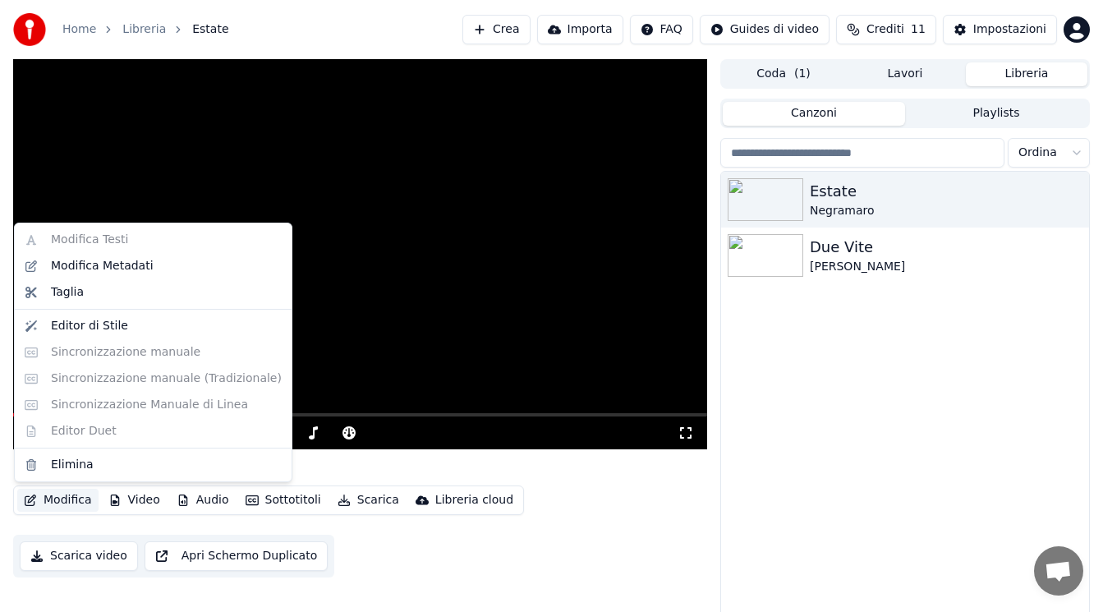
click at [944, 118] on button "Playlists" at bounding box center [996, 114] width 182 height 24
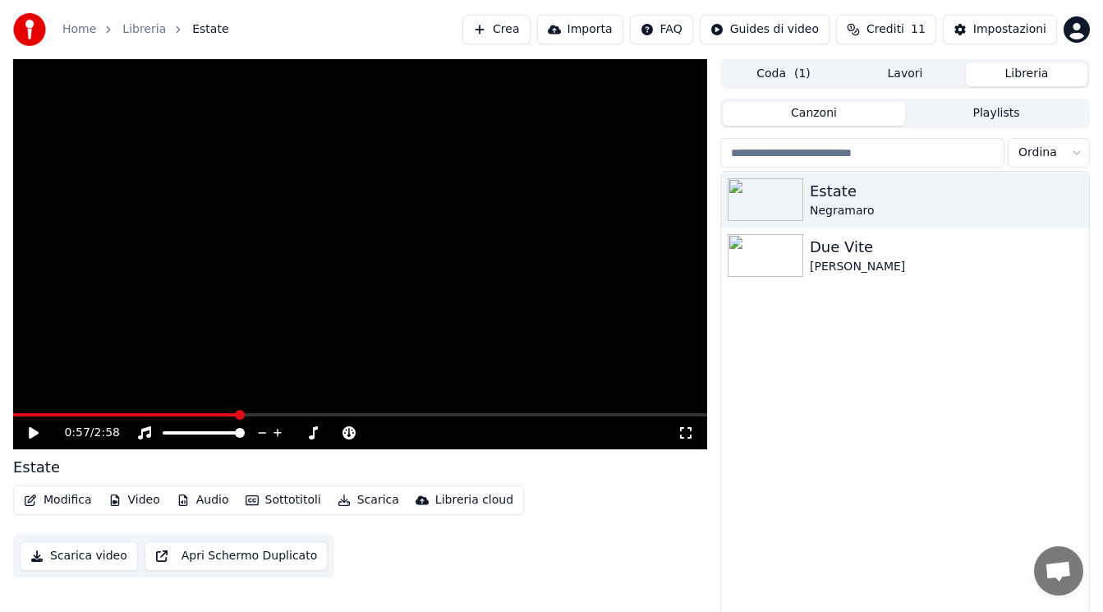
click at [826, 122] on button "Canzoni" at bounding box center [814, 114] width 182 height 24
click at [817, 83] on button "Coda ( 1 )" at bounding box center [784, 74] width 122 height 24
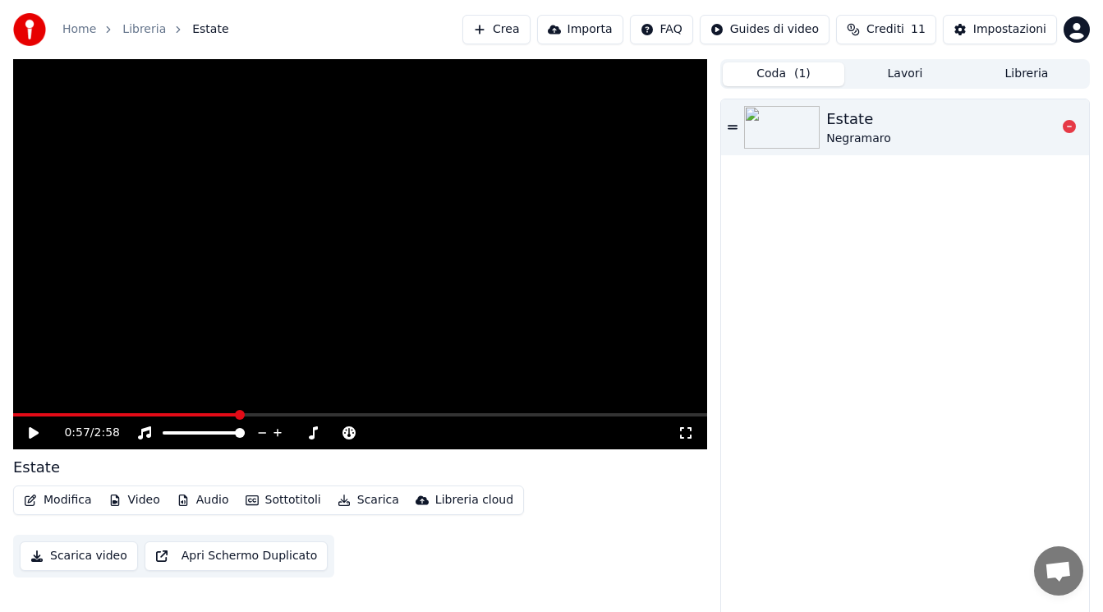
click at [927, 137] on div "Estate Negramaro" at bounding box center [941, 127] width 230 height 39
click at [32, 431] on icon at bounding box center [34, 433] width 8 height 10
click at [596, 24] on button "Importa" at bounding box center [580, 30] width 86 height 30
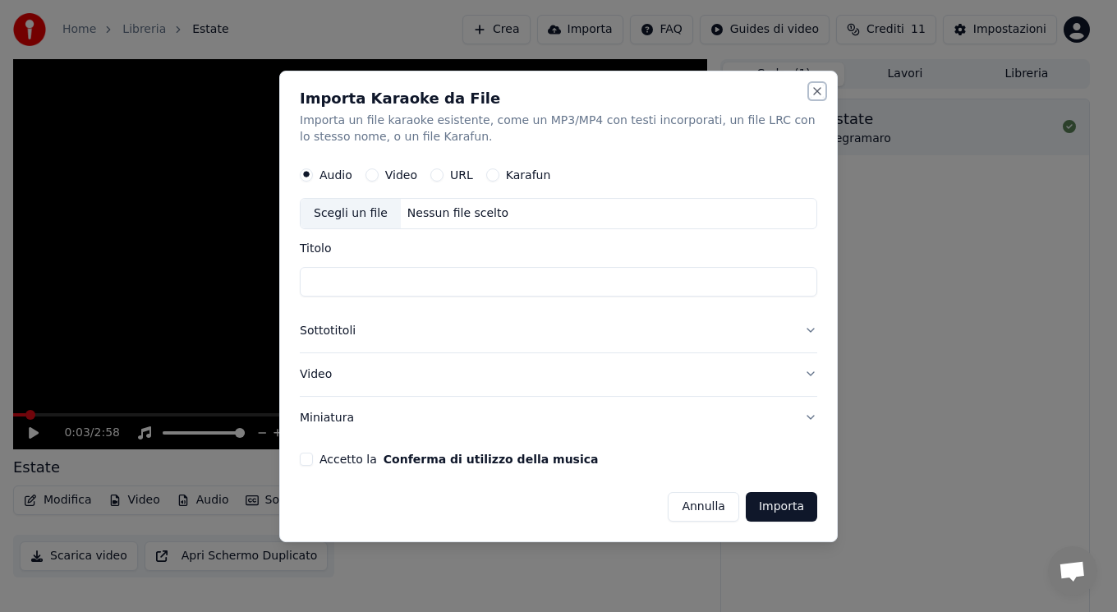
click at [817, 90] on button "Close" at bounding box center [817, 91] width 13 height 13
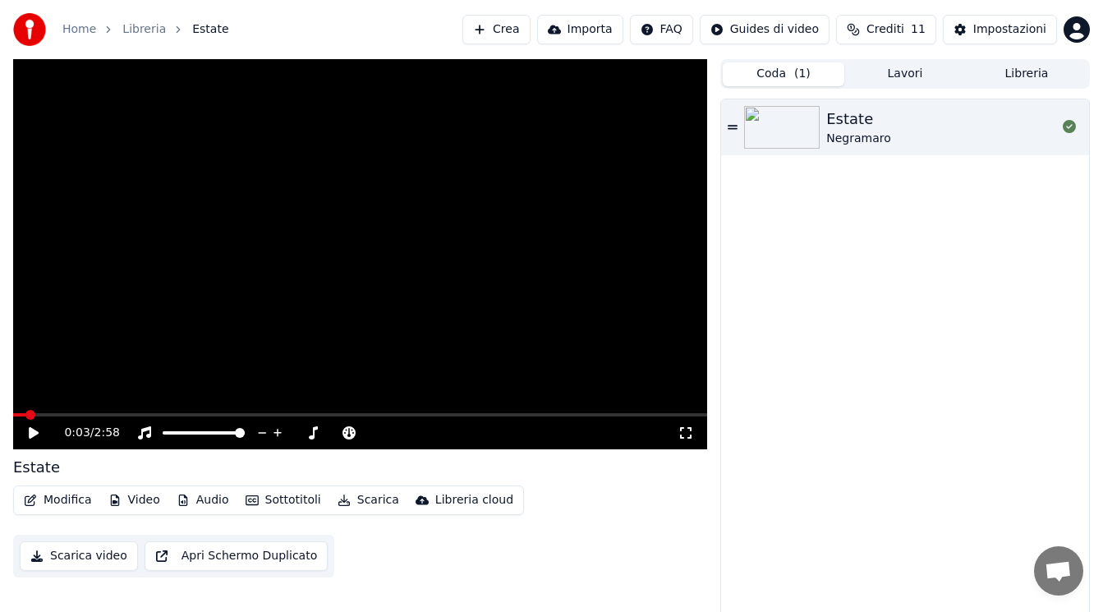
click at [527, 27] on button "Crea" at bounding box center [495, 30] width 67 height 30
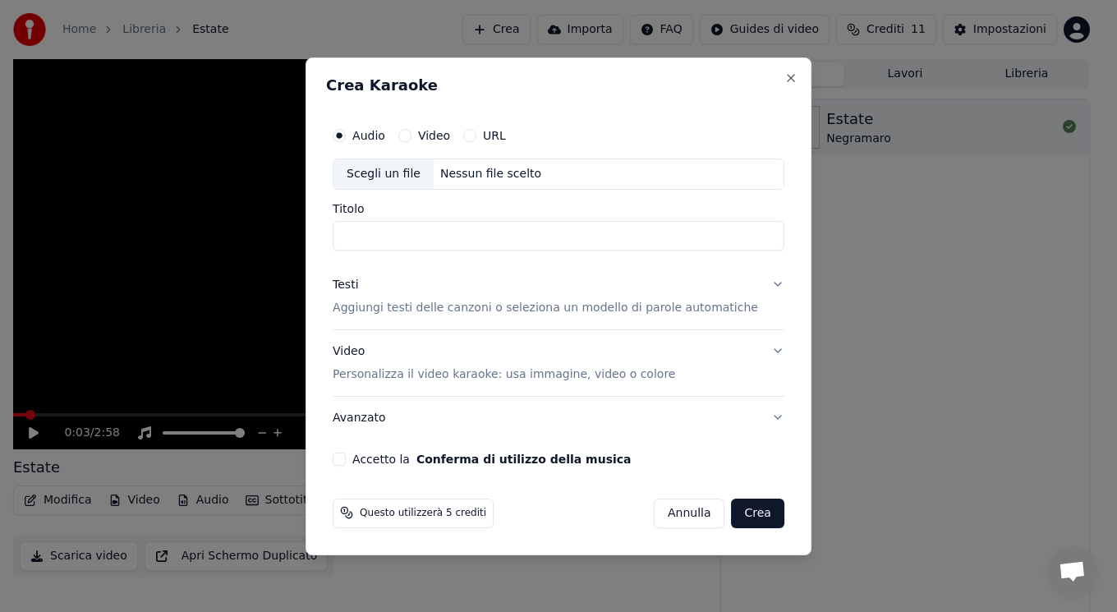
click at [773, 85] on div "Crea Karaoke Audio Video URL Scegli un file Nessun file scelto Titolo Testi Agg…" at bounding box center [559, 307] width 506 height 498
click at [774, 70] on div "Crea Karaoke Audio Video URL Scegli un file Nessun file scelto Titolo Testi Agg…" at bounding box center [559, 307] width 506 height 498
click at [784, 81] on button "Close" at bounding box center [790, 77] width 13 height 13
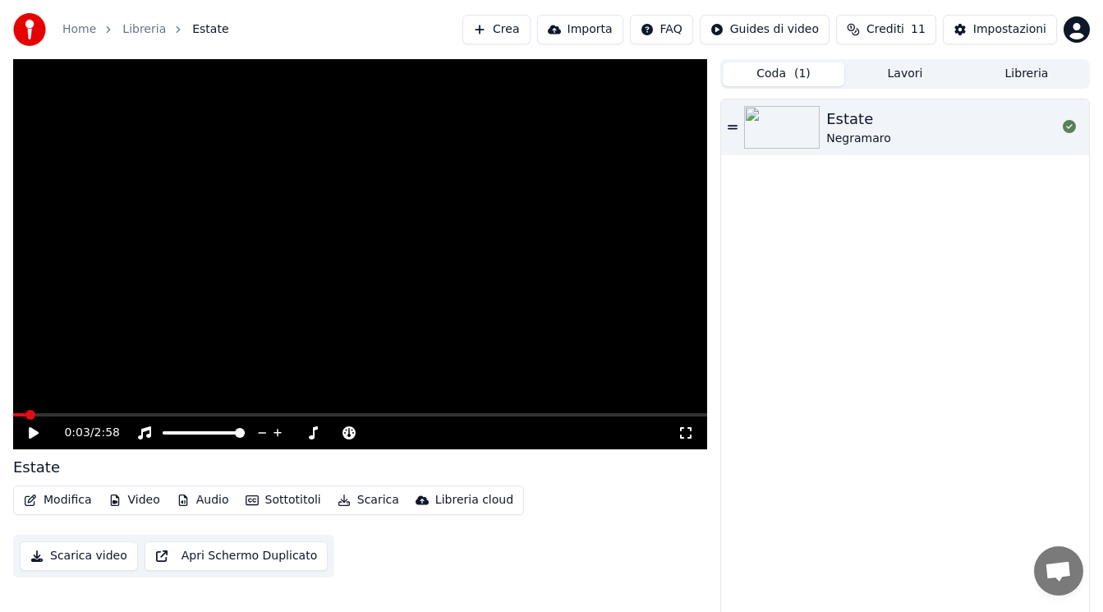
click at [873, 28] on button "Crediti 11" at bounding box center [886, 30] width 100 height 30
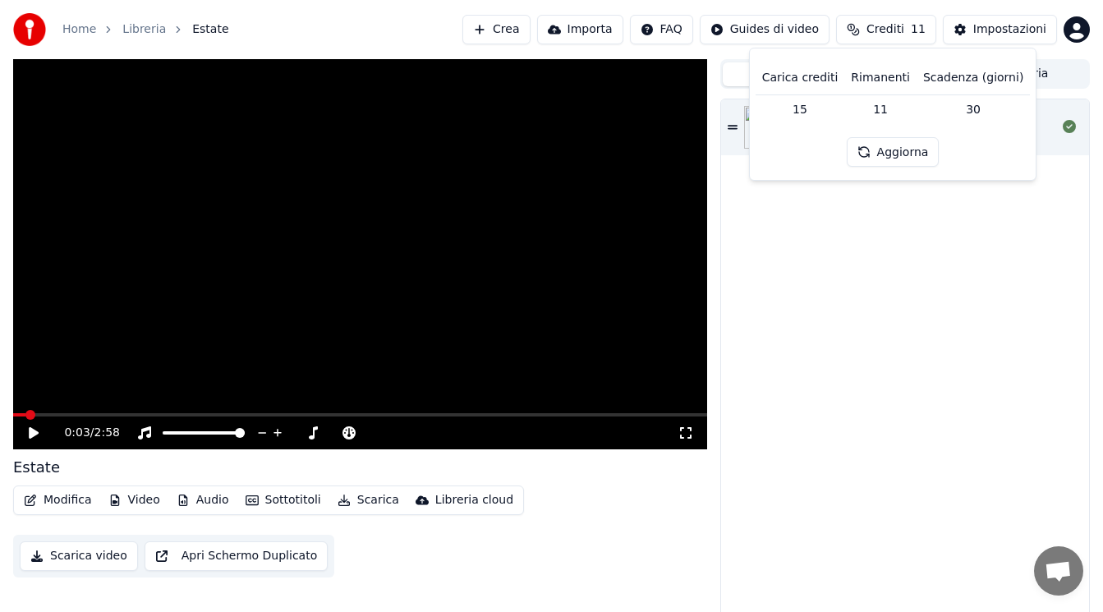
click at [966, 107] on td "30" at bounding box center [973, 109] width 113 height 30
click at [927, 143] on button "Aggiorna" at bounding box center [893, 152] width 93 height 30
click at [598, 37] on button "Importa" at bounding box center [580, 30] width 86 height 30
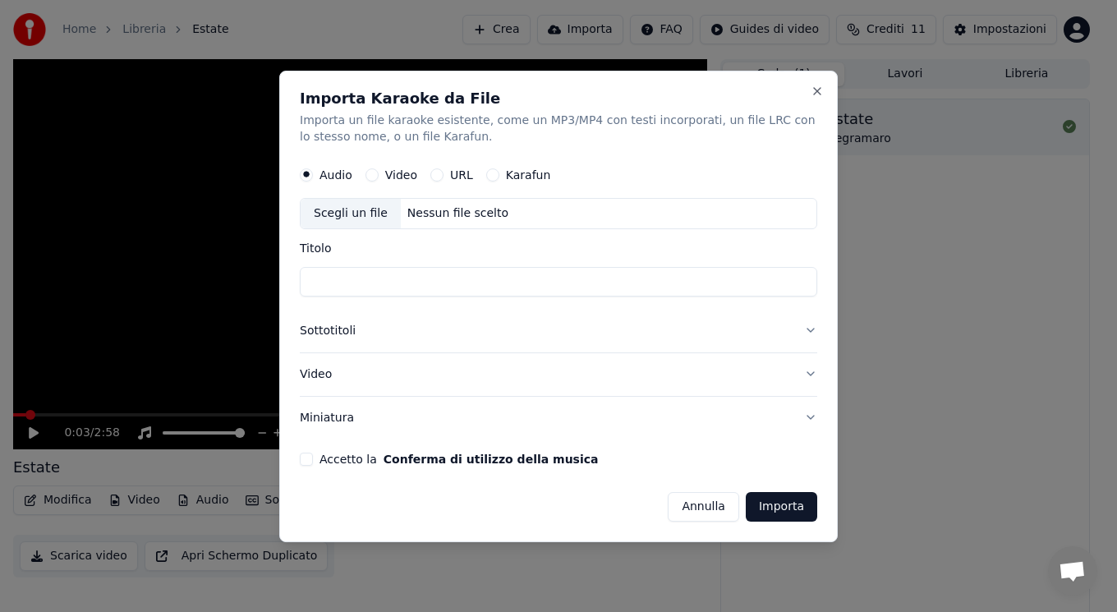
click at [424, 209] on div "Nessun file scelto" at bounding box center [458, 213] width 114 height 16
type input "**********"
click at [474, 426] on button "Miniatura" at bounding box center [559, 417] width 518 height 43
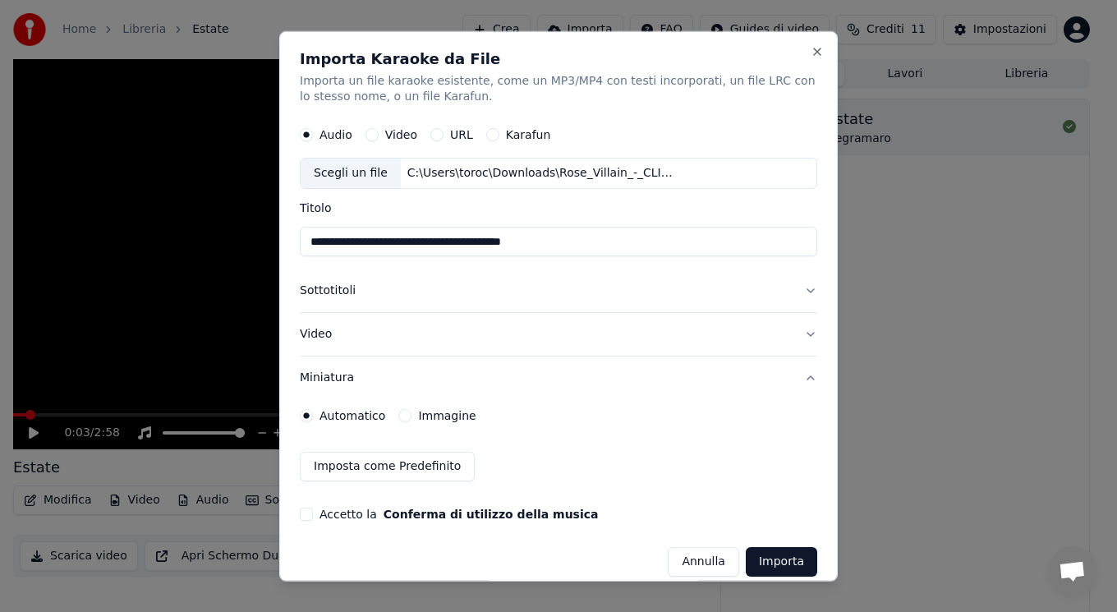
click at [407, 327] on button "Video" at bounding box center [559, 334] width 518 height 43
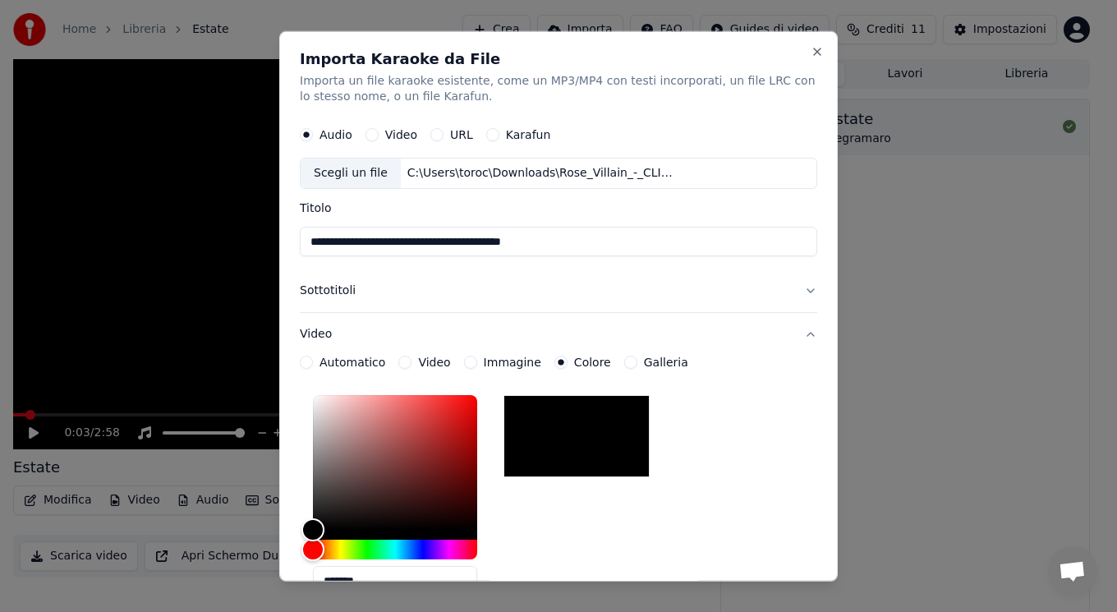
click at [407, 290] on button "Sottotitoli" at bounding box center [559, 290] width 518 height 43
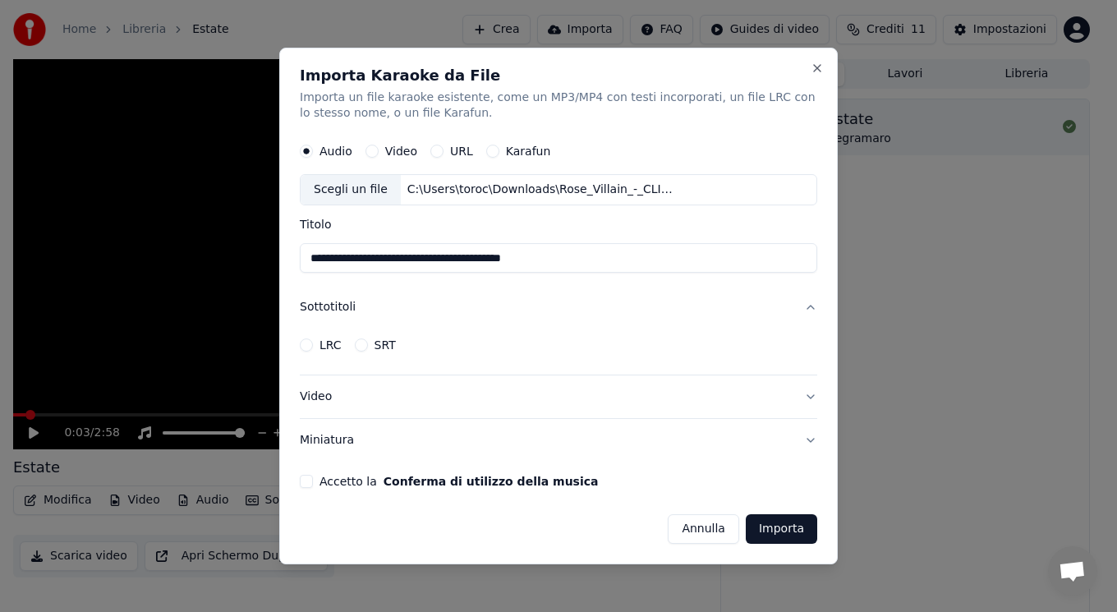
click at [361, 345] on button "SRT" at bounding box center [361, 344] width 13 height 13
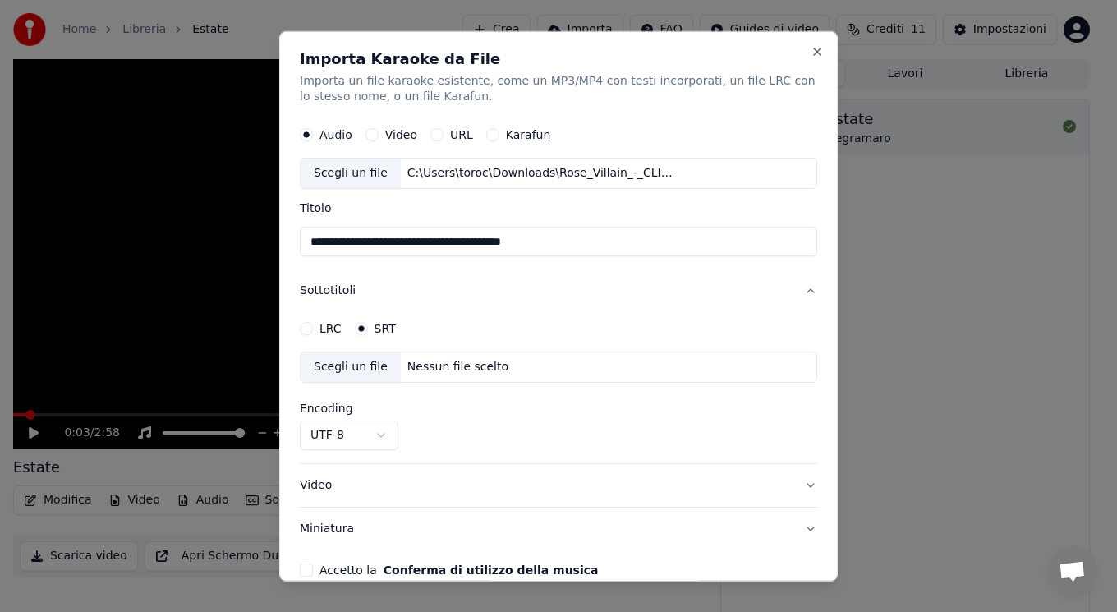
click at [308, 336] on div "LRC SRT" at bounding box center [559, 328] width 518 height 33
click at [309, 325] on button "LRC" at bounding box center [306, 328] width 13 height 13
click at [356, 323] on button "SRT" at bounding box center [361, 328] width 13 height 13
click at [367, 324] on div "SRT" at bounding box center [375, 328] width 41 height 13
click at [358, 329] on icon "button" at bounding box center [361, 328] width 7 height 7
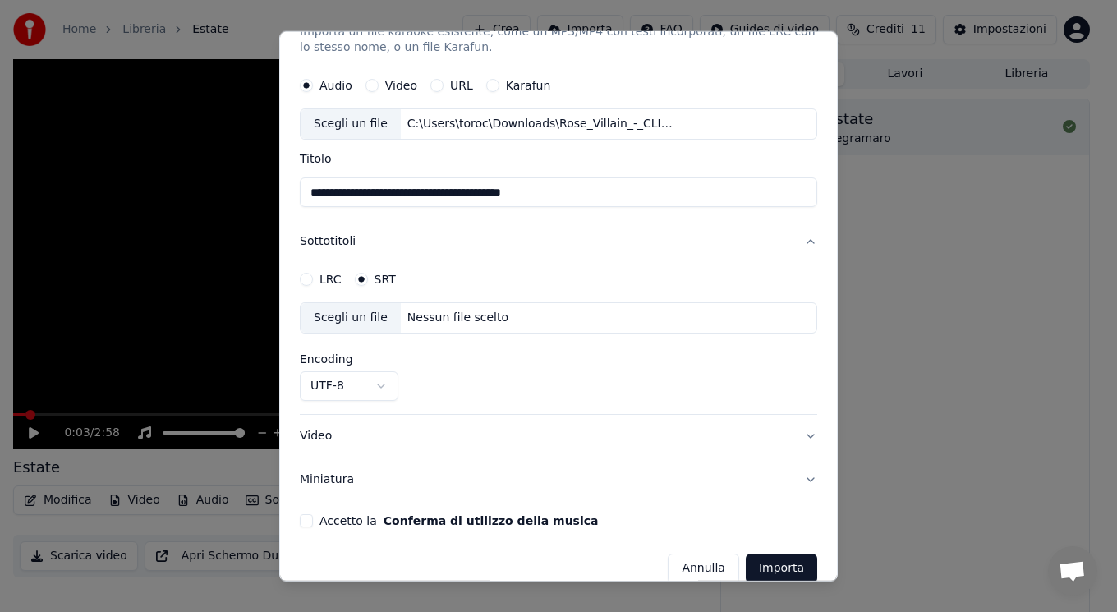
scroll to position [71, 0]
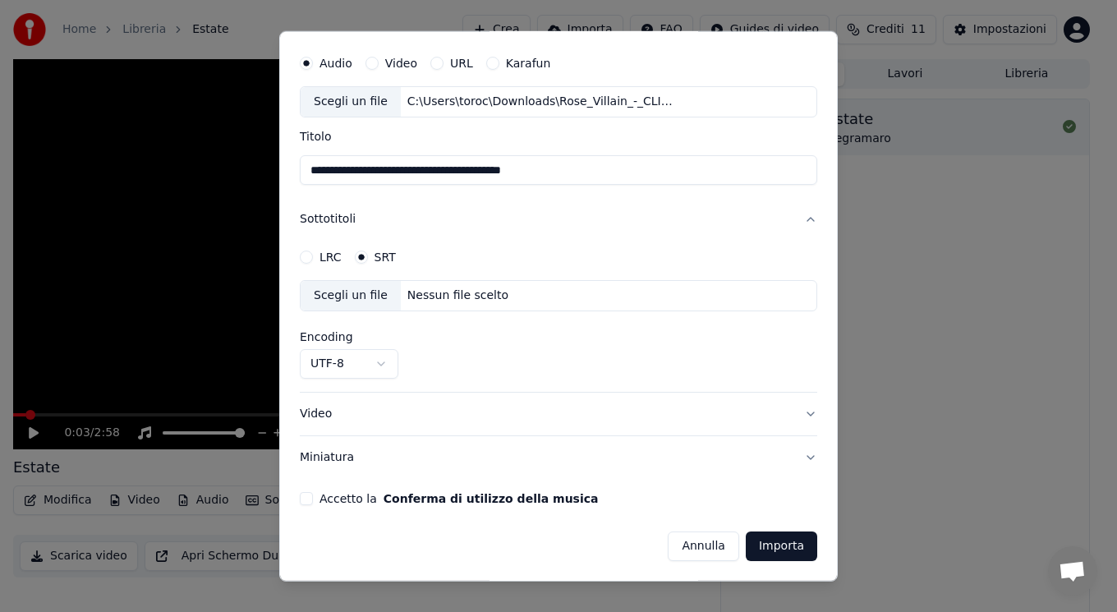
click at [407, 424] on button "Video" at bounding box center [559, 414] width 518 height 43
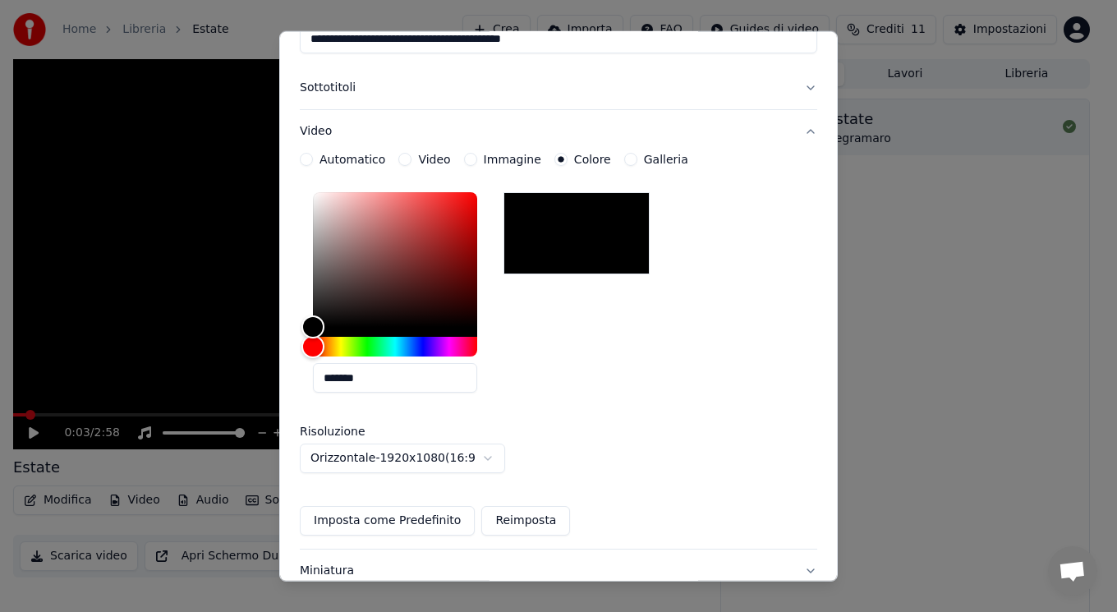
scroll to position [0, 0]
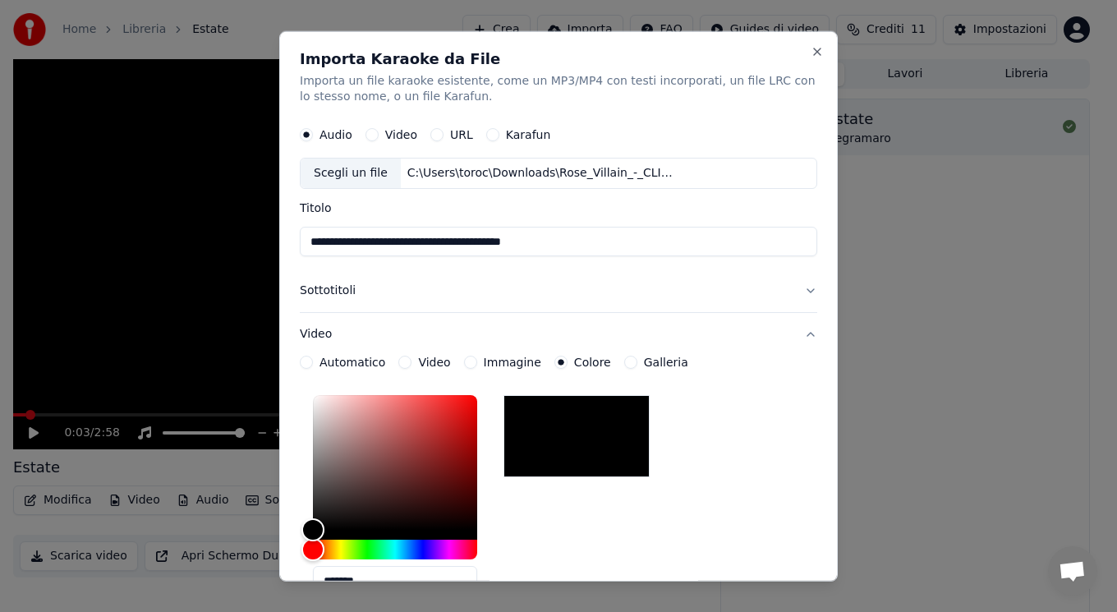
click at [324, 297] on button "Sottotitoli" at bounding box center [559, 290] width 518 height 43
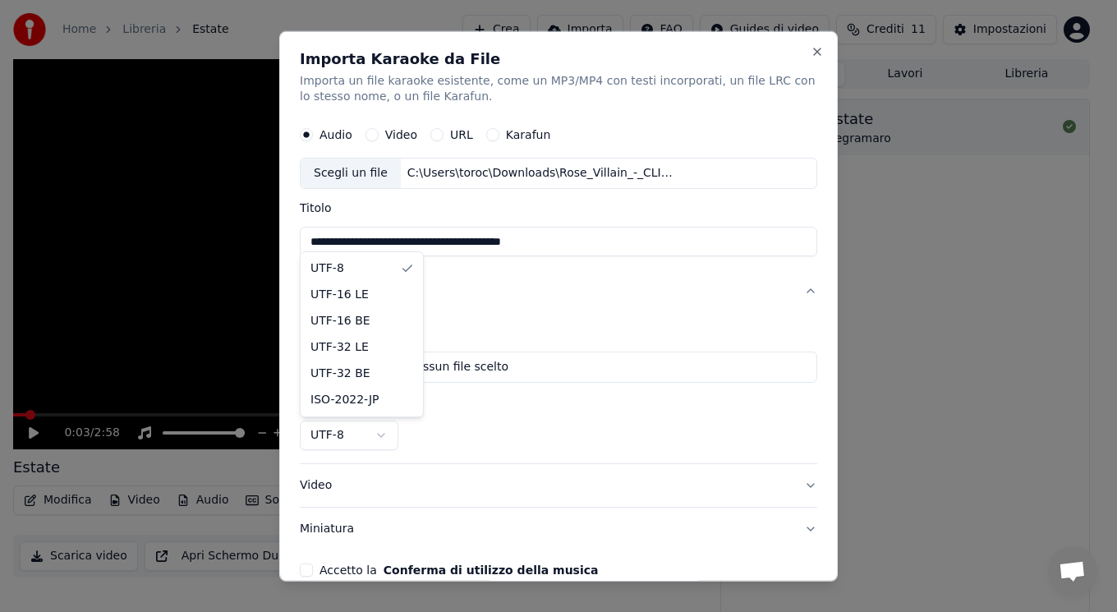
click at [349, 444] on body "**********" at bounding box center [551, 306] width 1103 height 612
click at [347, 489] on button "Video" at bounding box center [559, 485] width 518 height 43
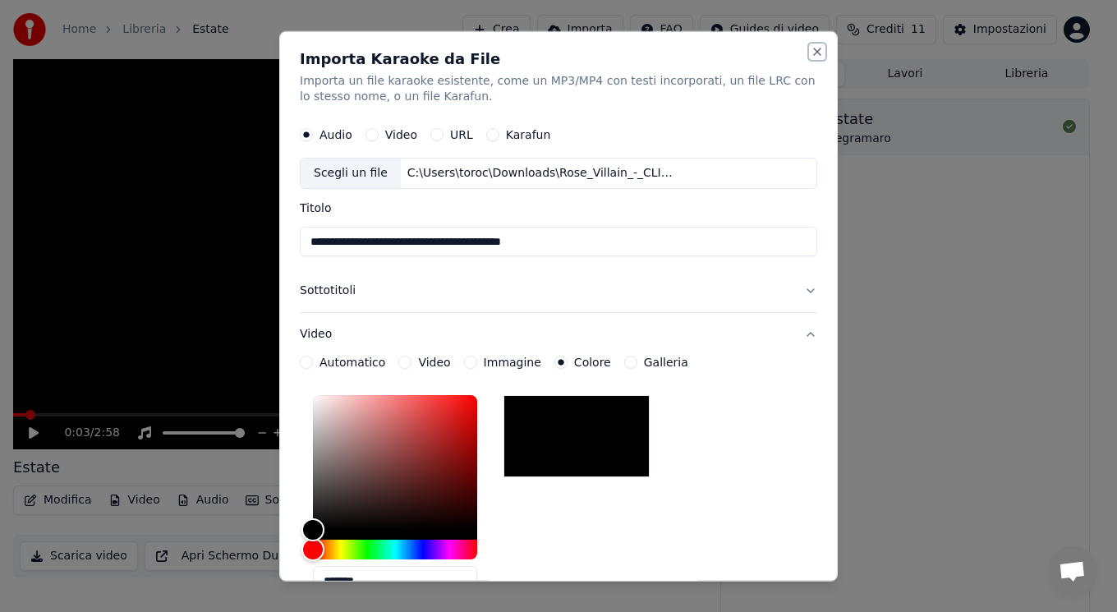
click at [811, 53] on button "Close" at bounding box center [817, 50] width 13 height 13
